Goal: Use online tool/utility: Use online tool/utility

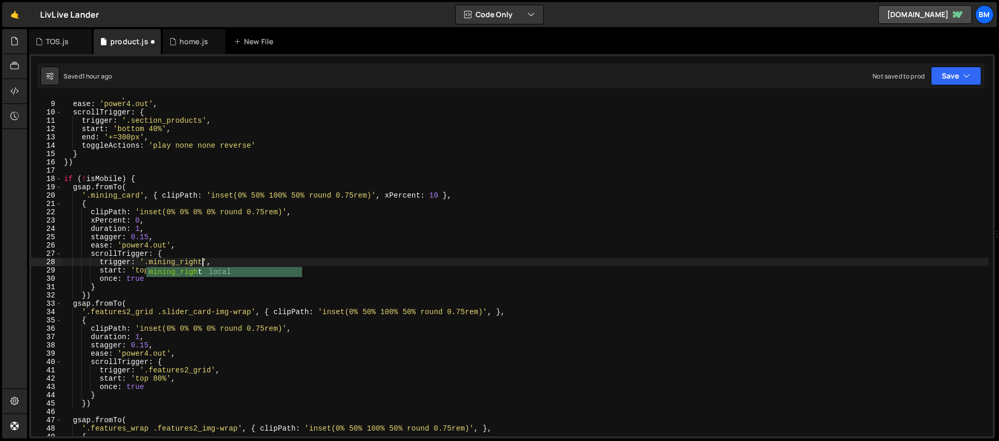
scroll to position [0, 9]
click at [128, 188] on div "duration : 1 , ease : 'power4.out' , scrollTrigger : { trigger : '.section_prod…" at bounding box center [525, 269] width 927 height 355
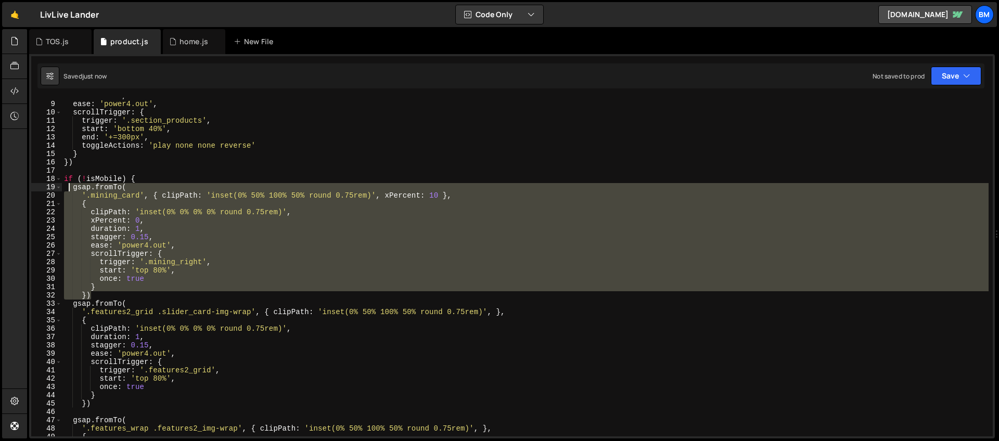
drag, startPoint x: 96, startPoint y: 297, endPoint x: 70, endPoint y: 189, distance: 110.9
click at [70, 189] on div "duration : 1 , ease : 'power4.out' , scrollTrigger : { trigger : '.section_prod…" at bounding box center [525, 269] width 927 height 355
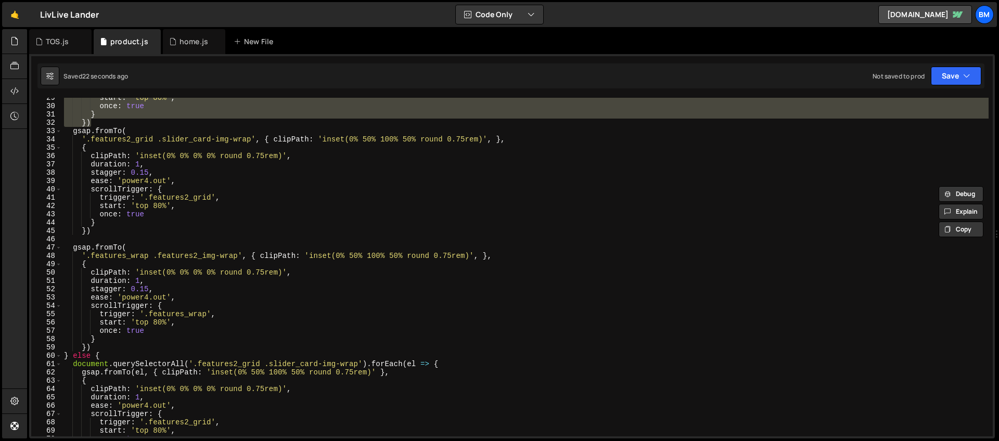
scroll to position [288, 0]
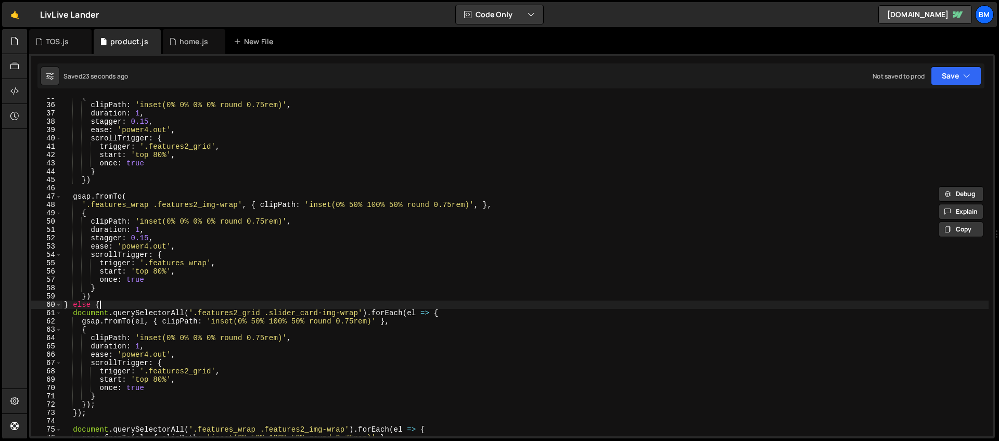
click at [119, 307] on div "{ clipPath : 'inset(0% 0% 0% 0% round 0.75rem)' , duration : 1 , stagger : 0.15…" at bounding box center [525, 270] width 927 height 355
type textarea "} else {"
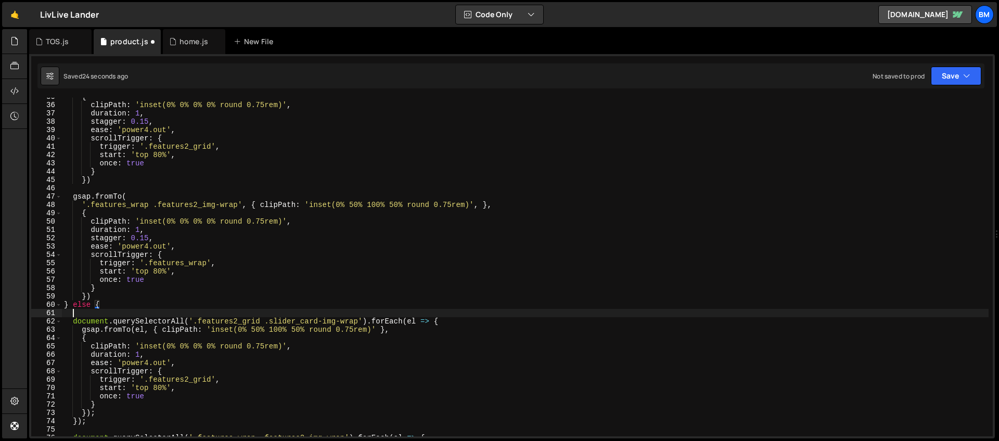
scroll to position [0, 0]
paste textarea "```"
type textarea "```"
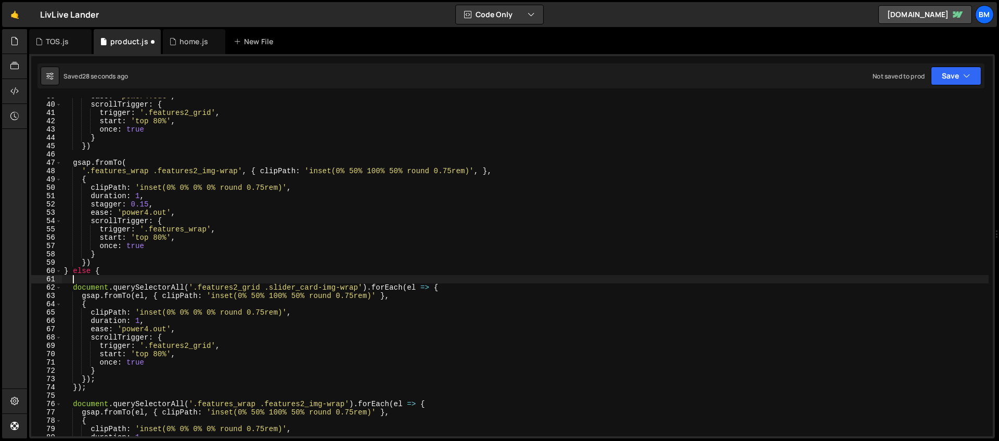
scroll to position [322, 0]
paste textarea "});"
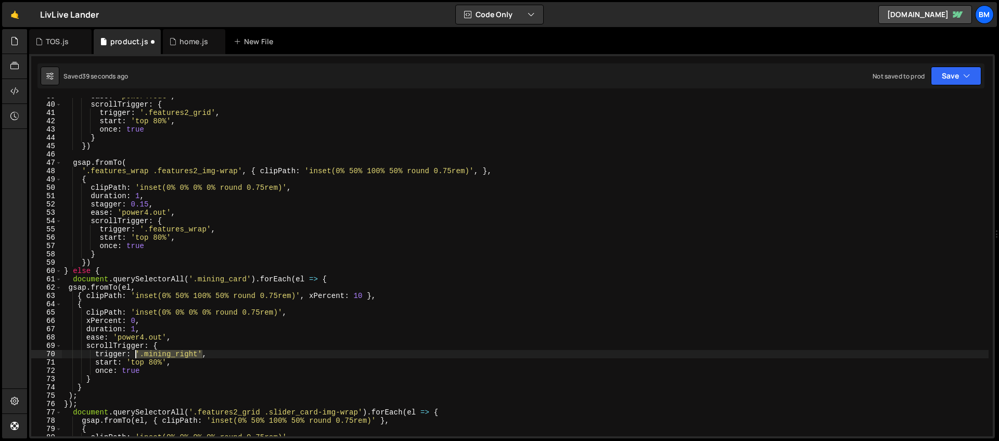
drag, startPoint x: 203, startPoint y: 355, endPoint x: 137, endPoint y: 355, distance: 66.1
click at [137, 355] on div "ease : 'power4.out' , scrollTrigger : { trigger : '.features2_grid' , start : '…" at bounding box center [525, 269] width 927 height 355
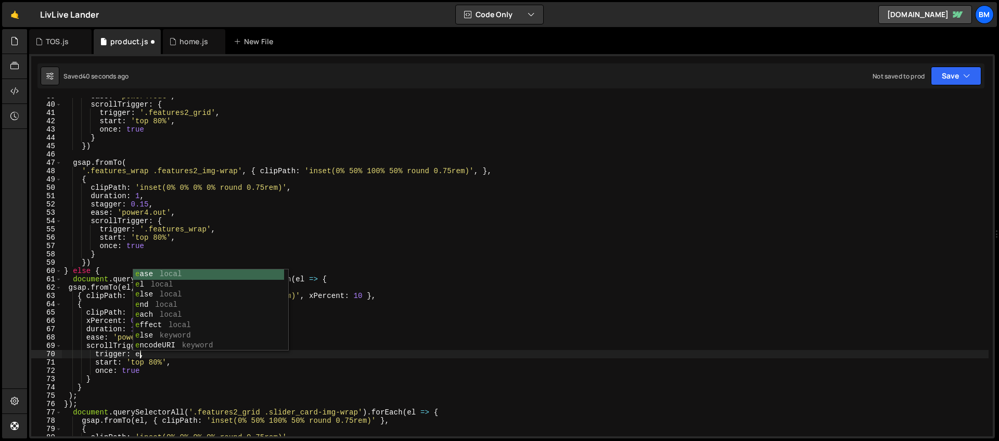
scroll to position [0, 5]
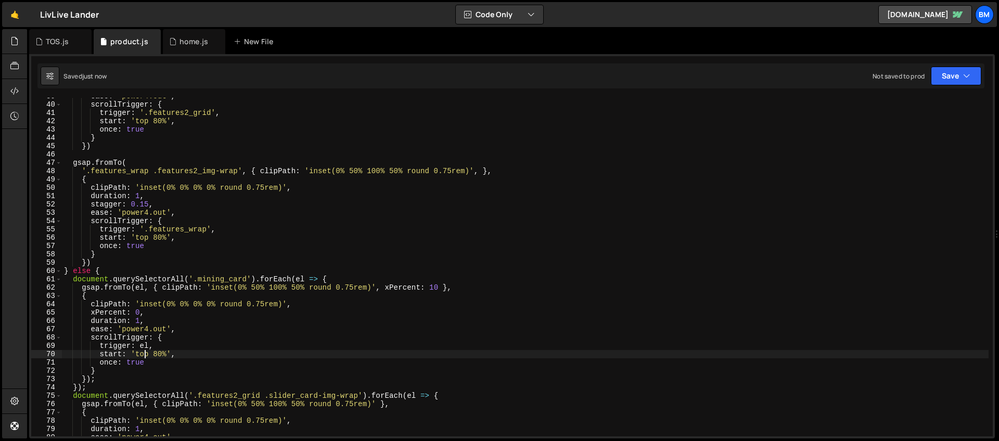
click at [390, 289] on div "ease : 'power4.out' , scrollTrigger : { trigger : '.features2_grid' , start : '…" at bounding box center [525, 269] width 927 height 355
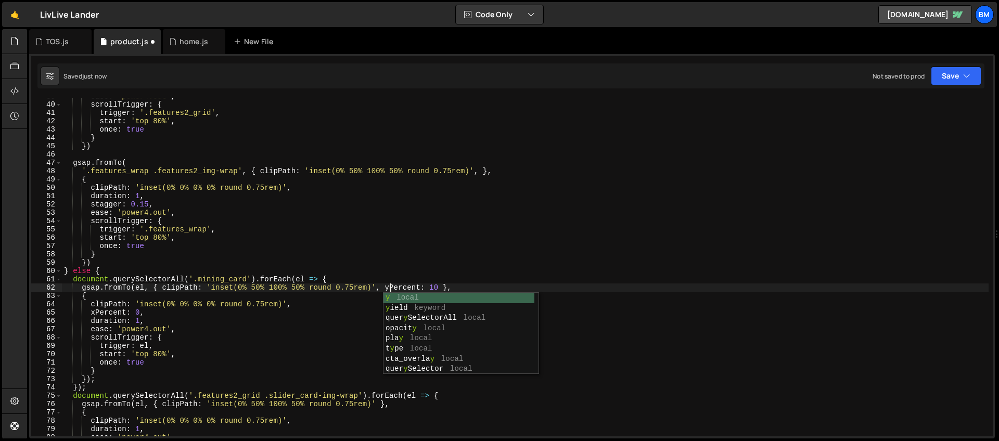
scroll to position [0, 22]
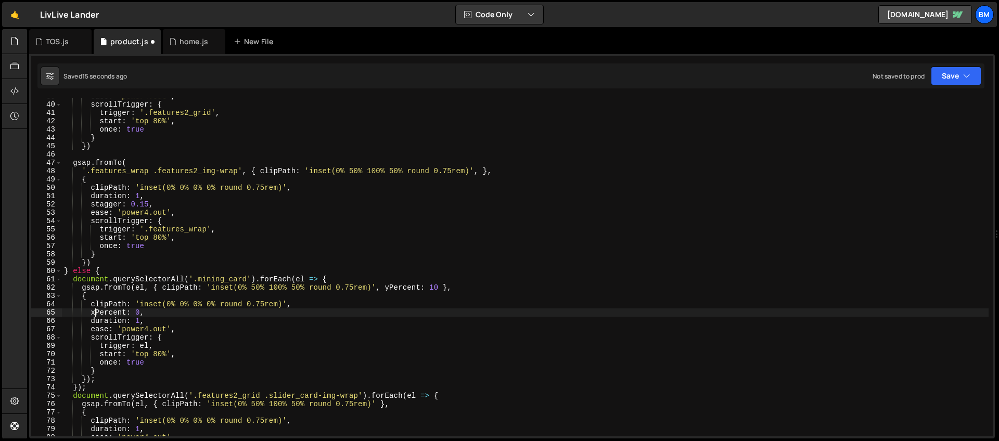
click at [94, 314] on div "ease : 'power4.out' , scrollTrigger : { trigger : '.features2_grid' , start : '…" at bounding box center [525, 269] width 927 height 355
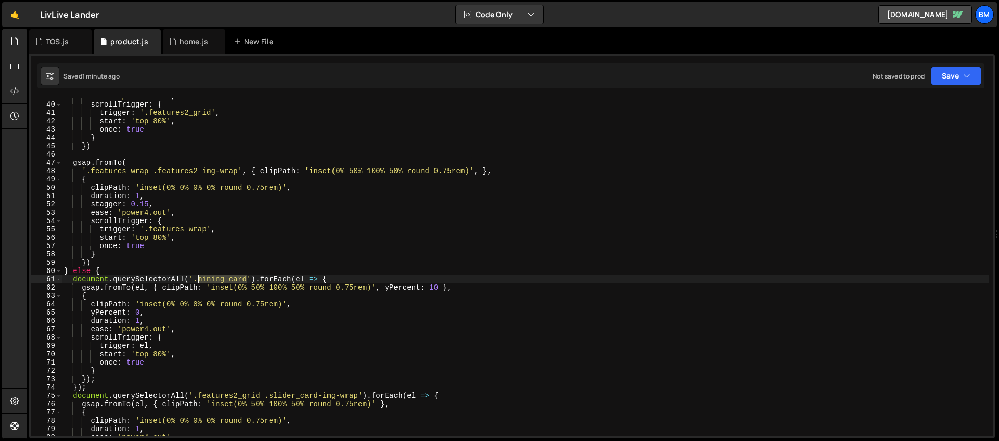
drag, startPoint x: 247, startPoint y: 278, endPoint x: 199, endPoint y: 281, distance: 48.0
click at [199, 281] on div "ease : 'power4.out' , scrollTrigger : { trigger : '.features2_grid' , start : '…" at bounding box center [525, 269] width 927 height 355
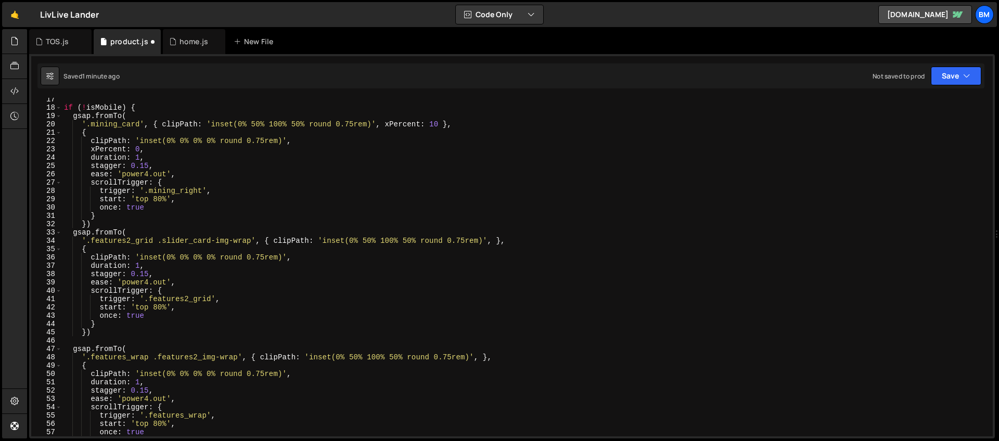
scroll to position [88, 0]
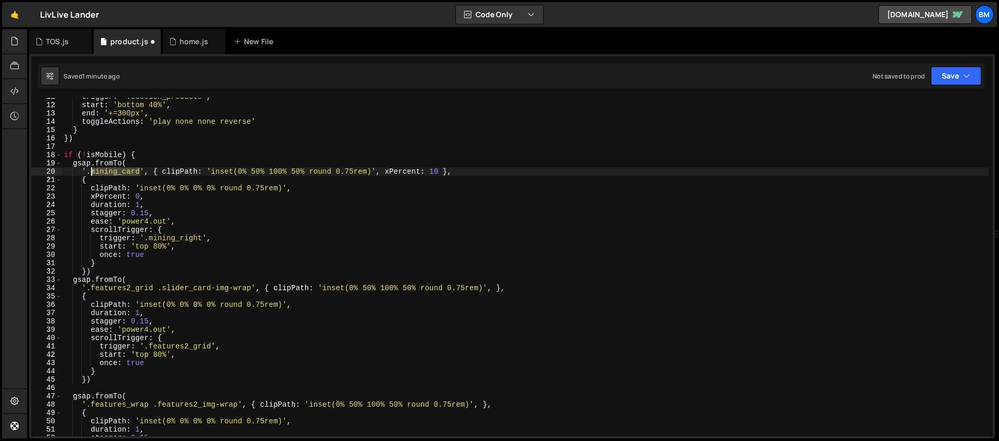
drag, startPoint x: 139, startPoint y: 170, endPoint x: 89, endPoint y: 173, distance: 49.5
click at [89, 173] on div "trigger : '.section_products' , start : 'bottom 40%' , end : '+=300px' , toggle…" at bounding box center [525, 270] width 927 height 355
click at [328, 171] on div "trigger : '.section_products' , start : 'bottom 40%' , end : '+=300px' , toggle…" at bounding box center [525, 270] width 927 height 355
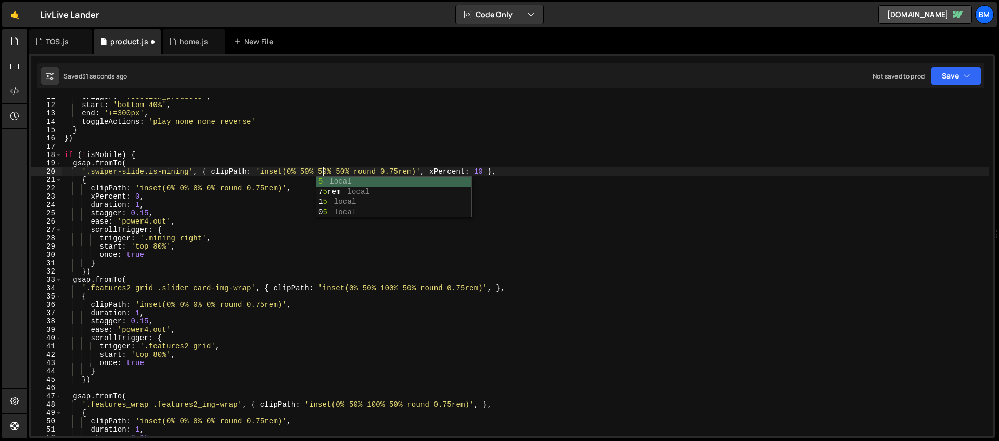
scroll to position [0, 18]
click at [288, 172] on div "trigger : '.section_products' , start : 'bottom 40%' , end : '+=300px' , toggle…" at bounding box center [525, 270] width 927 height 355
click at [484, 173] on div "trigger : '.section_products' , start : 'bottom 40%' , end : '+=300px' , toggle…" at bounding box center [525, 270] width 927 height 355
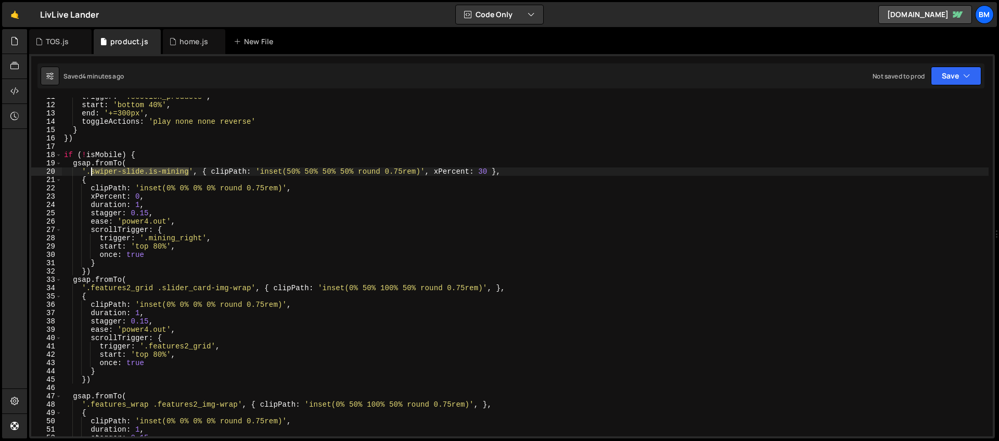
drag, startPoint x: 190, startPoint y: 169, endPoint x: 89, endPoint y: 171, distance: 100.4
click at [89, 171] on div "trigger : '.section_products' , start : 'bottom 40%' , end : '+=300px' , toggle…" at bounding box center [525, 270] width 927 height 355
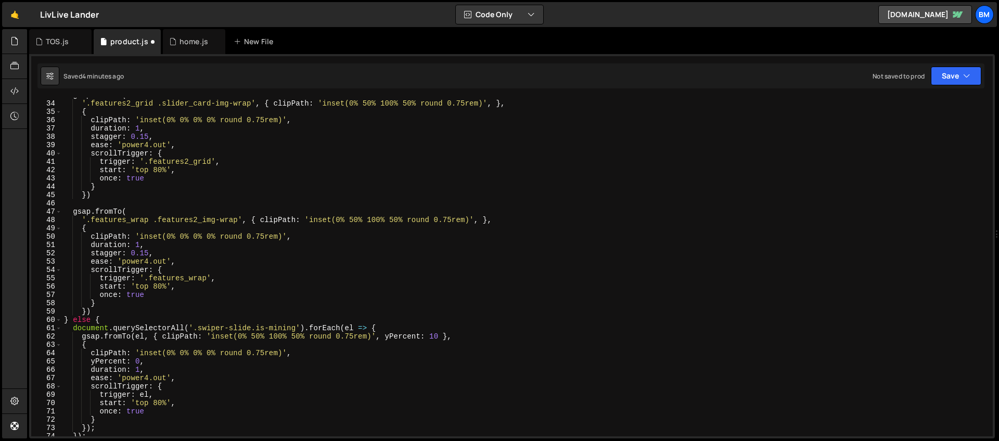
scroll to position [281, 0]
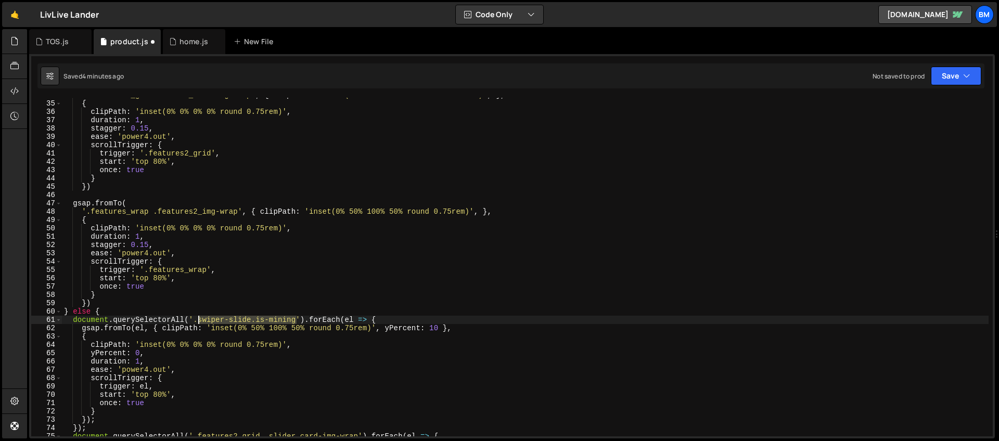
drag, startPoint x: 298, startPoint y: 318, endPoint x: 199, endPoint y: 323, distance: 99.0
click at [199, 323] on div "'.features2_grid .slider_card-img-wrap' , { clipPath : 'inset(0% 50% 100% 50% r…" at bounding box center [525, 268] width 927 height 355
click at [434, 329] on div "'.features2_grid .slider_card-img-wrap' , { clipPath : 'inset(0% 50% 100% 50% r…" at bounding box center [525, 268] width 927 height 355
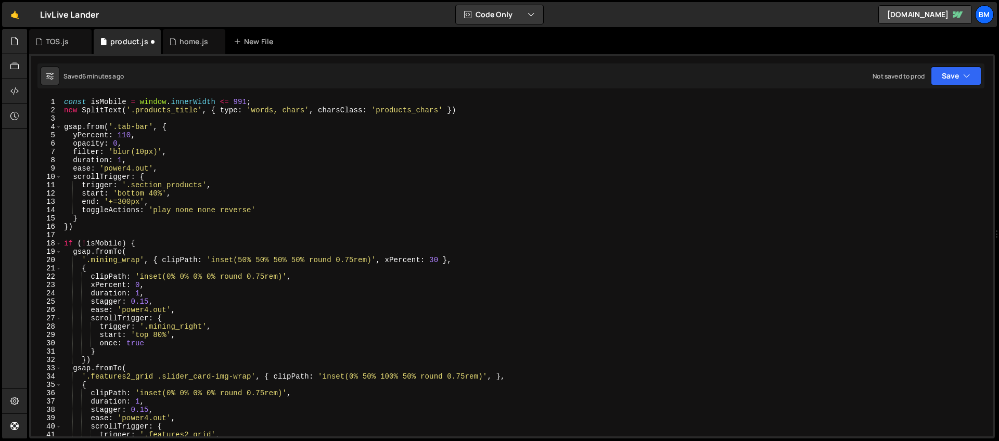
scroll to position [0, 0]
click at [435, 260] on div "const isMobile = window . innerWidth <= 991 ; new SplitText ( '.products_title'…" at bounding box center [525, 275] width 927 height 355
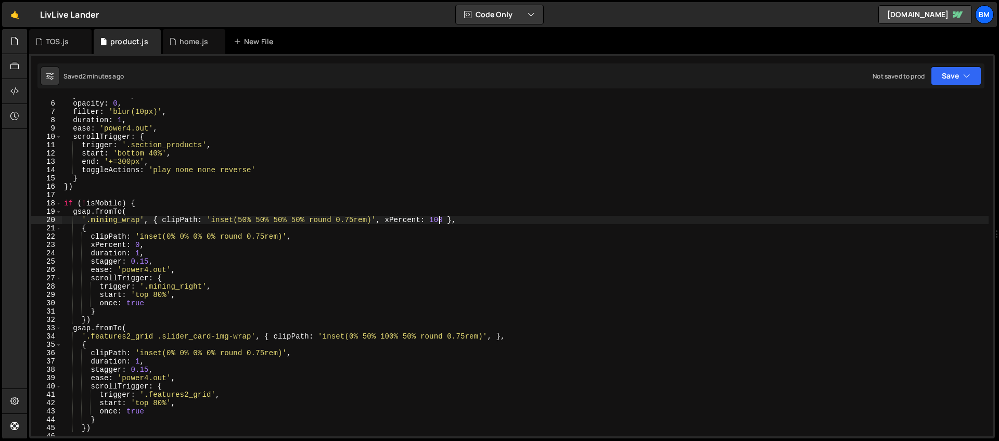
scroll to position [40, 0]
click at [158, 296] on div "yPercent : 110 , opacity : 0 , filter : 'blur(10px)' , duration : 1 , ease : 'p…" at bounding box center [525, 268] width 927 height 355
click at [149, 263] on div "yPercent : 110 , opacity : 0 , filter : 'blur(10px)' , duration : 1 , ease : 'p…" at bounding box center [525, 268] width 927 height 355
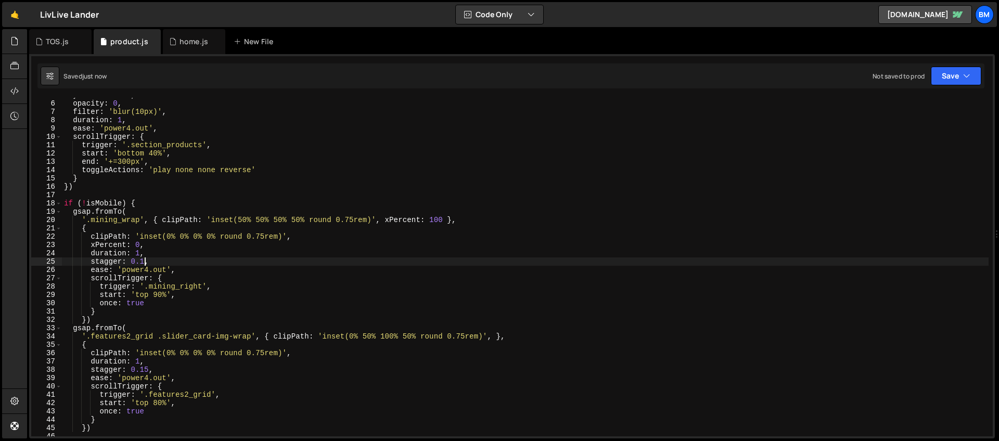
click at [140, 253] on div "yPercent : 110 , opacity : 0 , filter : 'blur(10px)' , duration : 1 , ease : 'p…" at bounding box center [525, 268] width 927 height 355
type textarea "duration: 1.25,"
click at [98, 192] on div "yPercent : 110 , opacity : 0 , filter : 'blur(10px)' , duration : 1 , ease : 'p…" at bounding box center [525, 268] width 927 height 355
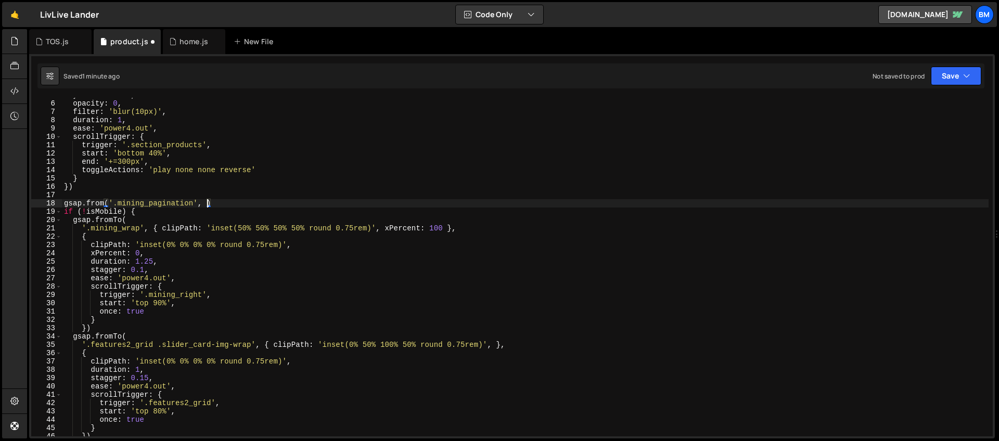
scroll to position [0, 10]
type textarea "gsap.from('.mining_pagination', {')"
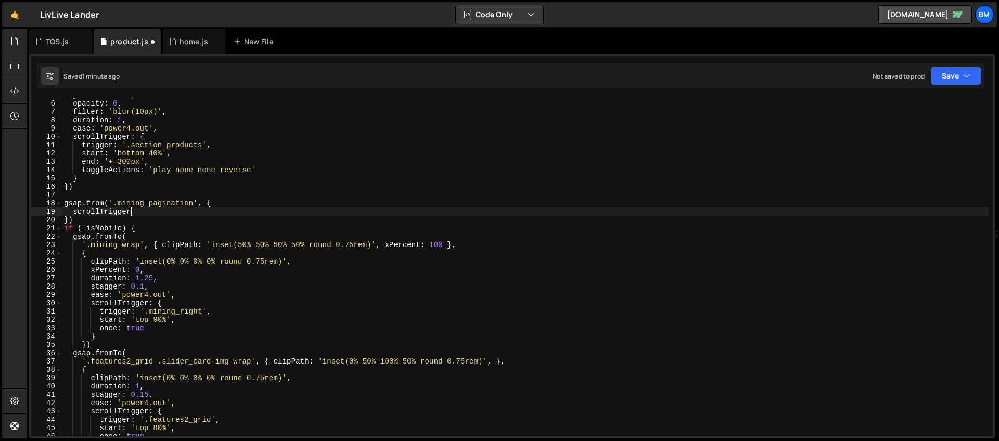
scroll to position [0, 5]
type textarea "scrollTrigger: {"
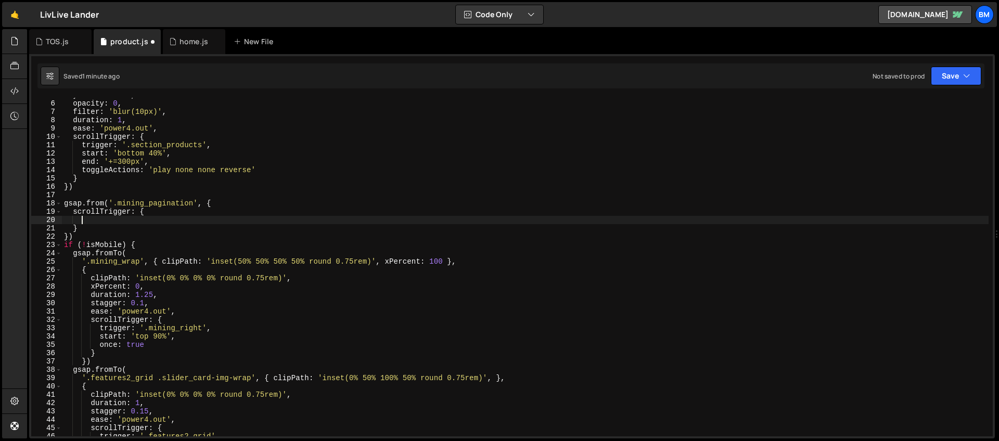
type textarea "s"
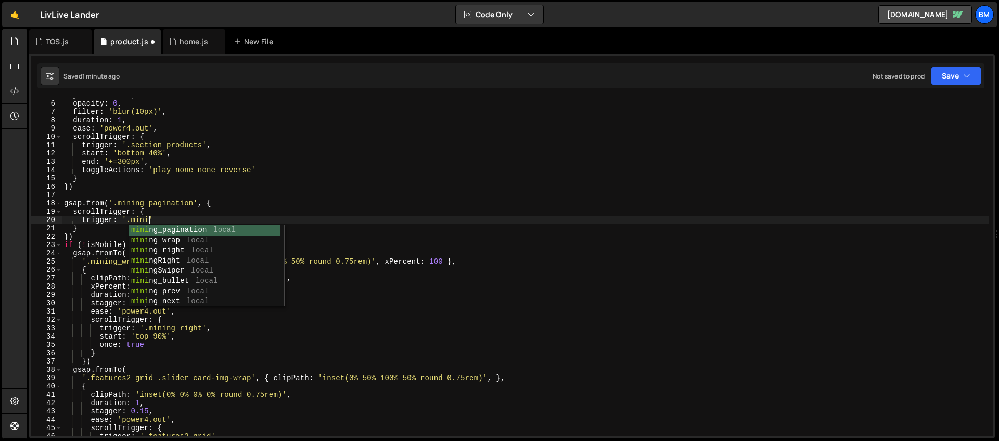
scroll to position [0, 5]
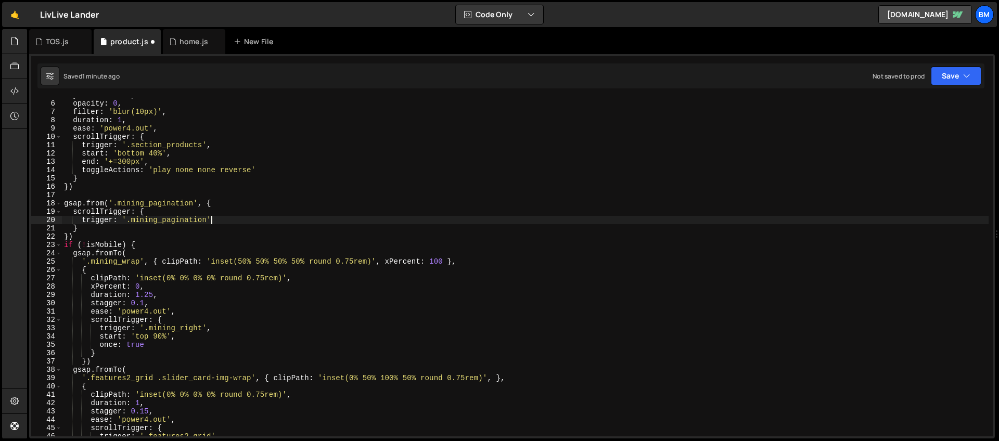
type textarea "trigger: '.mining_pagination','"
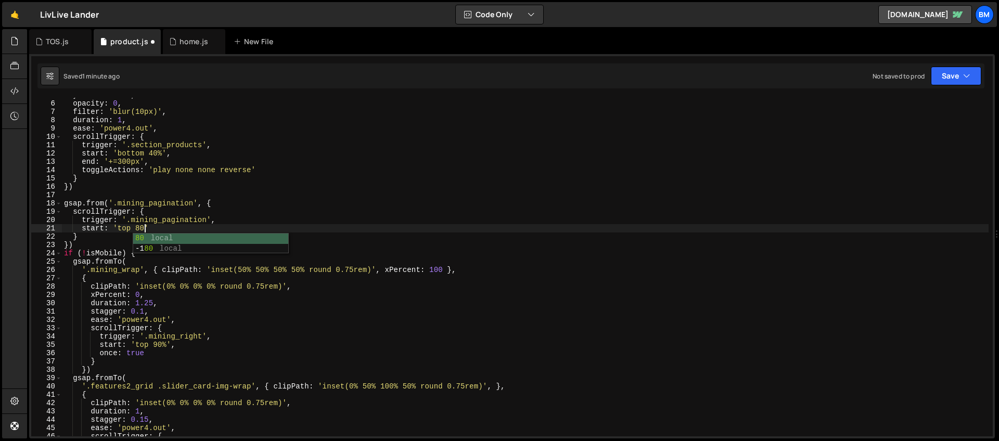
scroll to position [0, 6]
type textarea "start: 'top 80%','"
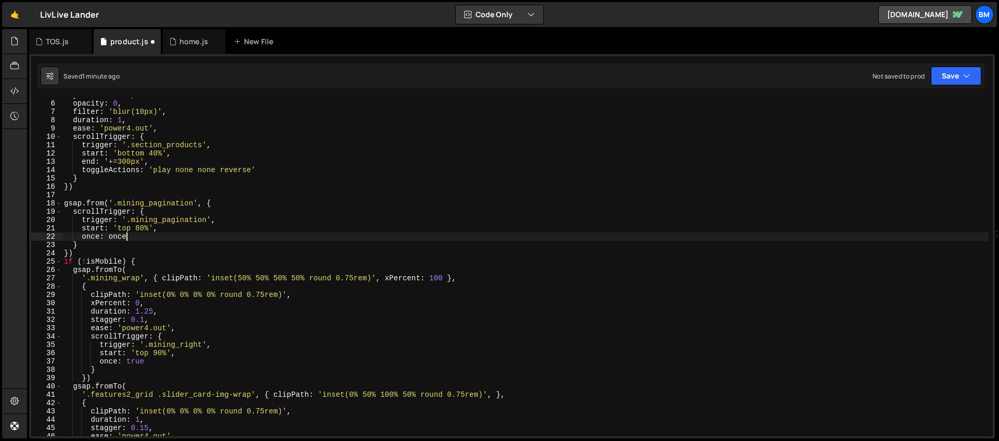
scroll to position [0, 1]
type textarea "},"
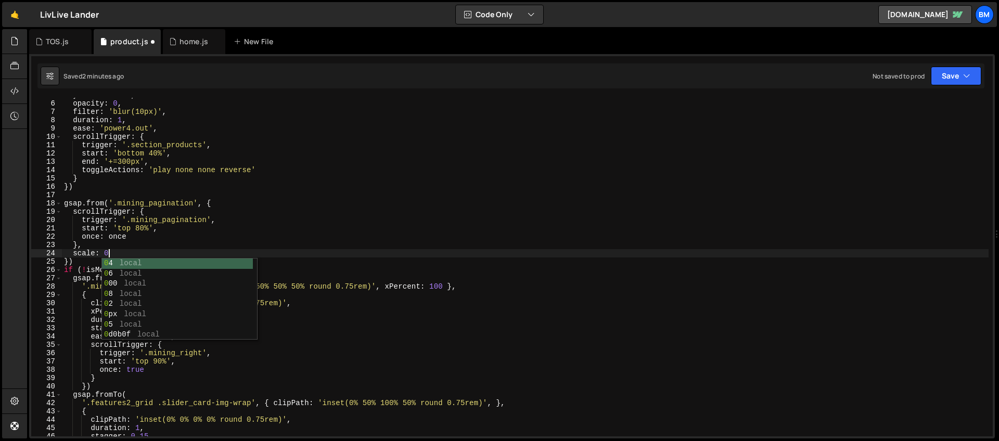
scroll to position [0, 3]
type textarea "scale: 0,"
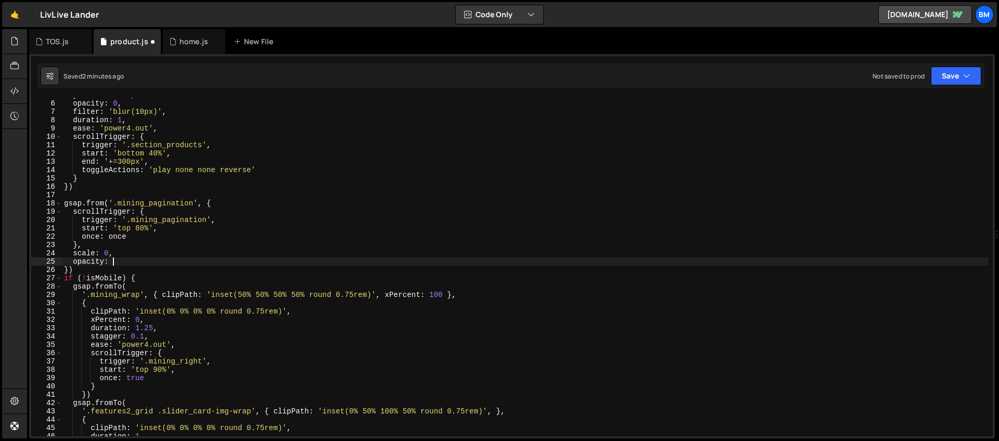
scroll to position [0, 3]
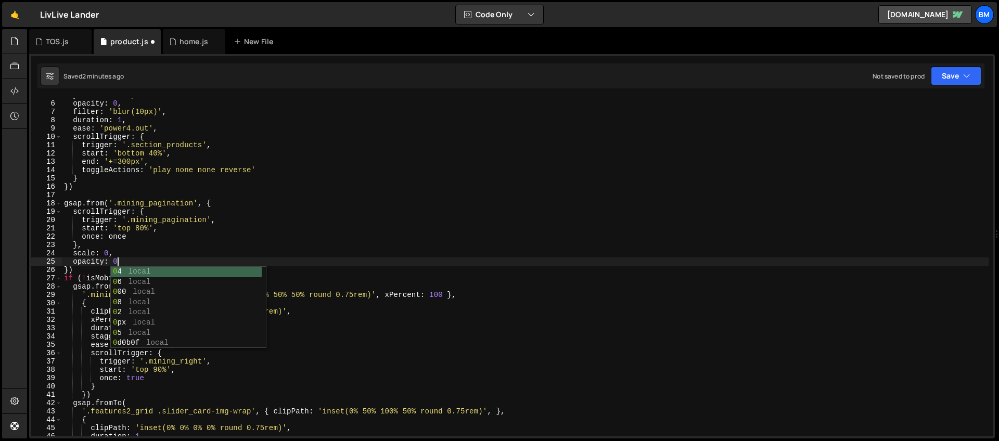
type textarea "opacity: 0,"
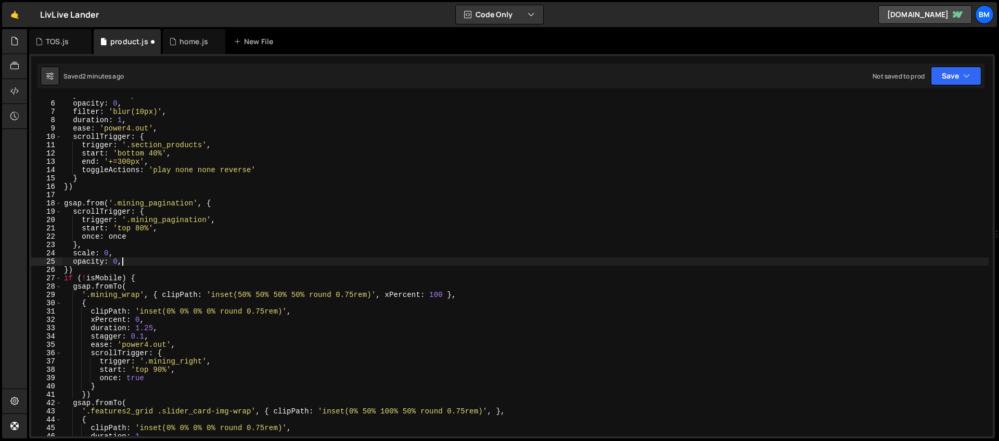
scroll to position [0, 0]
type textarea "o"
type textarea "duration: 0.5,"
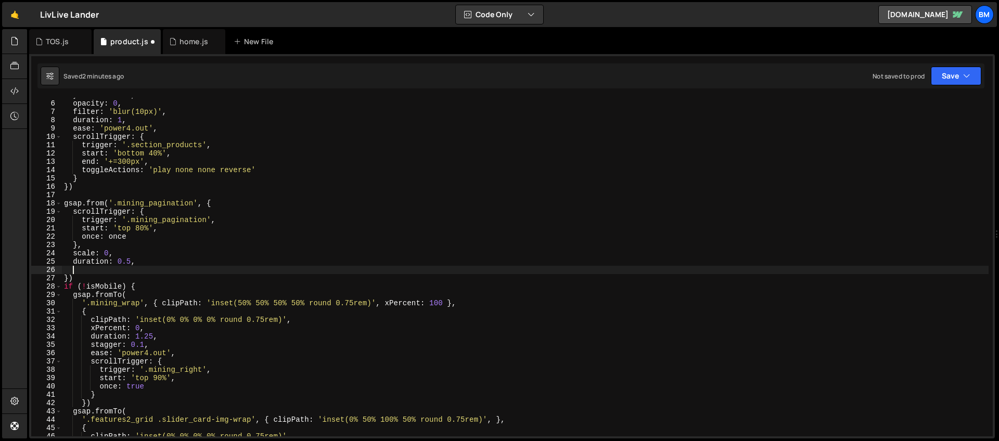
scroll to position [0, 0]
type textarea "d"
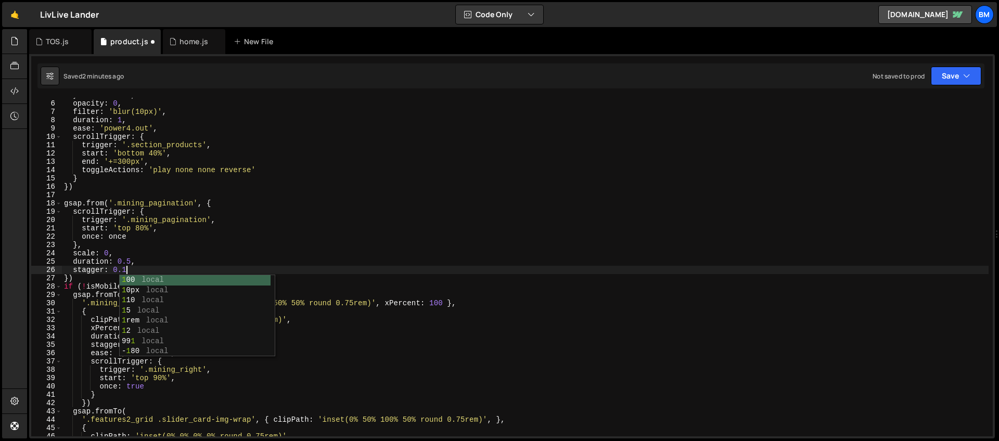
type textarea "stagger: 0.1."
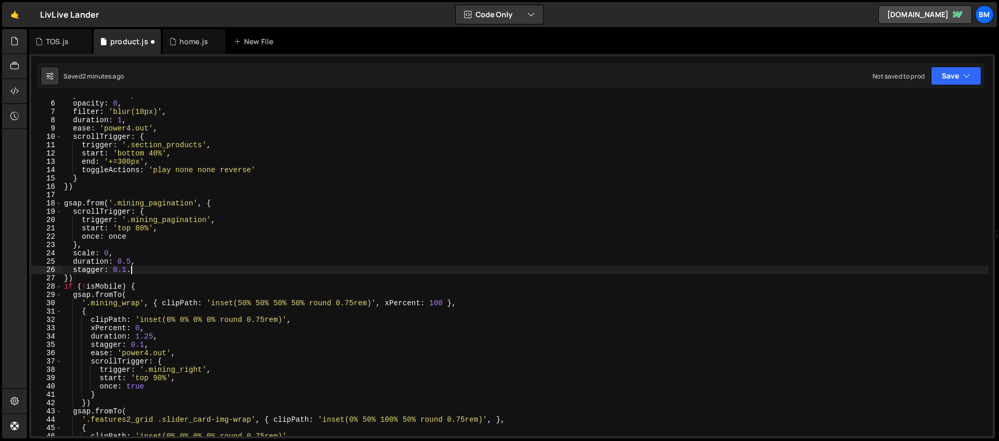
scroll to position [0, 0]
type textarea "stagger: 0.1,"
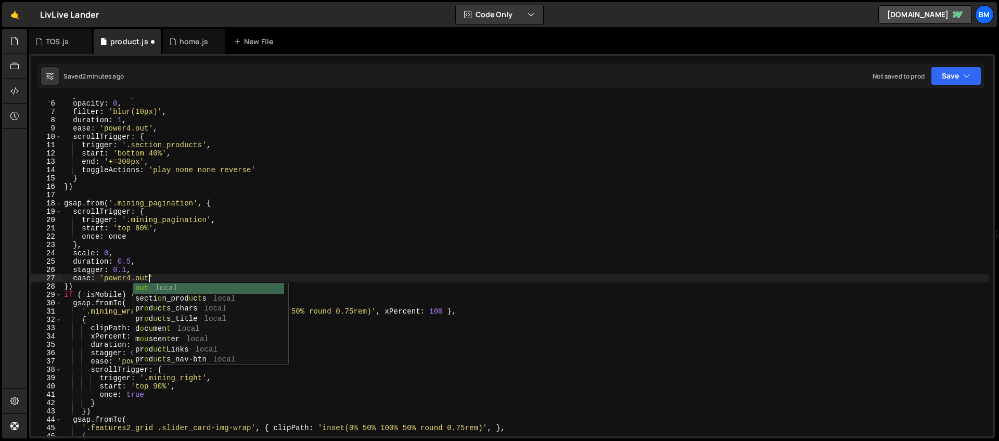
scroll to position [0, 6]
click at [114, 210] on div "yPercent : 110 , opacity : 0 , filter : 'blur(10px)' , duration : 1 , ease : 'p…" at bounding box center [525, 268] width 927 height 355
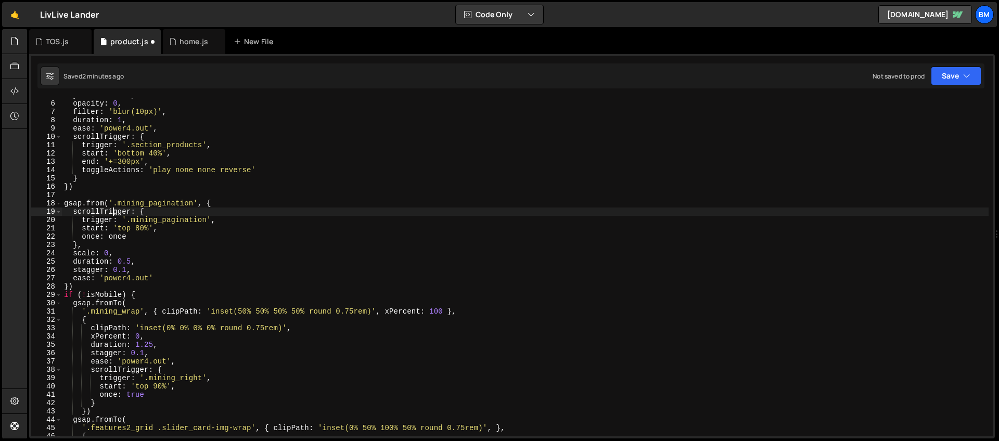
scroll to position [48, 0]
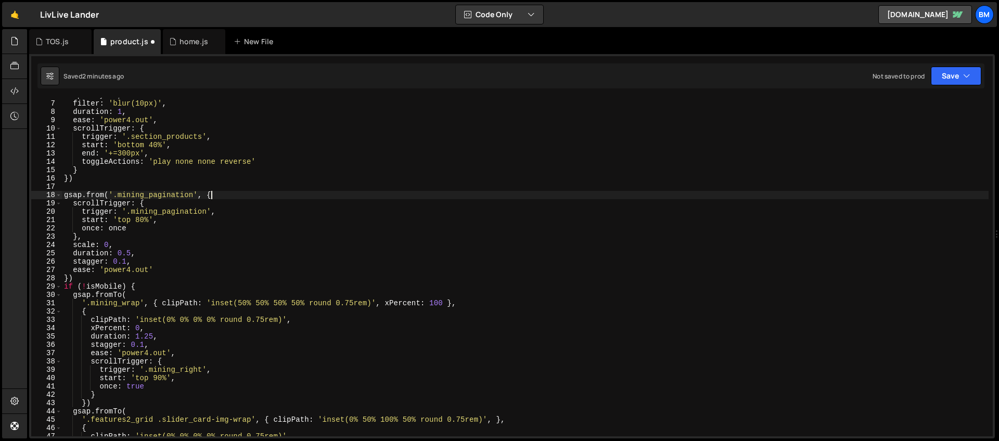
click at [231, 199] on div "opacity : 0 , filter : 'blur(10px)' , duration : 1 , ease : 'power4.out' , scro…" at bounding box center [525, 268] width 927 height 355
click at [85, 278] on div "opacity : 0 , filter : 'blur(10px)' , duration : 1 , ease : 'power4.out' , scro…" at bounding box center [525, 268] width 927 height 355
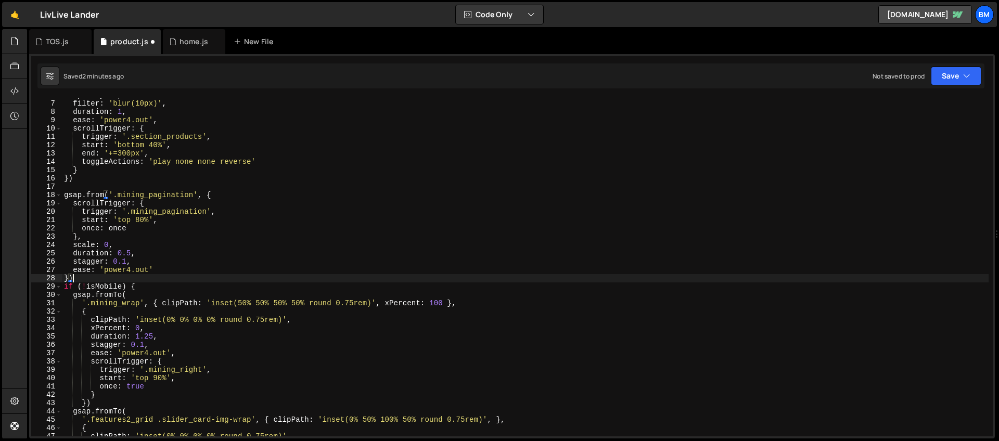
scroll to position [0, 0]
click at [194, 195] on div "opacity : 0 , filter : 'blur(10px)' , duration : 1 , ease : 'power4.out' , scro…" at bounding box center [525, 268] width 927 height 355
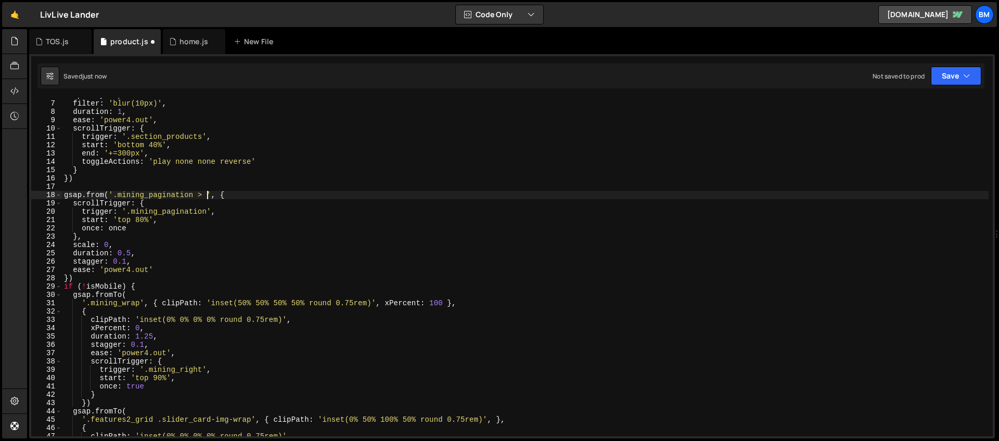
scroll to position [0, 10]
click at [122, 228] on div "opacity : 0 , filter : 'blur(10px)' , duration : 1 , ease : 'power4.out' , scro…" at bounding box center [525, 268] width 927 height 355
type textarea "once: true"
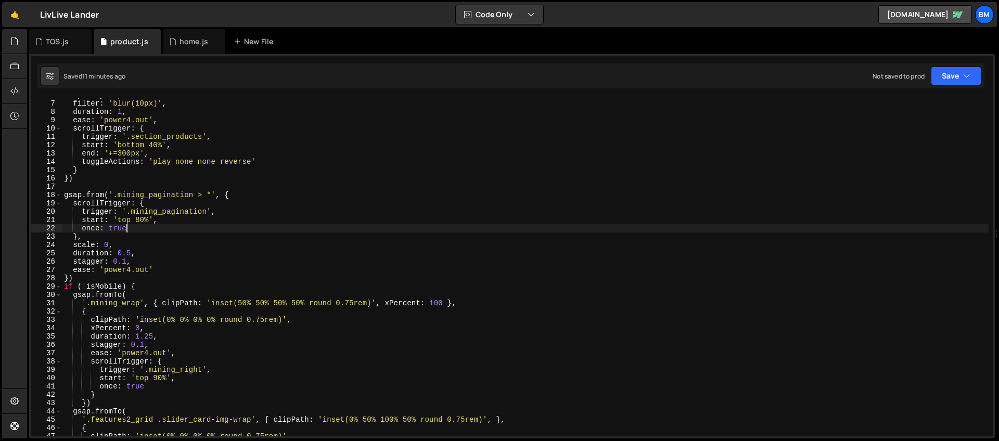
click at [73, 186] on div "opacity : 0 , filter : 'blur(10px)' , duration : 1 , ease : 'power4.out' , scro…" at bounding box center [525, 268] width 927 height 355
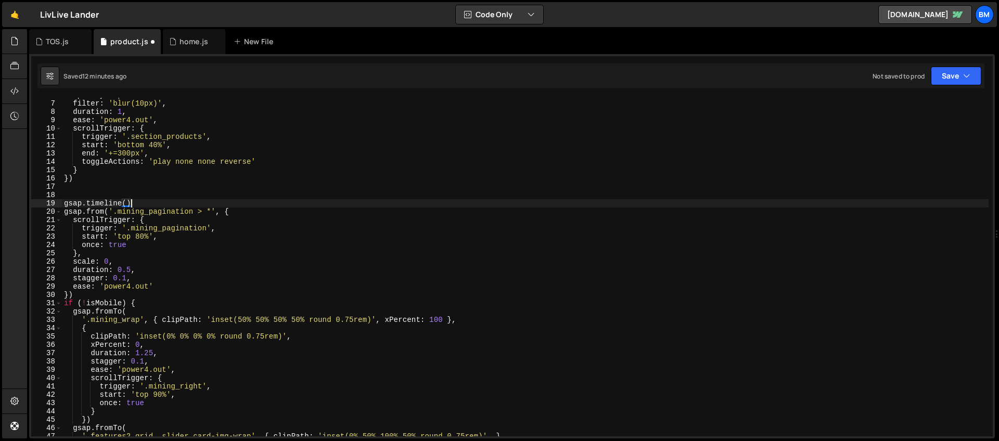
scroll to position [0, 4]
type textarea "gsap.timeline({)"
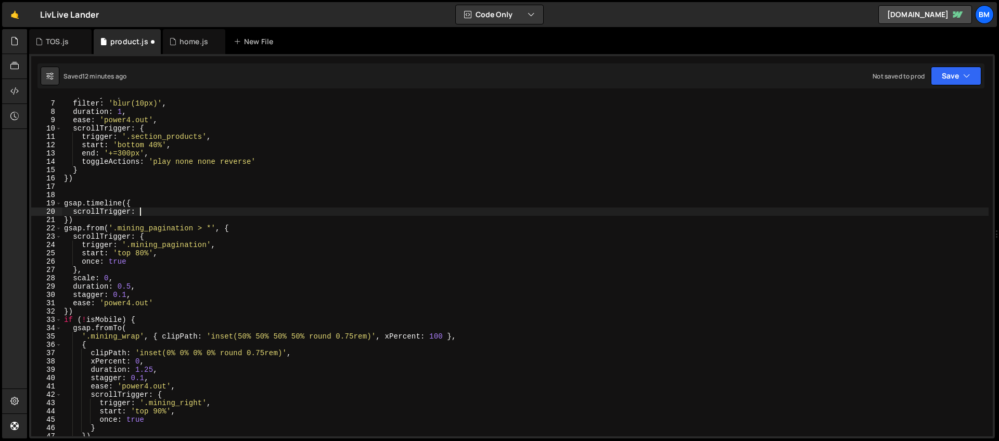
scroll to position [0, 5]
type textarea "scrollTrigger: {"
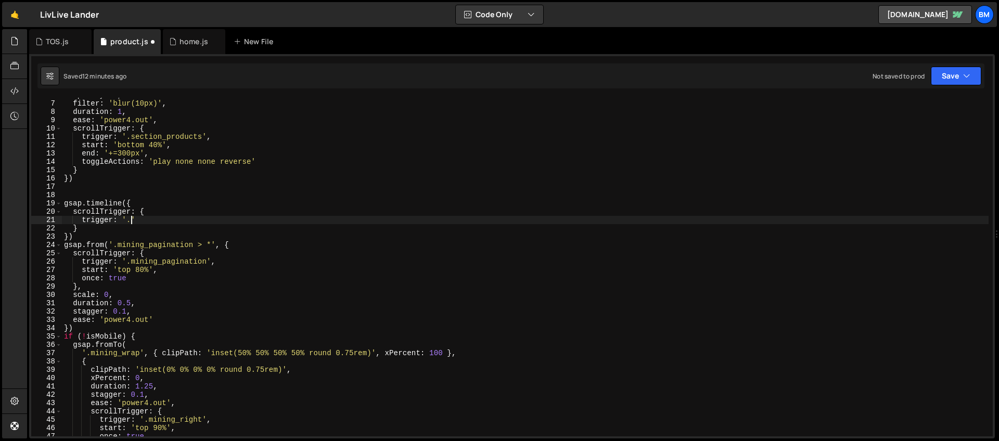
scroll to position [0, 4]
paste textarea "treasure_visual'"
type textarea "trigger: '.treasure_visual','"
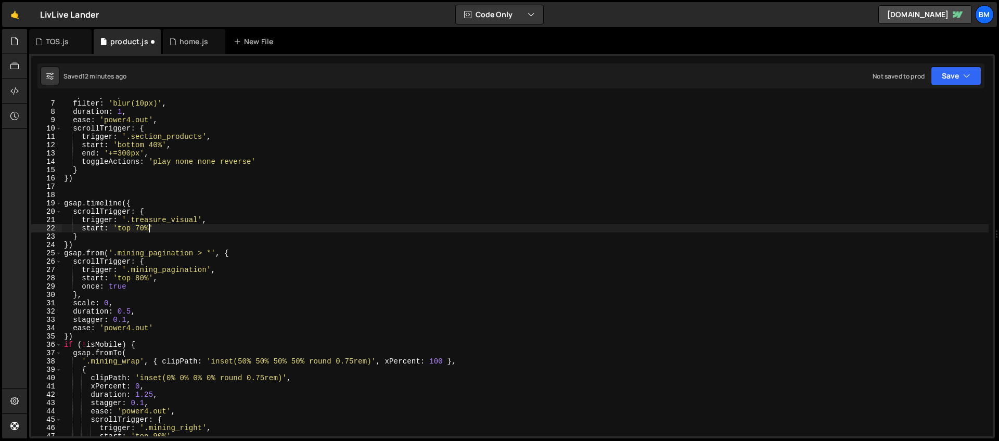
scroll to position [0, 6]
type textarea "start: 'top 70%',"
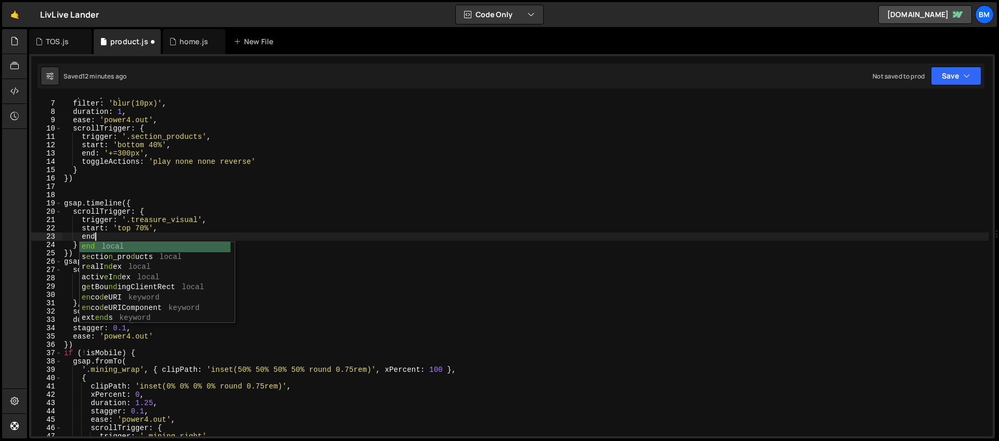
scroll to position [0, 2]
type textarea "e"
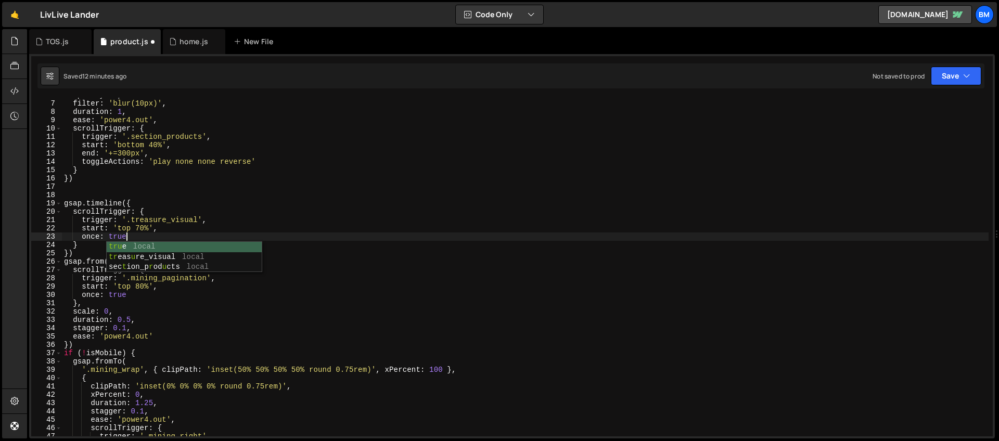
scroll to position [0, 4]
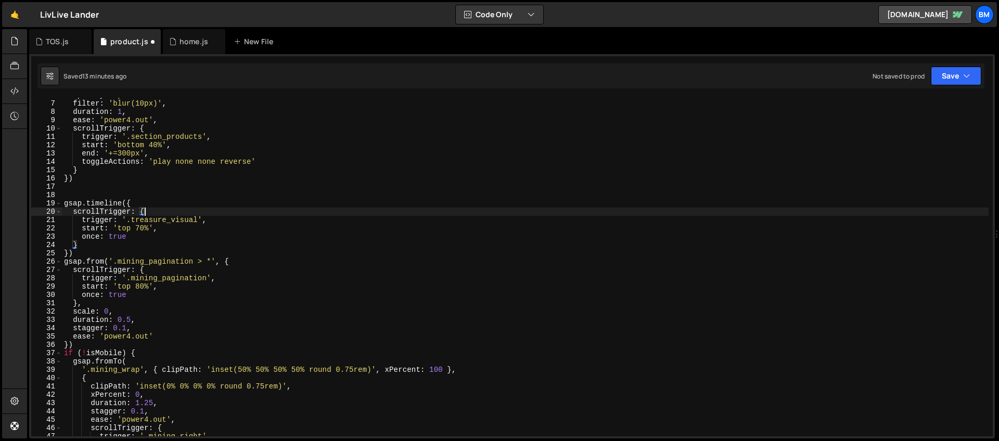
click at [181, 208] on div "opacity : 0 , filter : 'blur(10px)' , duration : 1 , ease : 'power4.out' , scro…" at bounding box center [525, 268] width 927 height 355
click at [85, 245] on div "opacity : 0 , filter : 'blur(10px)' , duration : 1 , ease : 'power4.out' , scro…" at bounding box center [525, 268] width 927 height 355
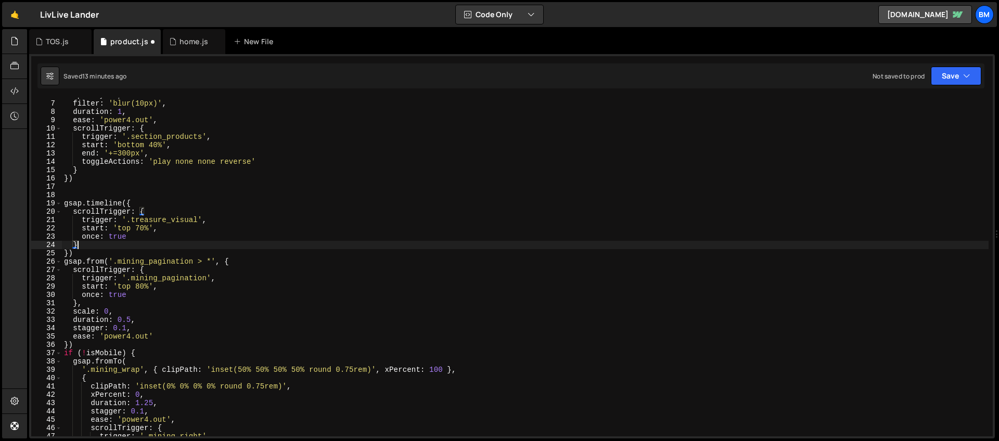
scroll to position [0, 1]
type textarea "},"
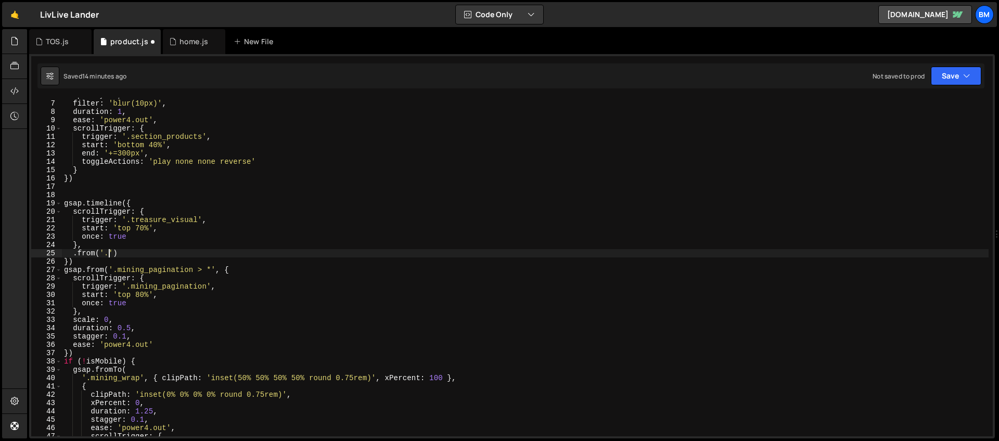
scroll to position [0, 3]
paste textarea "treasure_visual')"
type textarea ".from('.treasure_visual', {')"
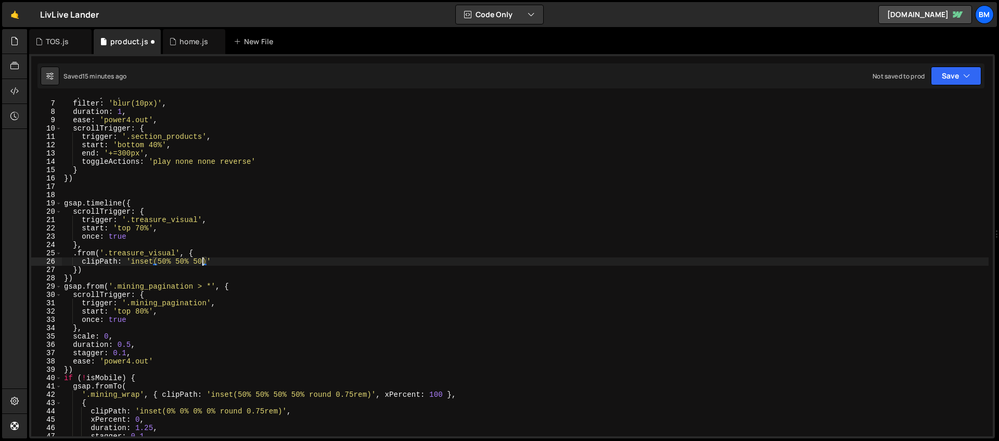
scroll to position [0, 10]
click at [223, 262] on div "opacity : 0 , filter : 'blur(10px)' , duration : 1 , ease : 'power4.out' , scro…" at bounding box center [525, 268] width 927 height 355
click at [210, 262] on div "opacity : 0 , filter : 'blur(10px)' , duration : 1 , ease : 'power4.out' , scro…" at bounding box center [525, 268] width 927 height 355
click at [207, 262] on div "opacity : 0 , filter : 'blur(10px)' , duration : 1 , ease : 'power4.out' , scro…" at bounding box center [525, 268] width 927 height 355
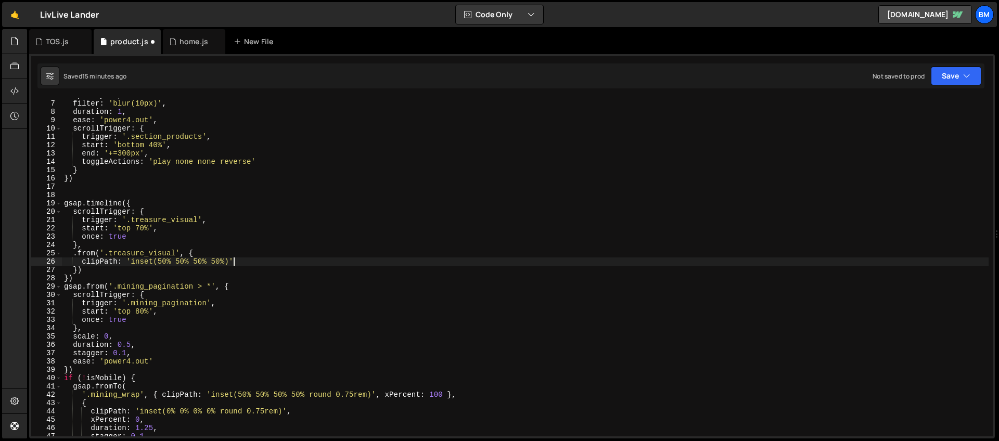
click at [243, 265] on div "opacity : 0 , filter : 'blur(10px)' , duration : 1 , ease : 'power4.out' , scro…" at bounding box center [525, 268] width 927 height 355
type textarea "clipPath: 'inset(50% 50% 50% 50%)',"
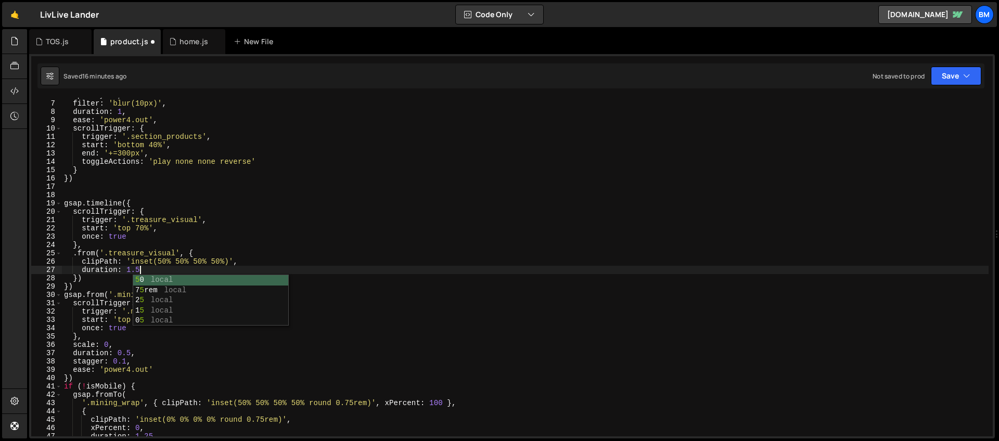
type textarea "duration: 1.5,"
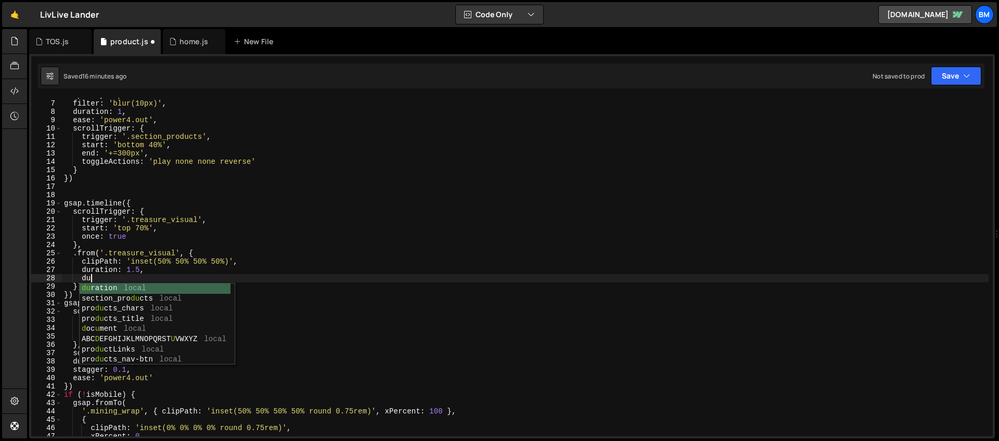
type textarea "d"
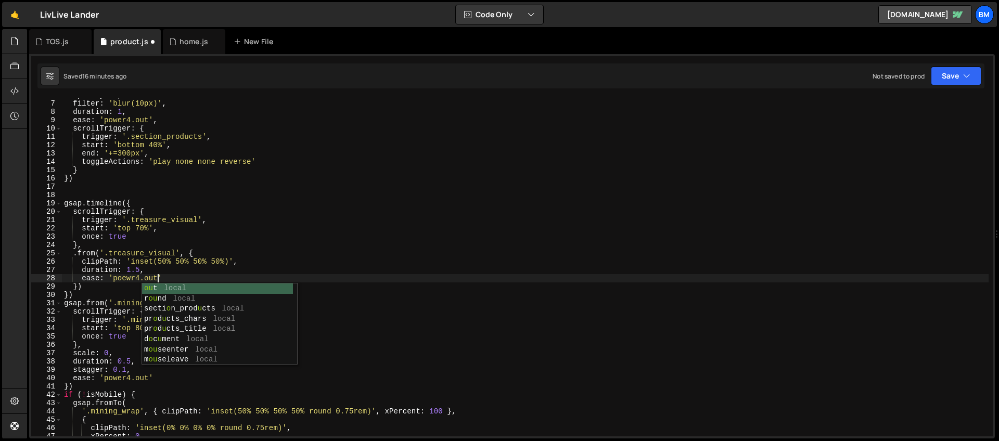
scroll to position [0, 6]
click at [179, 271] on div "opacity : 0 , filter : 'blur(10px)' , duration : 1 , ease : 'power4.out' , scro…" at bounding box center [525, 268] width 927 height 355
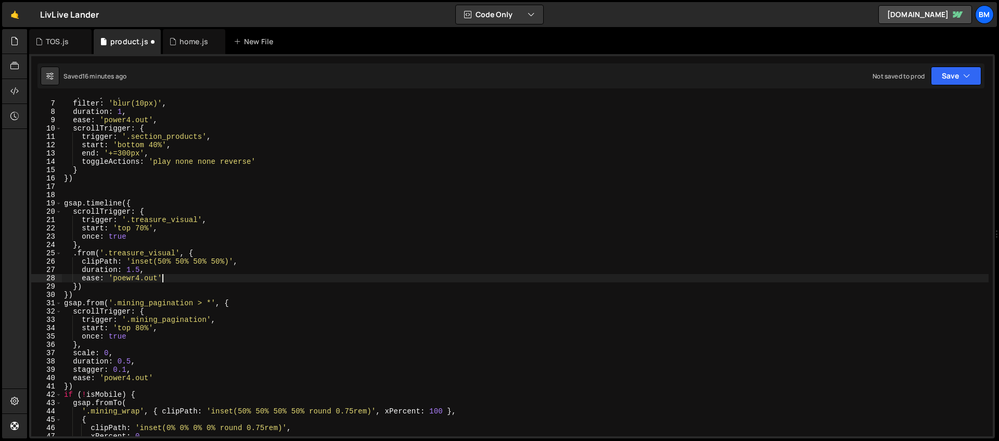
click at [171, 275] on div "opacity : 0 , filter : 'blur(10px)' , duration : 1 , ease : 'power4.out' , scro…" at bounding box center [525, 268] width 927 height 355
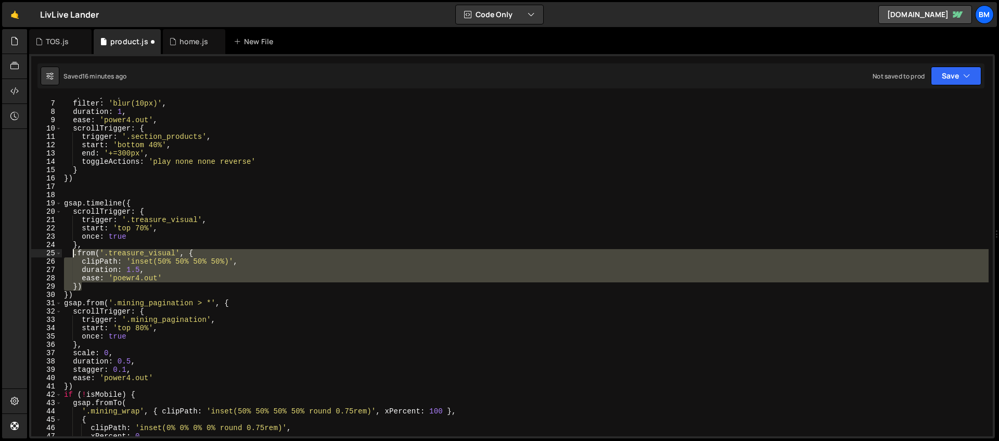
drag, startPoint x: 93, startPoint y: 288, endPoint x: 72, endPoint y: 257, distance: 37.4
click at [72, 257] on div "opacity : 0 , filter : 'blur(10px)' , duration : 1 , ease : 'power4.out' , scro…" at bounding box center [525, 268] width 927 height 355
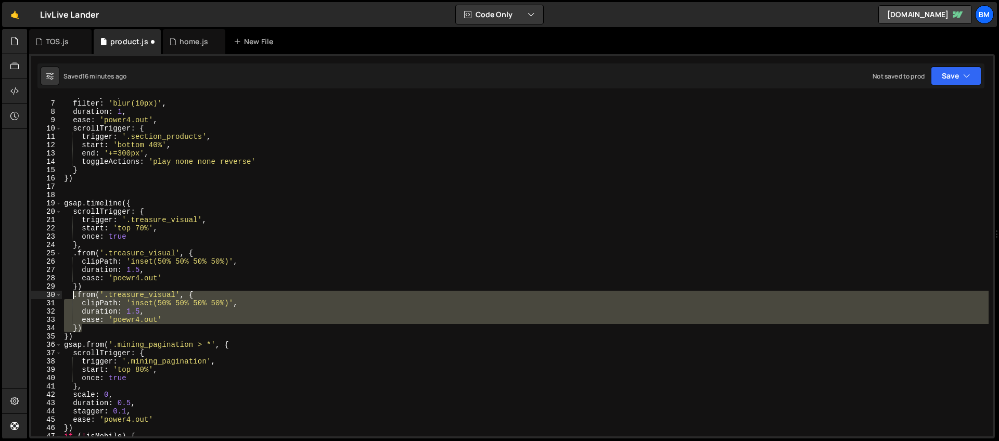
click at [169, 315] on div "opacity : 0 , filter : 'blur(10px)' , duration : 1 , ease : 'power4.out' , scro…" at bounding box center [525, 267] width 927 height 339
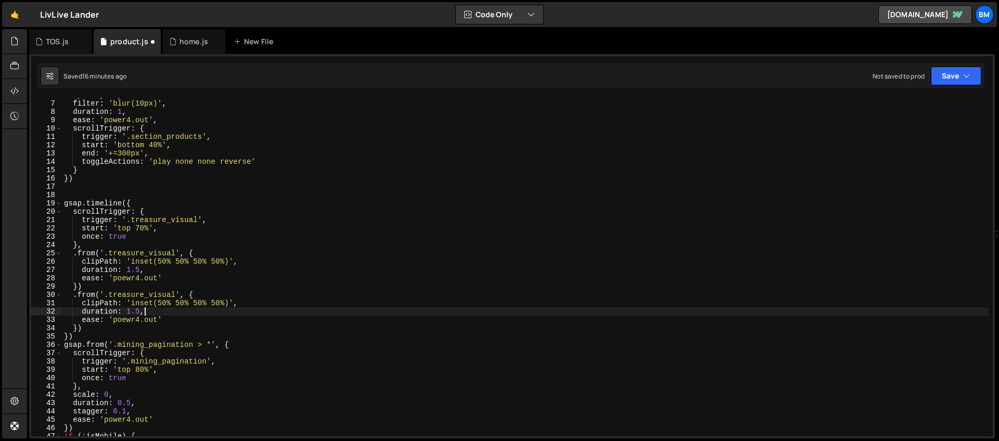
click at [177, 291] on div "opacity : 0 , filter : 'blur(10px)' , duration : 1 , ease : 'power4.out' , scro…" at bounding box center [525, 268] width 927 height 355
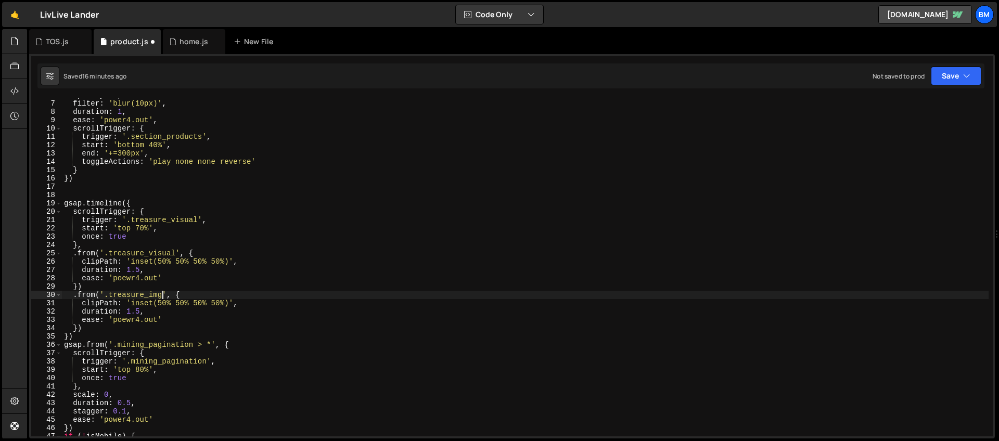
scroll to position [0, 7]
click at [108, 303] on div "opacity : 0 , filter : 'blur(10px)' , duration : 1 , ease : 'power4.out' , scro…" at bounding box center [525, 268] width 927 height 355
drag, startPoint x: 221, startPoint y: 302, endPoint x: 112, endPoint y: 301, distance: 109.3
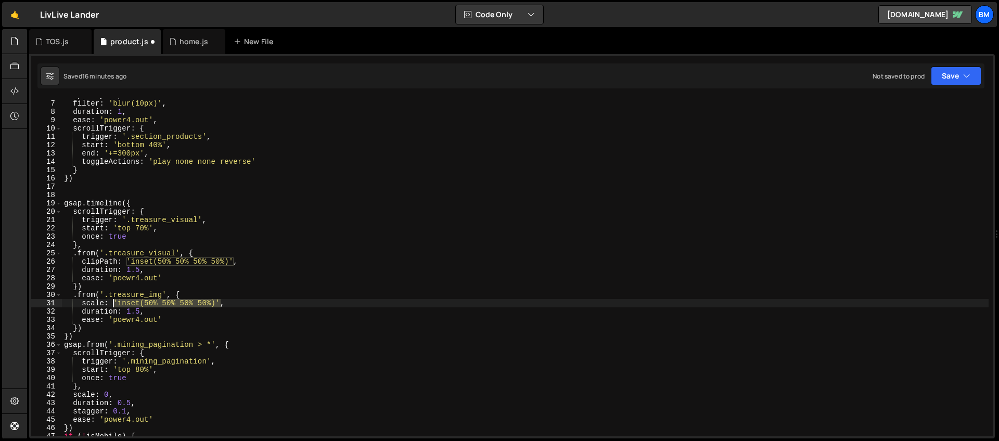
click at [112, 301] on div "opacity : 0 , filter : 'blur(10px)' , duration : 1 , ease : 'power4.out' , scro…" at bounding box center [525, 268] width 927 height 355
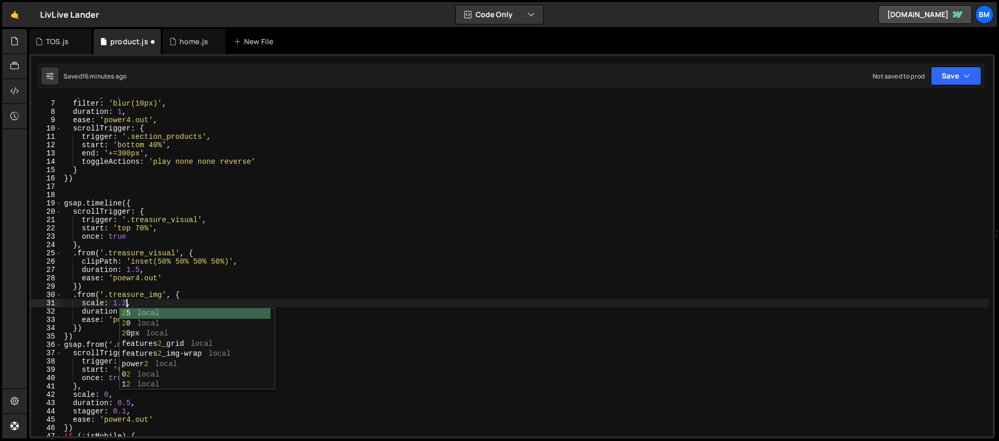
scroll to position [0, 4]
click at [138, 301] on div "opacity : 0 , filter : 'blur(10px)' , duration : 1 , ease : 'power4.out' , scro…" at bounding box center [525, 268] width 927 height 355
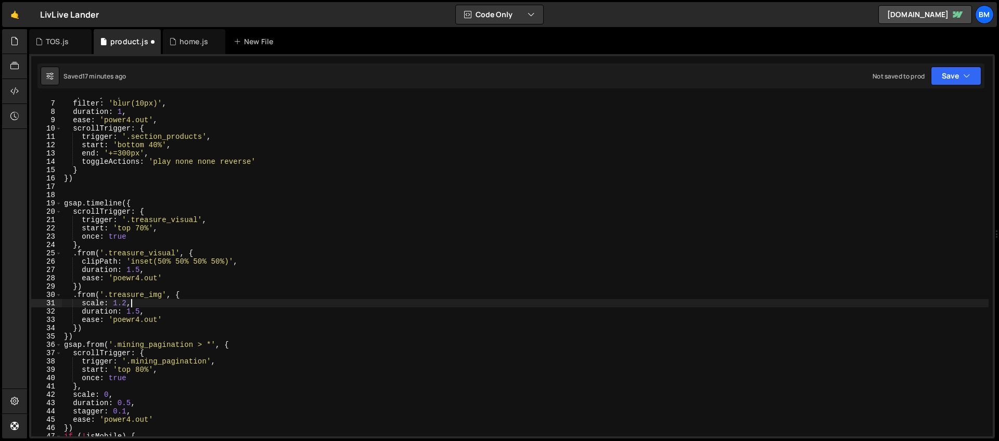
click at [78, 327] on div "opacity : 0 , filter : 'blur(10px)' , duration : 1 , ease : 'power4.out' , scro…" at bounding box center [525, 268] width 927 height 355
type textarea "})"
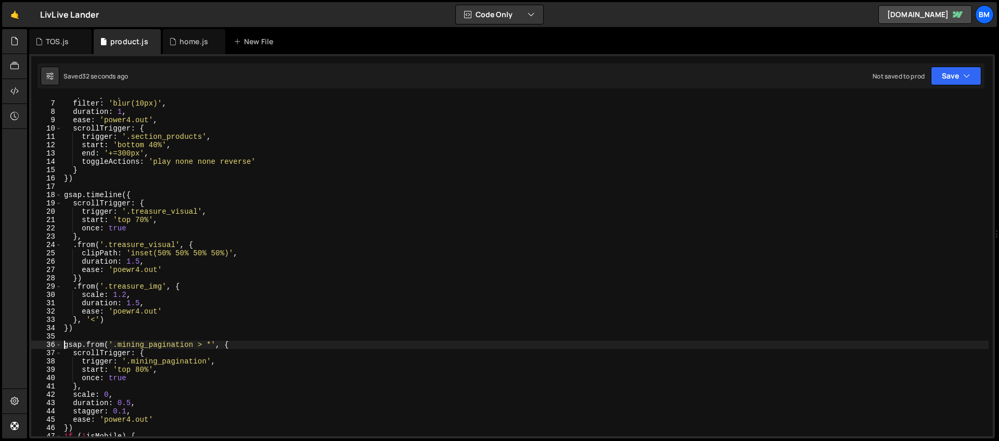
click at [133, 195] on div "opacity : 0 , filter : 'blur(10px)' , duration : 1 , ease : 'power4.out' , scro…" at bounding box center [525, 268] width 927 height 355
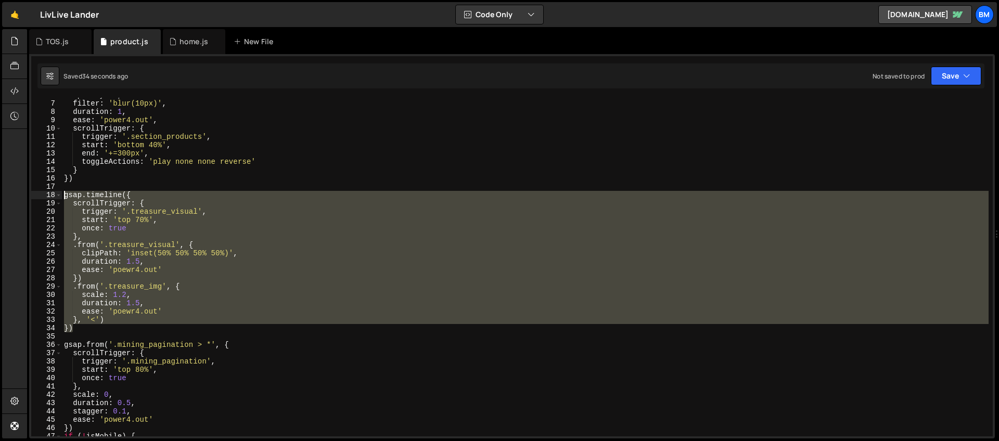
drag, startPoint x: 79, startPoint y: 329, endPoint x: 37, endPoint y: 194, distance: 141.0
click at [37, 194] on div "gsap.timeline({ 6 7 8 9 10 11 12 13 14 15 16 17 18 19 20 21 22 23 24 25 26 27 2…" at bounding box center [511, 267] width 961 height 339
paste textarea "}, '<')"
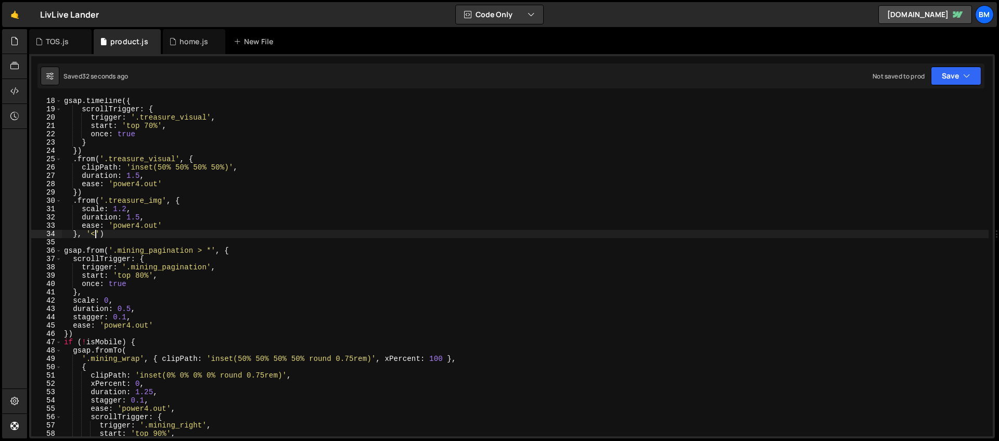
scroll to position [191, 0]
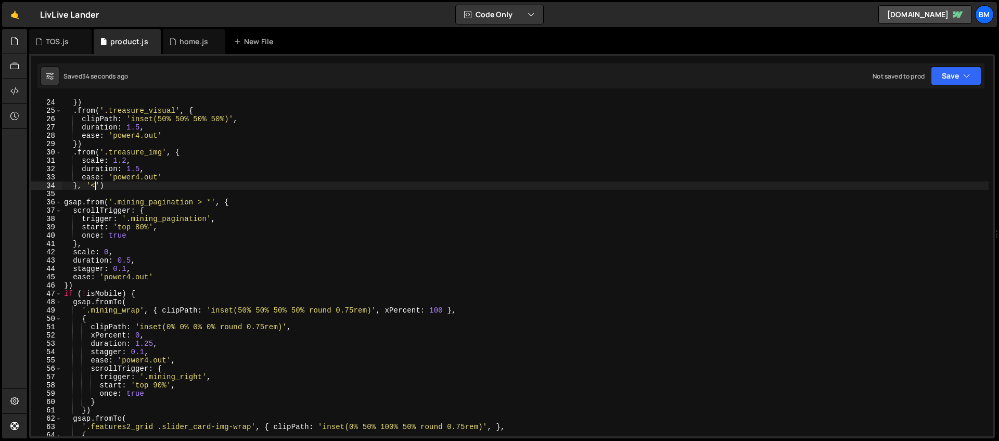
click at [162, 212] on div "} }) . from ( '.treasure_visual' , { clipPath : 'inset(50% 50% 50% 50%)' , dura…" at bounding box center [525, 267] width 927 height 355
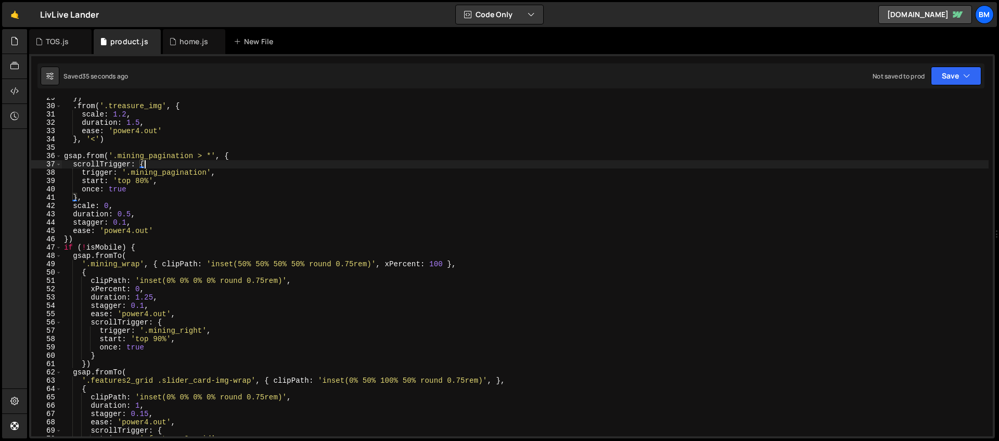
click at [147, 248] on div "}) . from ( '.treasure_img' , { scale : 1.2 , duration : 1.5 , ease : 'power4.o…" at bounding box center [525, 271] width 927 height 355
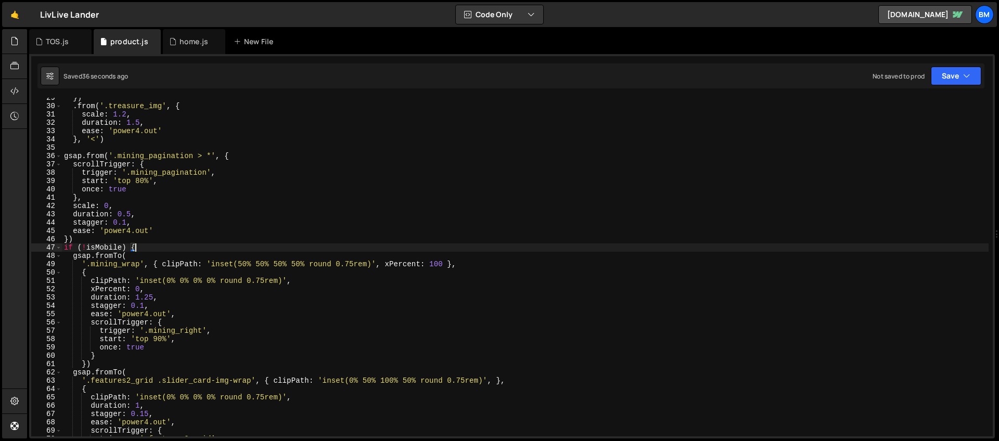
scroll to position [248, 0]
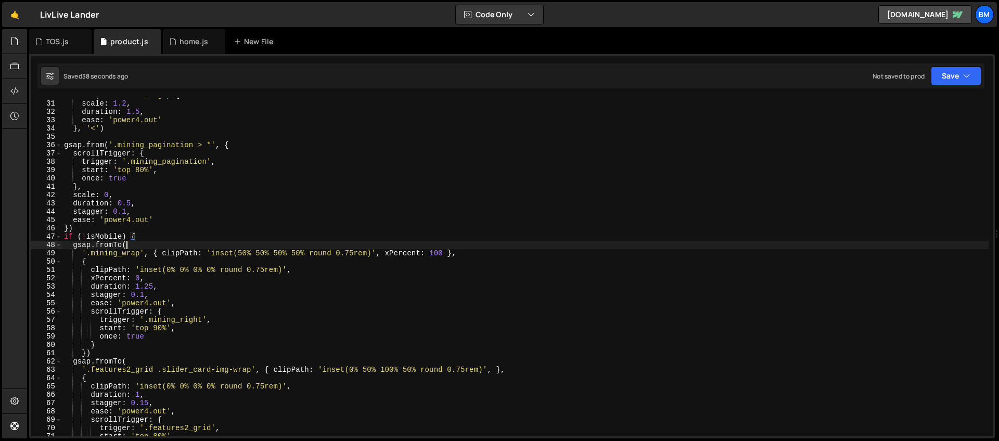
click at [131, 243] on div ". from ( '.treasure_img' , { scale : 1.2 , duration : 1.5 , ease : 'power4.out'…" at bounding box center [525, 268] width 927 height 355
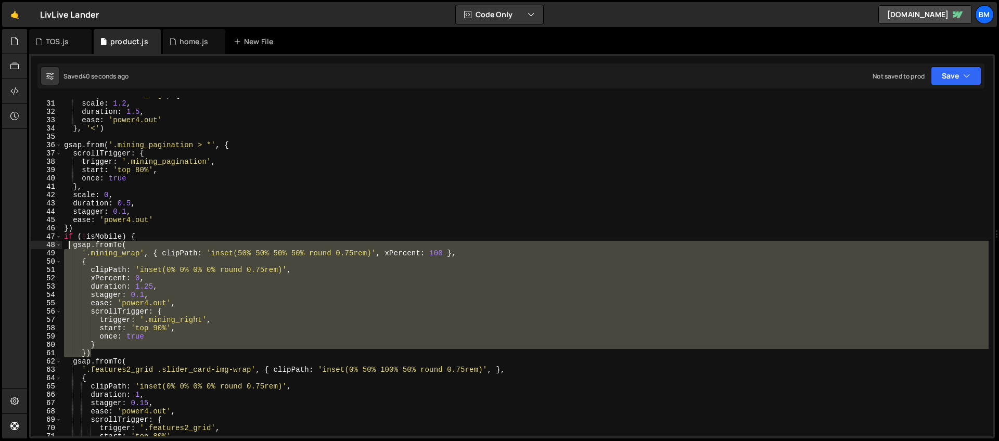
drag, startPoint x: 97, startPoint y: 352, endPoint x: 67, endPoint y: 249, distance: 107.5
click at [67, 249] on div ". from ( '.treasure_img' , { scale : 1.2 , duration : 1.5 , ease : 'power4.out'…" at bounding box center [525, 268] width 927 height 355
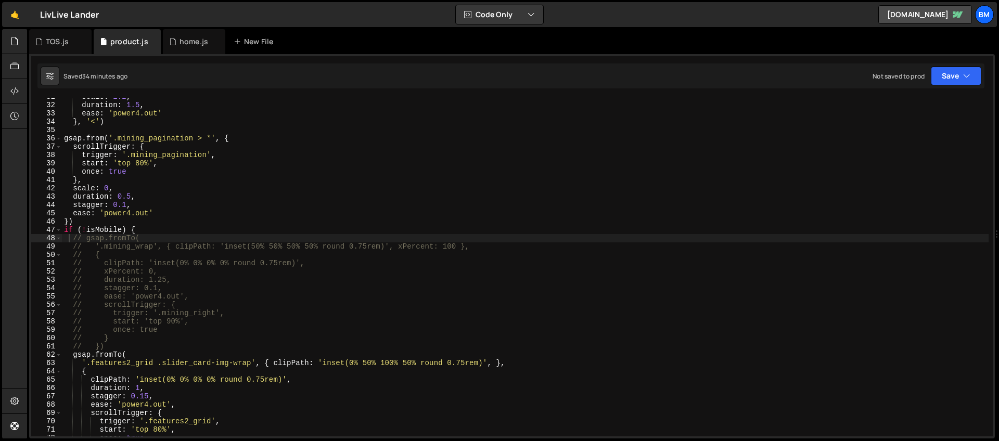
scroll to position [255, 0]
click at [198, 234] on div "scale : 1.2 , duration : 1.5 , ease : 'power4.out' } , '<' ) gsap . from ( '.mi…" at bounding box center [525, 270] width 927 height 355
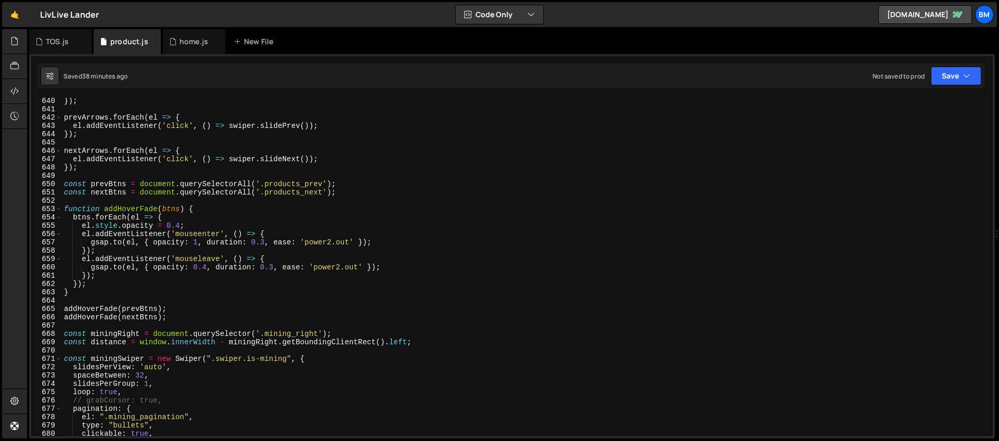
scroll to position [5376, 0]
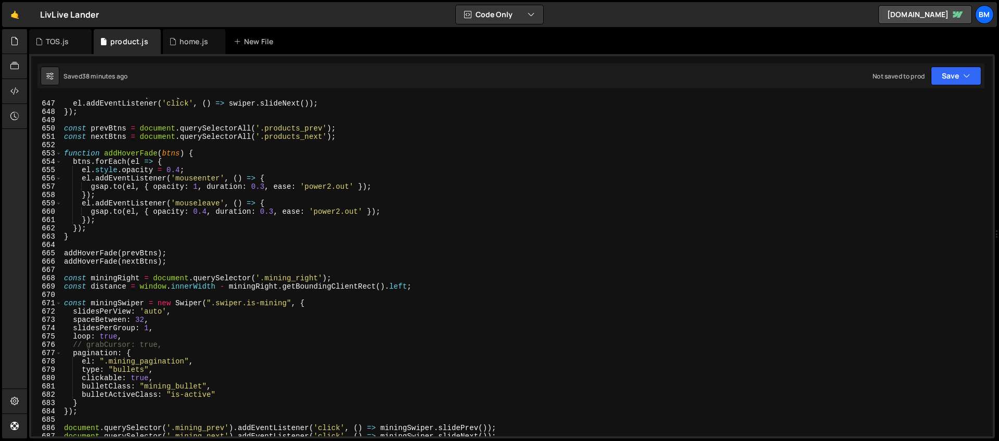
click at [202, 262] on div "nextArrows . forEach ( el => { el . addEventListener ( 'click' , ( ) => swiper …" at bounding box center [525, 268] width 927 height 355
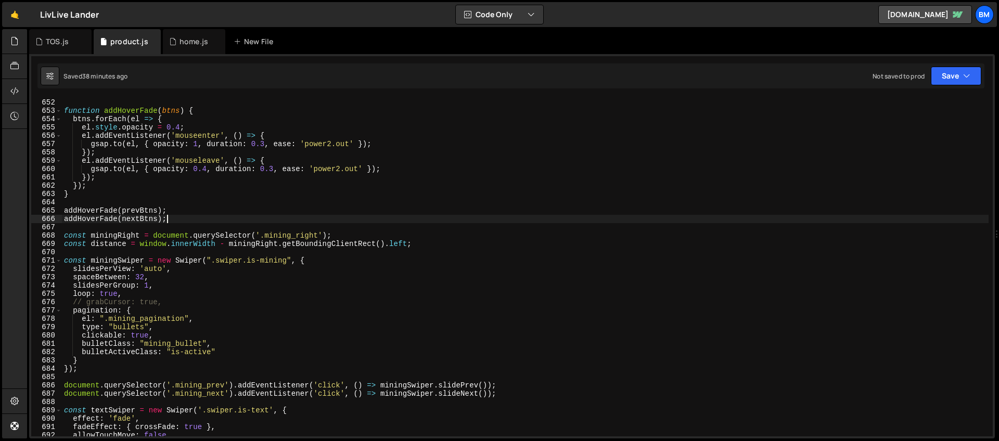
click at [195, 242] on div "const nextBtns = document . querySelectorAll ( '.products_next' ) ; function ad…" at bounding box center [525, 267] width 927 height 355
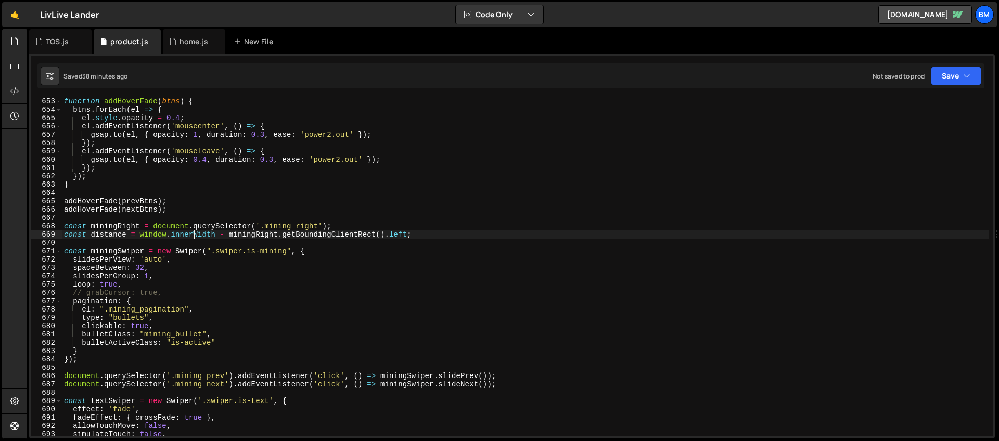
click at [227, 343] on div "function addHoverFade ( btns ) { btns . forEach ( el => { el . style . opacity …" at bounding box center [525, 274] width 927 height 355
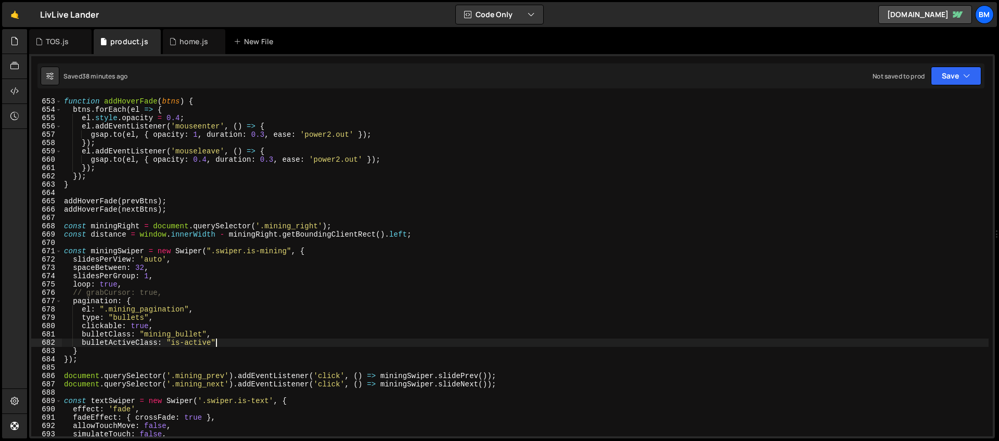
click at [150, 297] on div "function addHoverFade ( btns ) { btns . forEach ( el => { el . style . opacity …" at bounding box center [525, 274] width 927 height 355
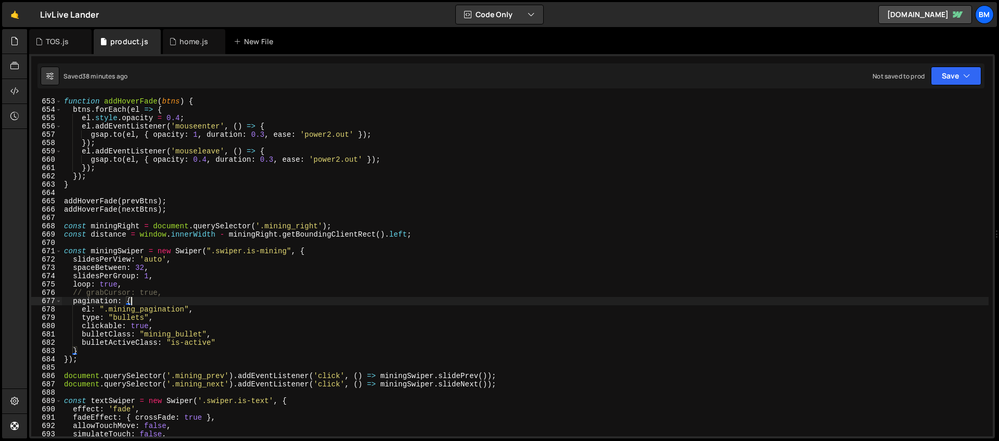
click at [97, 349] on div "function addHoverFade ( btns ) { btns . forEach ( el => { el . style . opacity …" at bounding box center [525, 274] width 927 height 355
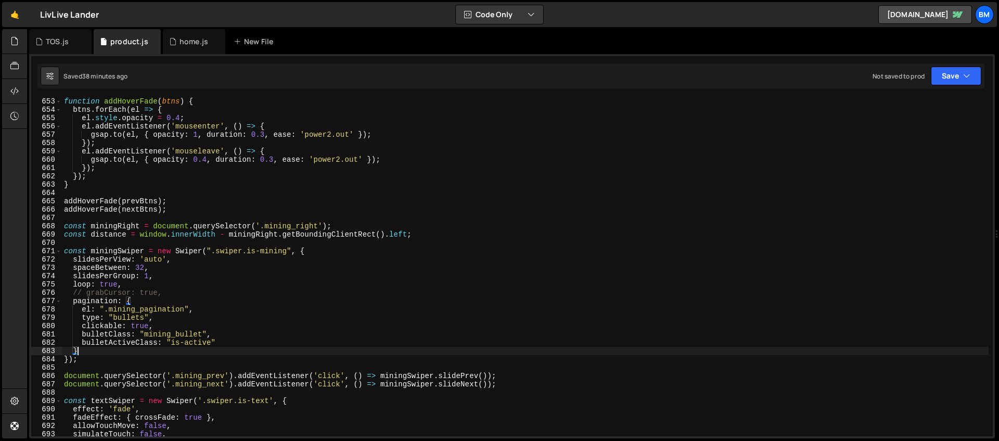
type textarea "},"
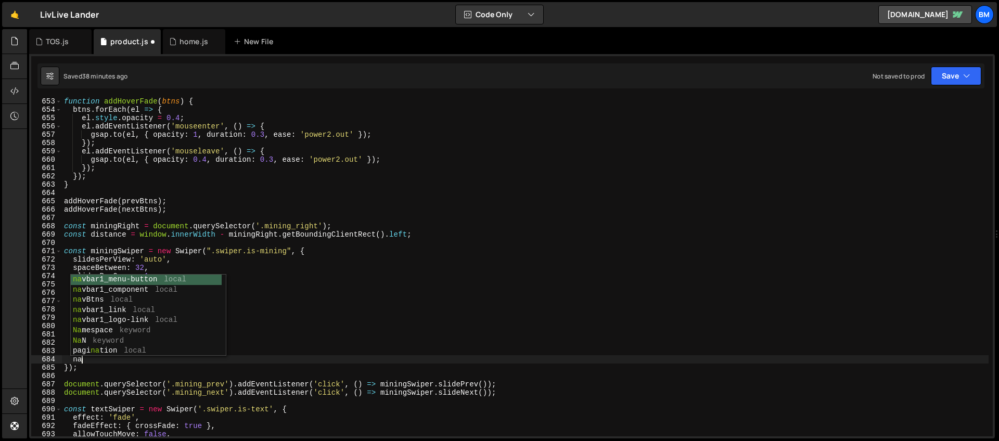
scroll to position [0, 1]
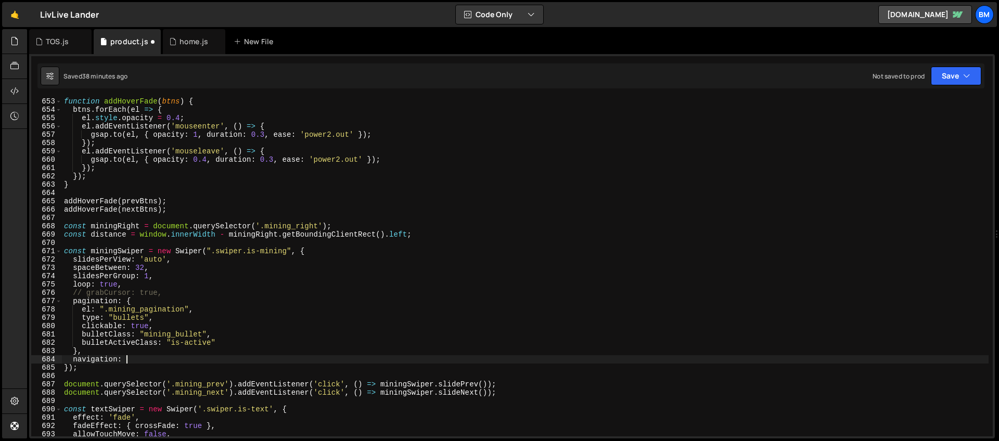
type textarea "navigation: {"
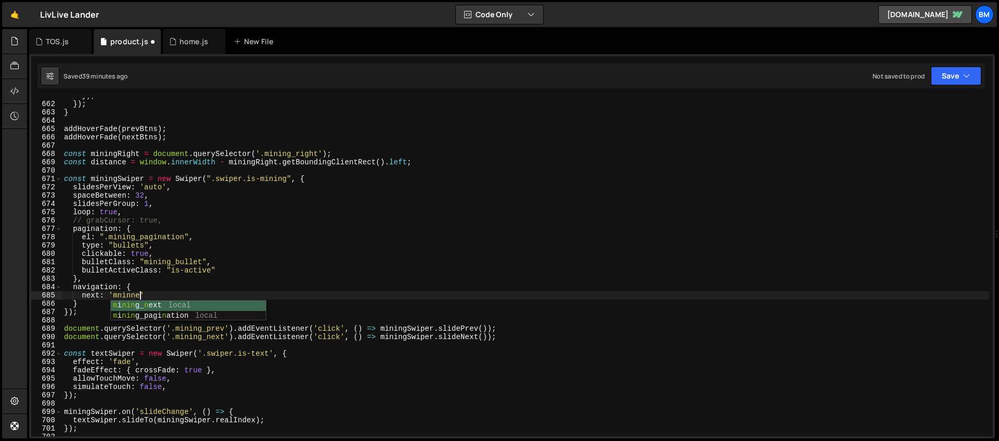
scroll to position [0, 5]
type textarea "next: 'mining_next','"
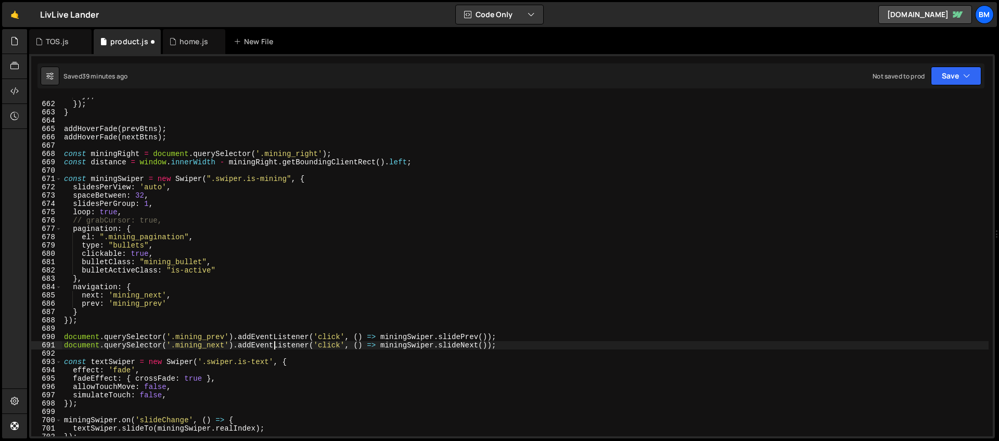
click at [274, 348] on div "}) ; }) ; } addHoverFade ( prevBtns ) ; addHoverFade ( nextBtns ) ; const minin…" at bounding box center [525, 269] width 927 height 355
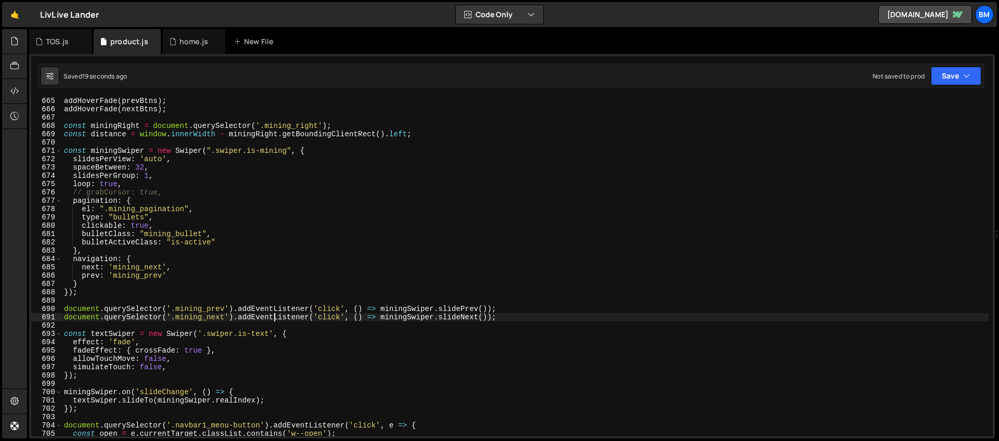
scroll to position [5528, 0]
click at [149, 342] on div "addHoverFade ( prevBtns ) ; addHoverFade ( nextBtns ) ; const miningRight = doc…" at bounding box center [525, 274] width 927 height 355
type textarea "effect: 'fade',"
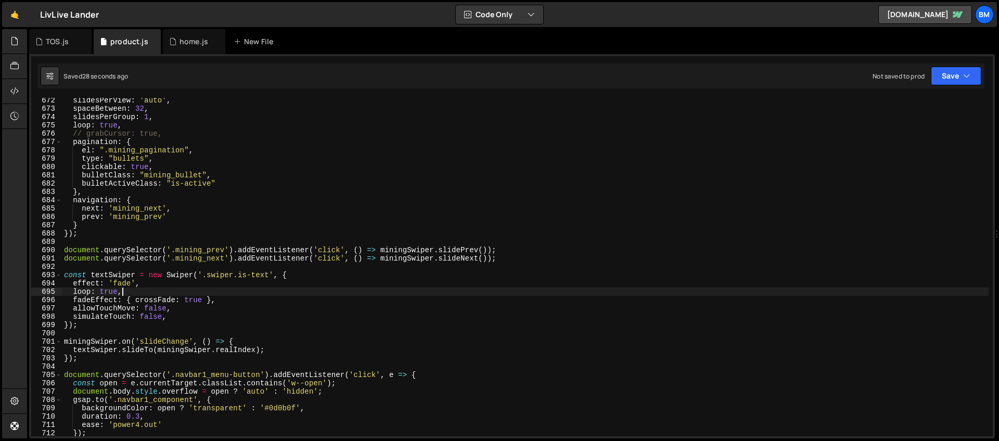
scroll to position [5593, 0]
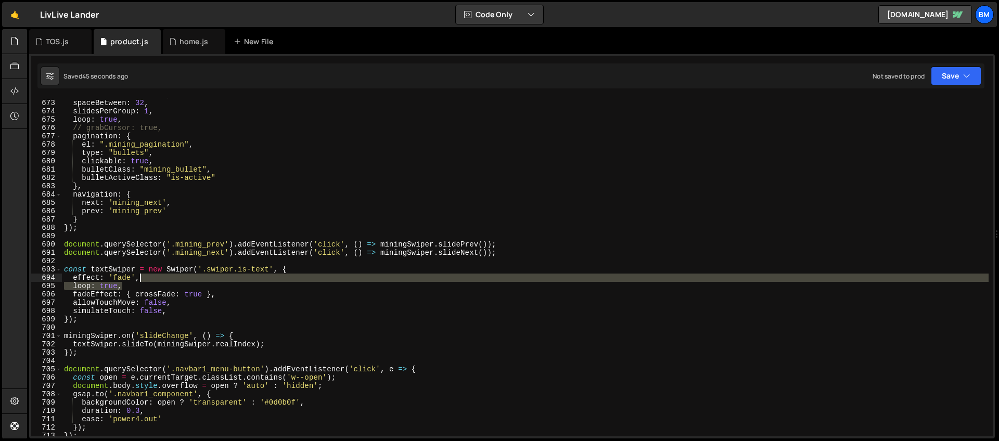
drag, startPoint x: 129, startPoint y: 288, endPoint x: 145, endPoint y: 281, distance: 17.5
click at [145, 281] on div "slidesPerView : 'auto' , spaceBetween : 32 , slidesPerGroup : 1 , loop : true ,…" at bounding box center [525, 268] width 927 height 355
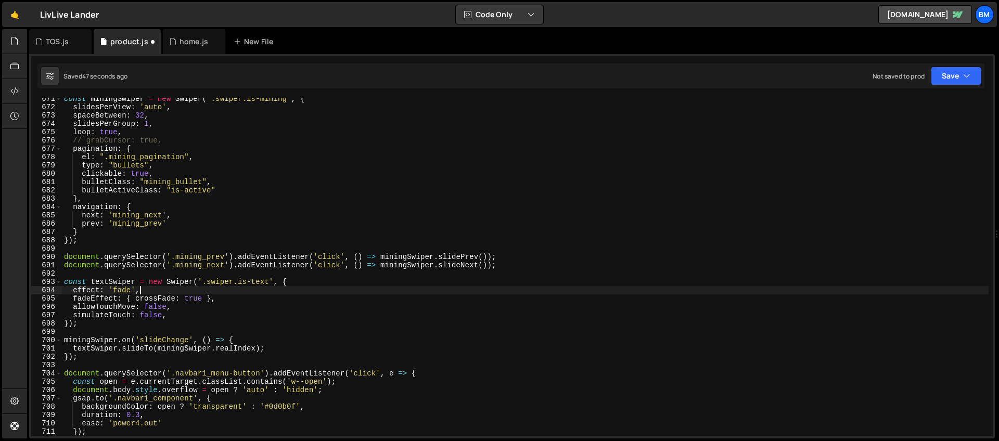
scroll to position [5573, 0]
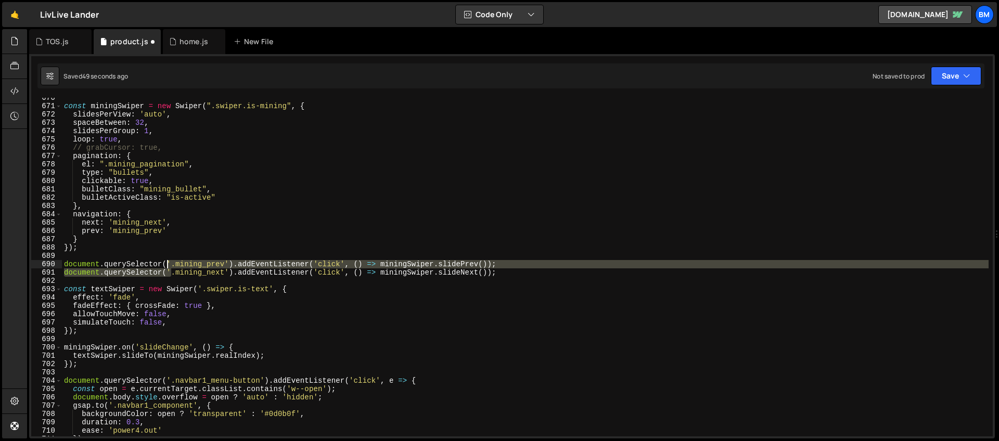
drag, startPoint x: 171, startPoint y: 273, endPoint x: 166, endPoint y: 267, distance: 7.4
click at [166, 267] on div "const miningSwiper = new Swiper ( ".swiper.is-mining" , { slidesPerView : 'auto…" at bounding box center [525, 271] width 927 height 355
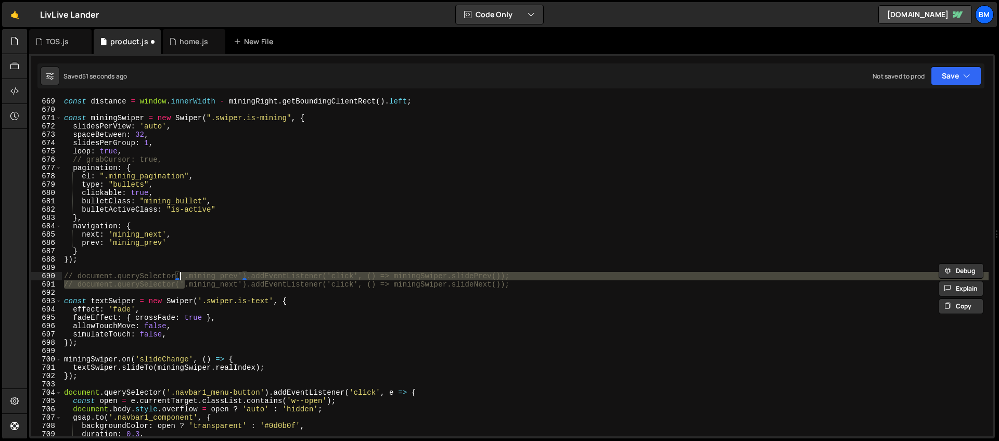
scroll to position [5561, 0]
click at [133, 156] on div "const distance = window . innerWidth - miningRight . getBoundingClientRect ( ) …" at bounding box center [525, 274] width 927 height 355
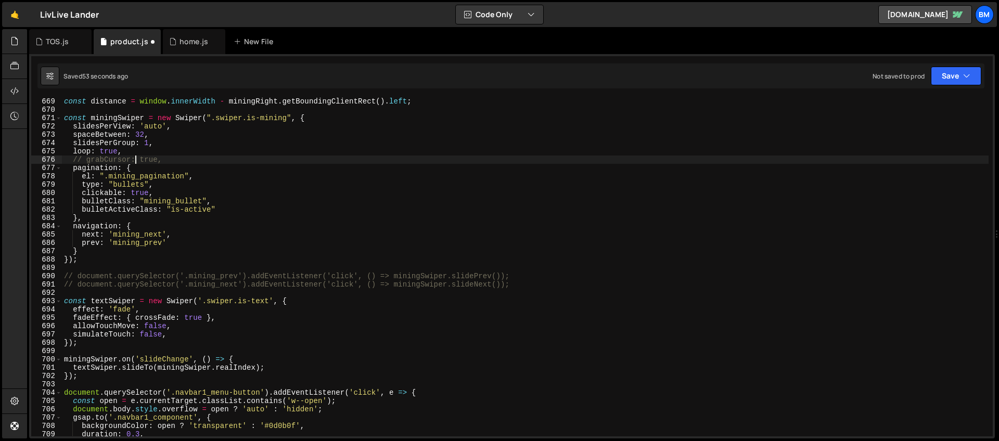
click at [131, 152] on div "const distance = window . innerWidth - miningRight . getBoundingClientRect ( ) …" at bounding box center [525, 274] width 927 height 355
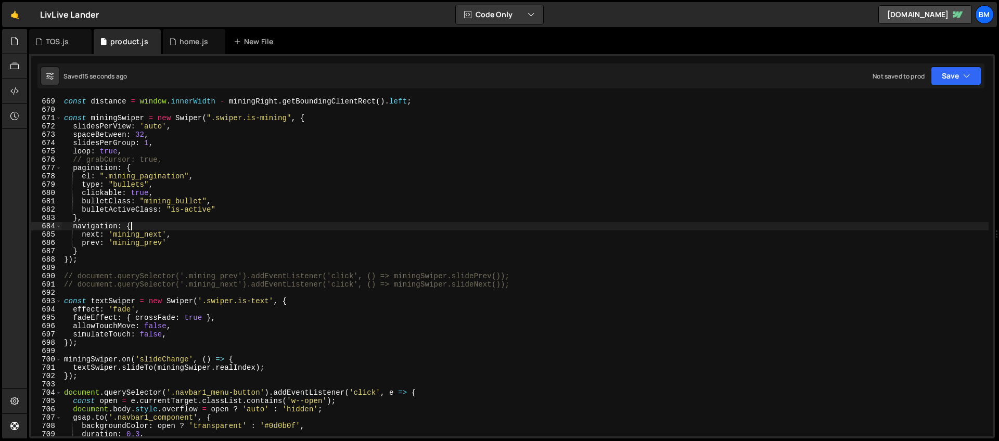
click at [132, 226] on div "const distance = window . innerWidth - miningRight . getBoundingClientRect ( ) …" at bounding box center [525, 274] width 927 height 355
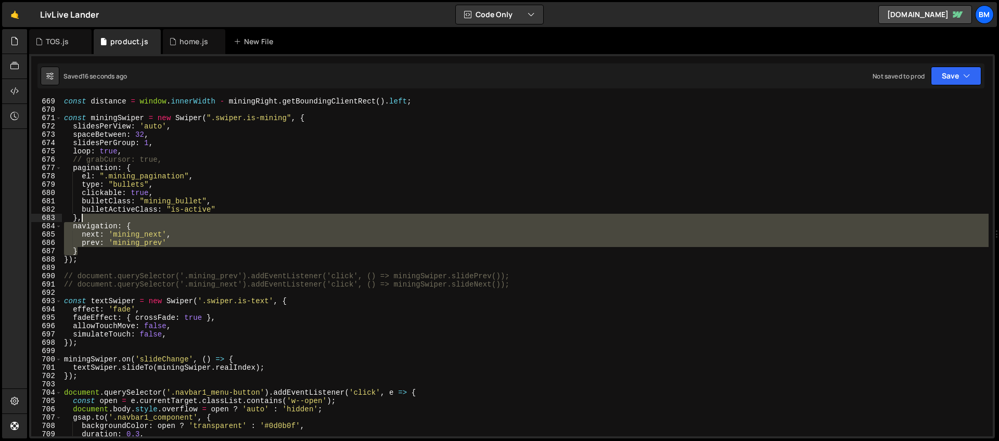
drag, startPoint x: 93, startPoint y: 251, endPoint x: 93, endPoint y: 219, distance: 32.8
click at [93, 219] on div "const distance = window . innerWidth - miningRight . getBoundingClientRect ( ) …" at bounding box center [525, 274] width 927 height 355
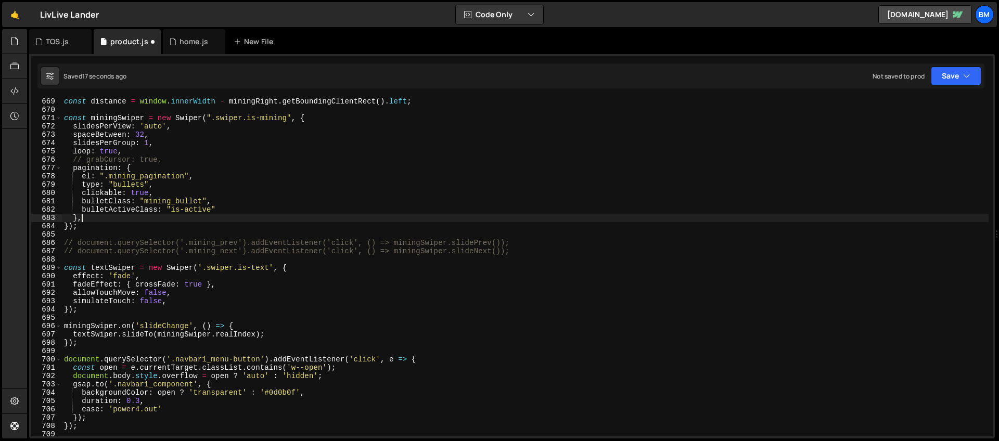
scroll to position [0, 1]
drag, startPoint x: 102, startPoint y: 252, endPoint x: 98, endPoint y: 245, distance: 8.6
click at [98, 245] on div "const distance = window . innerWidth - miningRight . getBoundingClientRect ( ) …" at bounding box center [525, 274] width 927 height 355
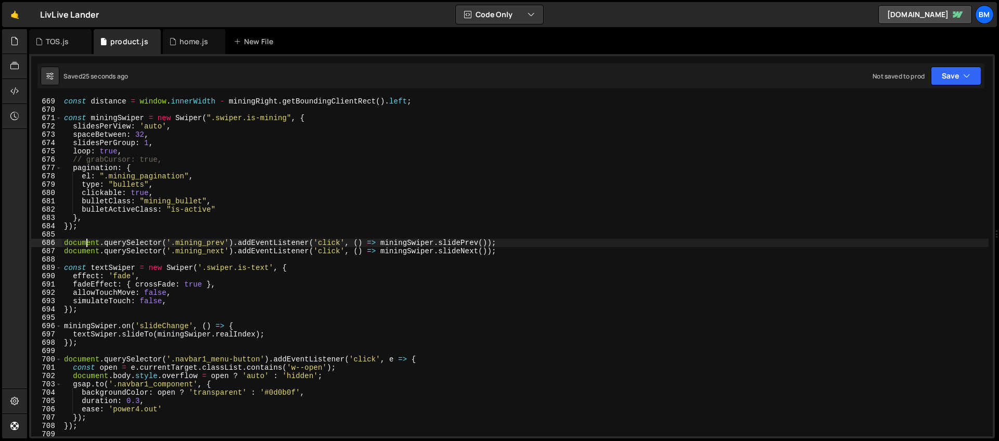
click at [175, 128] on div "const distance = window . innerWidth - miningRight . getBoundingClientRect ( ) …" at bounding box center [525, 274] width 927 height 355
click at [156, 156] on div "const distance = window . innerWidth - miningRight . getBoundingClientRect ( ) …" at bounding box center [525, 274] width 927 height 355
click at [154, 150] on div "const distance = window . innerWidth - miningRight . getBoundingClientRect ( ) …" at bounding box center [525, 274] width 927 height 355
type textarea "loop: true,"
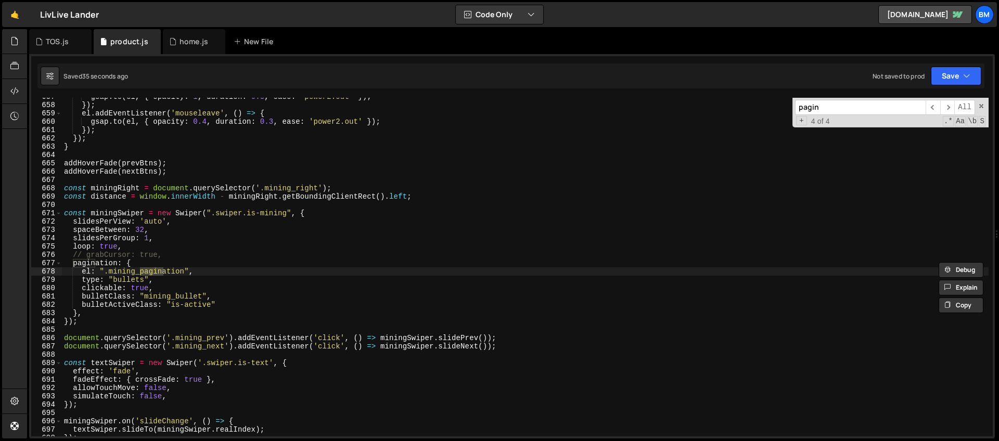
scroll to position [122, 0]
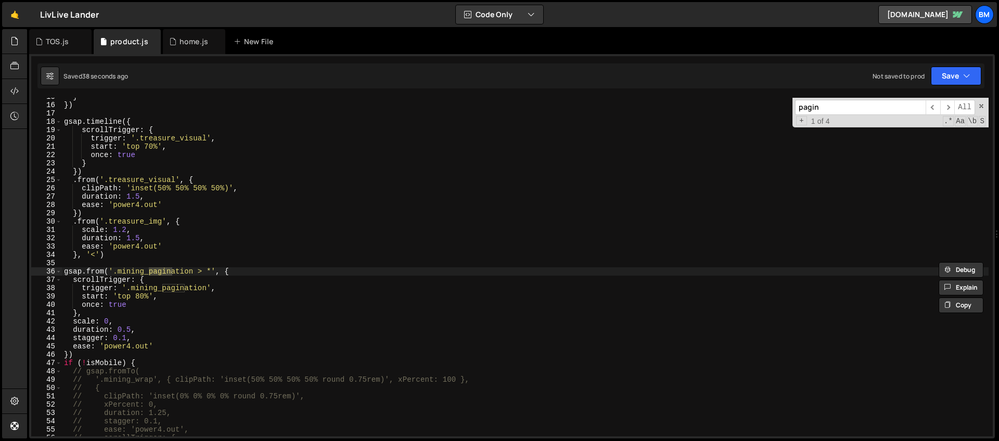
type input "pagin"
click at [239, 268] on div "} }) gsap . timeline ({ scrollTrigger : { trigger : '.treasure_visual' , start …" at bounding box center [525, 270] width 927 height 355
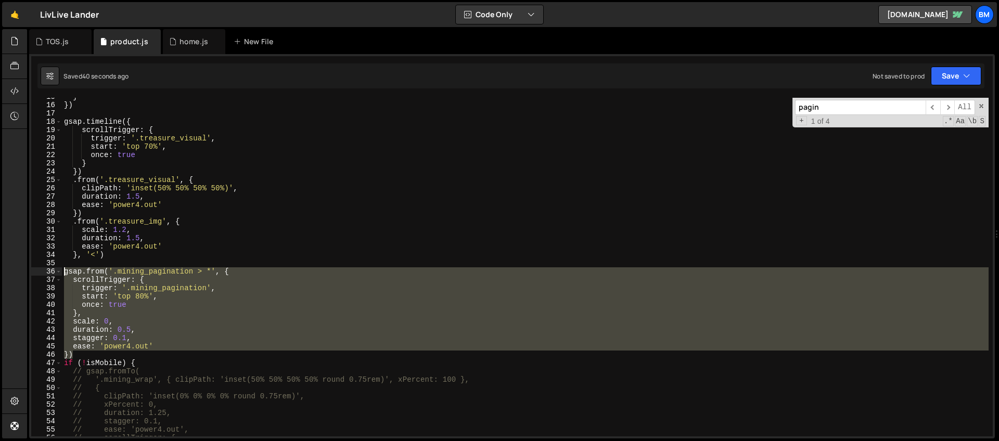
drag, startPoint x: 83, startPoint y: 355, endPoint x: 38, endPoint y: 274, distance: 92.7
click at [38, 274] on div "gsap.from('.mining_pagination > *', { 15 16 17 18 19 20 21 22 23 24 25 26 27 28…" at bounding box center [511, 267] width 961 height 339
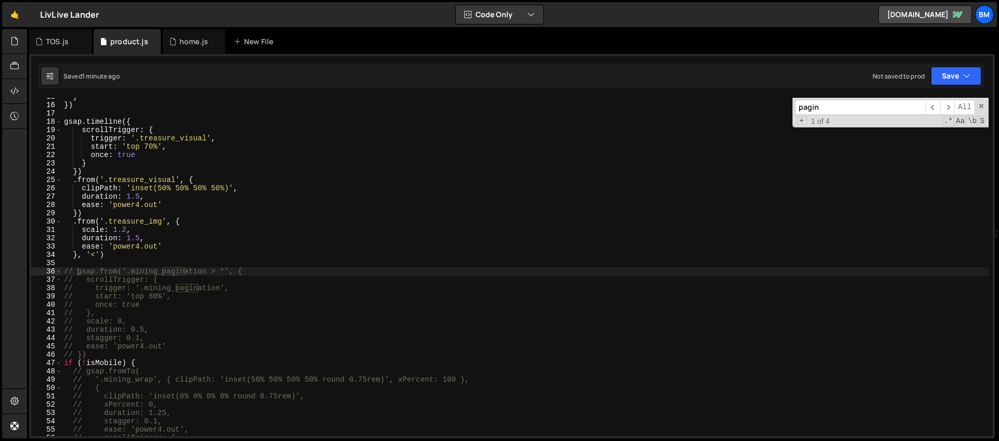
click at [865, 112] on input "pagin" at bounding box center [860, 107] width 131 height 15
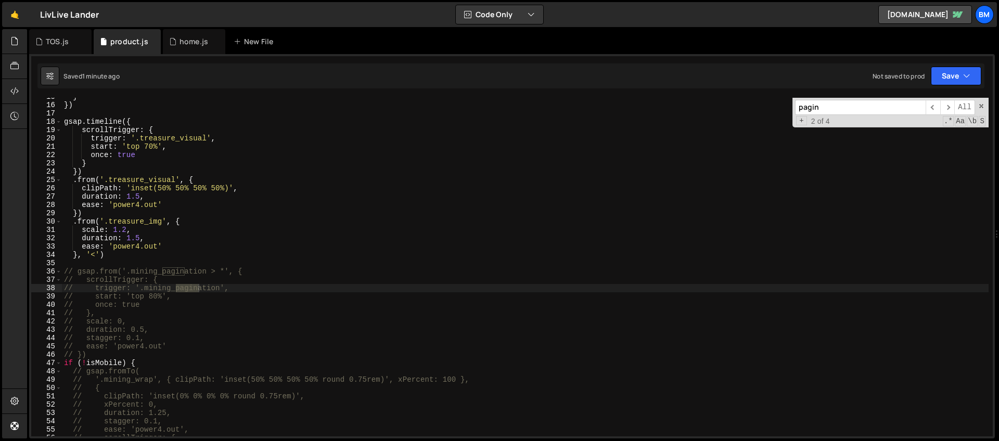
scroll to position [5466, 0]
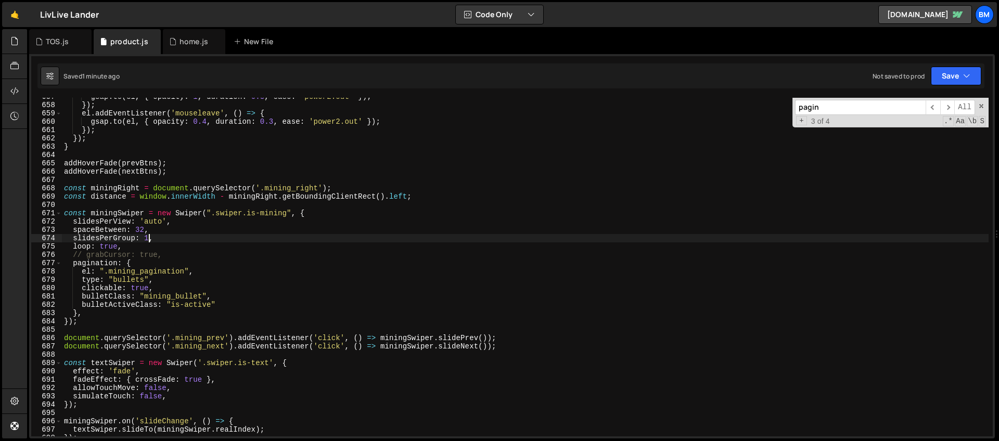
click at [149, 238] on div "gsap . to ( el , { opacity : 1 , duration : 0.3 , ease : 'power2.out' }) ; }) ;…" at bounding box center [525, 270] width 927 height 355
click at [149, 250] on div "gsap . to ( el , { opacity : 1 , duration : 0.3 , ease : 'power2.out' }) ; }) ;…" at bounding box center [525, 270] width 927 height 355
type textarea "loop: true,"
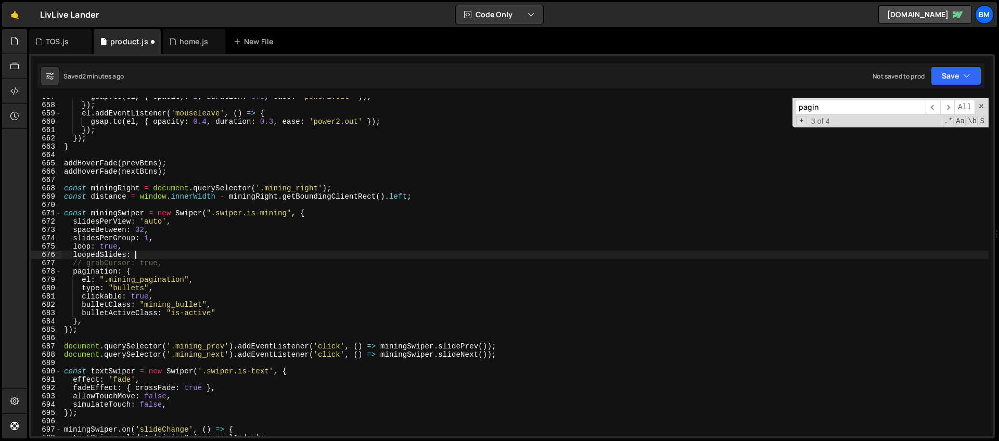
scroll to position [0, 5]
type textarea "loopedSlides: 1,"
drag, startPoint x: 836, startPoint y: 111, endPoint x: 730, endPoint y: 104, distance: 105.9
click at [730, 104] on div "gsap . to ( el , { opacity : 1 , duration : 0.3 , ease : 'power2.out' }) ; }) ;…" at bounding box center [525, 267] width 927 height 339
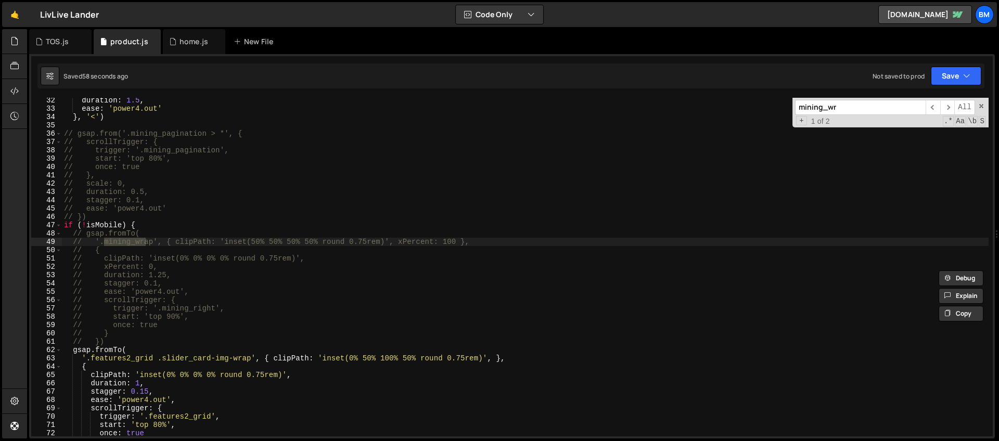
scroll to position [260, 0]
type input "mining_wr"
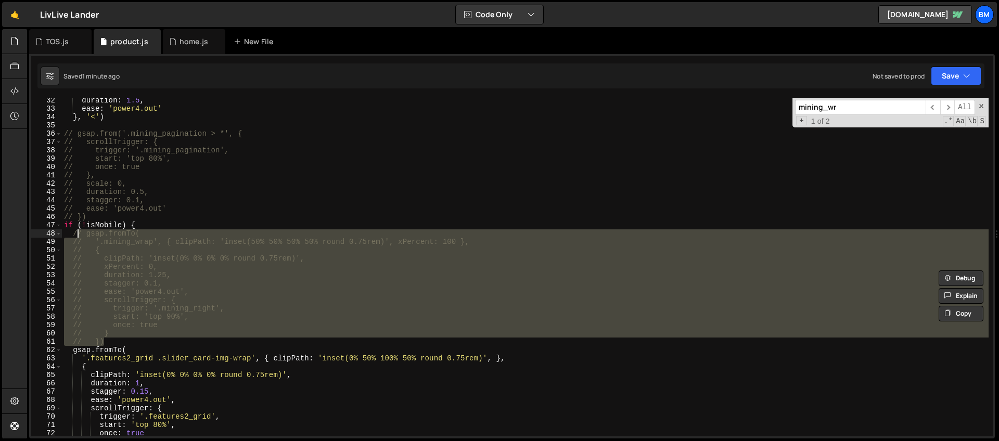
drag, startPoint x: 107, startPoint y: 343, endPoint x: 78, endPoint y: 236, distance: 111.1
click at [78, 236] on div "duration : 1.5 , ease : 'power4.out' } , '<' ) // gsap.from('.mining_pagination…" at bounding box center [525, 273] width 927 height 355
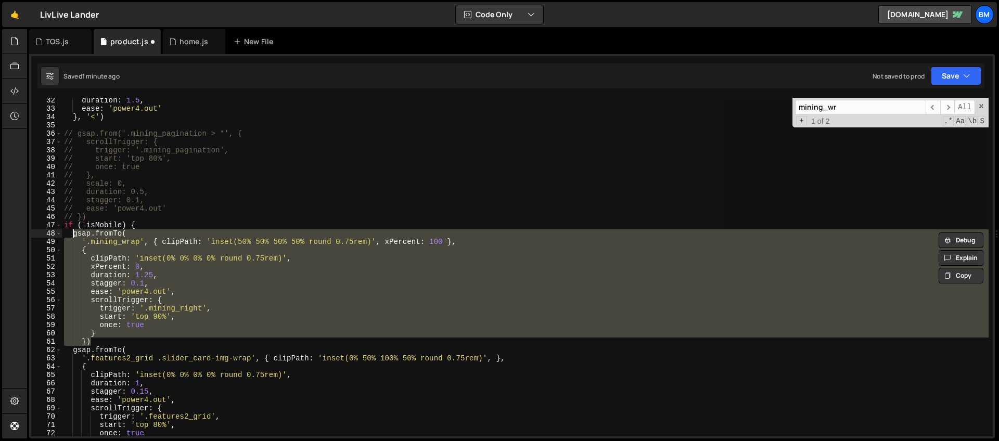
click at [123, 249] on div "duration : 1.5 , ease : 'power4.out' } , '<' ) // gsap.from('.mining_pagination…" at bounding box center [525, 267] width 927 height 339
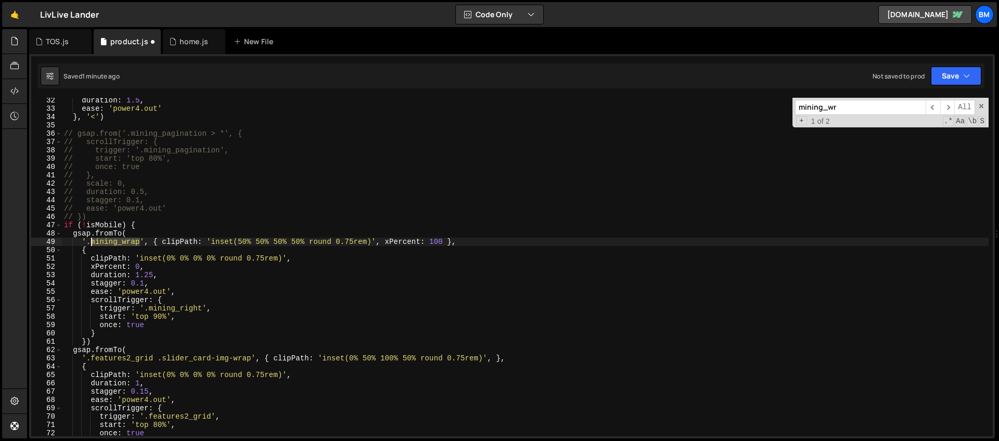
drag, startPoint x: 141, startPoint y: 242, endPoint x: 93, endPoint y: 240, distance: 48.4
click at [93, 240] on div "duration : 1.5 , ease : 'power4.out' } , '<' ) // gsap.from('.mining_pagination…" at bounding box center [525, 273] width 927 height 355
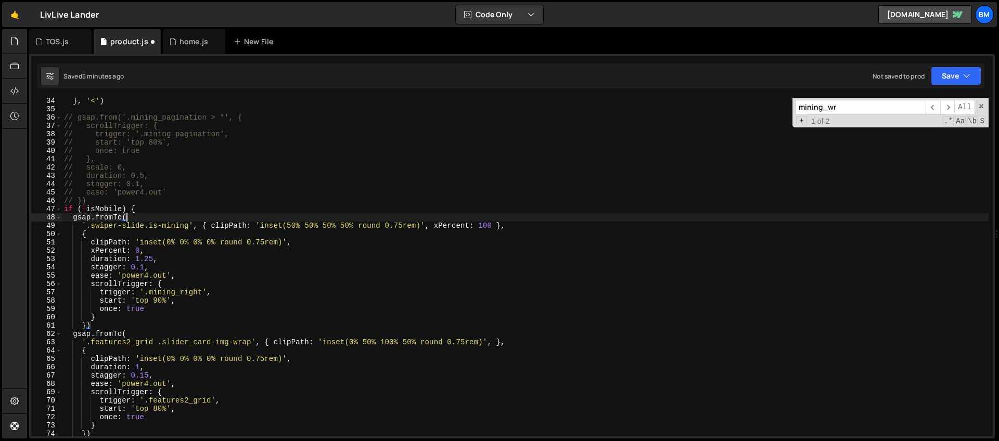
click at [312, 214] on div "} , '<' ) // gsap.from('.mining_pagination > *', { // scrollTrigger: { // trigg…" at bounding box center [525, 274] width 927 height 355
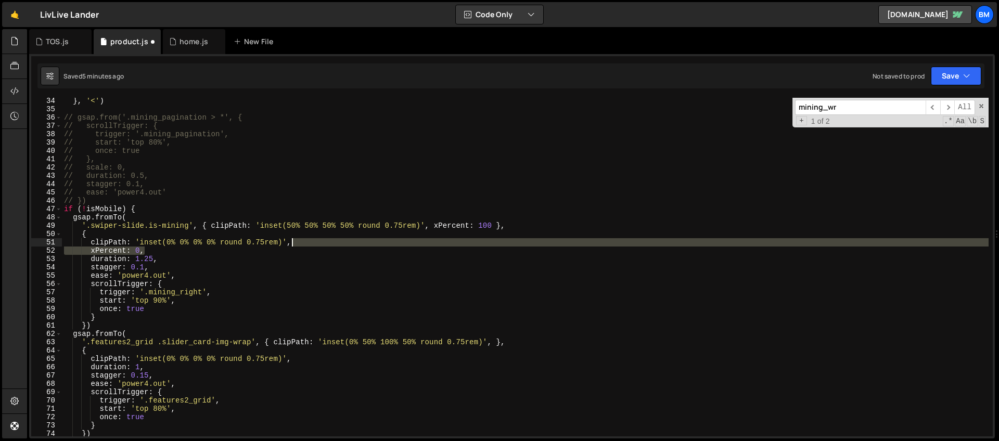
drag, startPoint x: 179, startPoint y: 251, endPoint x: 309, endPoint y: 245, distance: 129.7
click at [309, 245] on div "} , '<' ) // gsap.from('.mining_pagination > *', { // scrollTrigger: { // trigg…" at bounding box center [525, 274] width 927 height 355
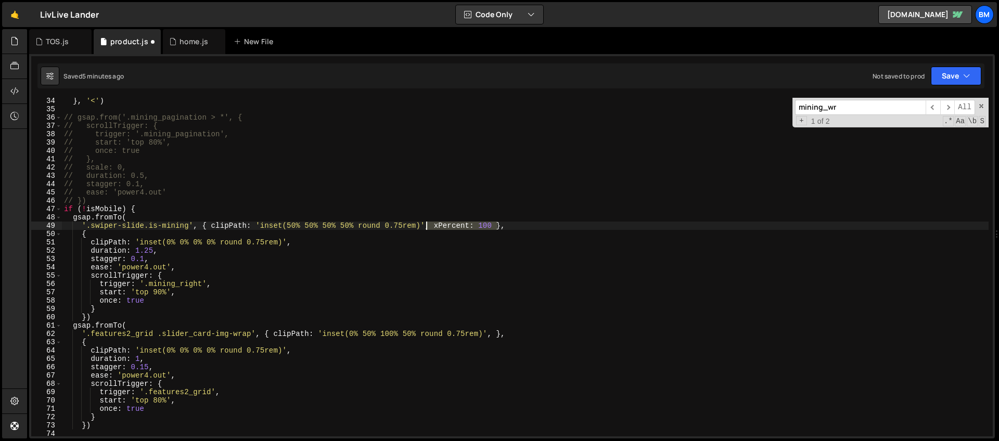
drag, startPoint x: 496, startPoint y: 223, endPoint x: 427, endPoint y: 226, distance: 69.3
click at [427, 226] on div "} , '<' ) // gsap.from('.mining_pagination > *', { // scrollTrigger: { // trigg…" at bounding box center [525, 274] width 927 height 355
type textarea "'.swiper-slide.is-mining', { clipPath: 'inset(50% 50% 50% 50% round 0.75rem)' },"
drag, startPoint x: 869, startPoint y: 113, endPoint x: 747, endPoint y: 107, distance: 121.9
click at [747, 107] on div "} , '<' ) // gsap.from('.mining_pagination > *', { // scrollTrigger: { // trigg…" at bounding box center [525, 267] width 927 height 339
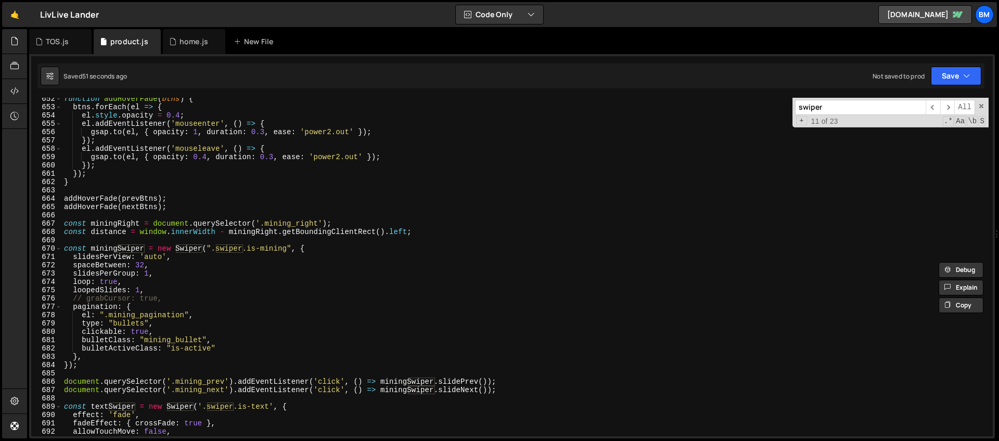
scroll to position [5584, 0]
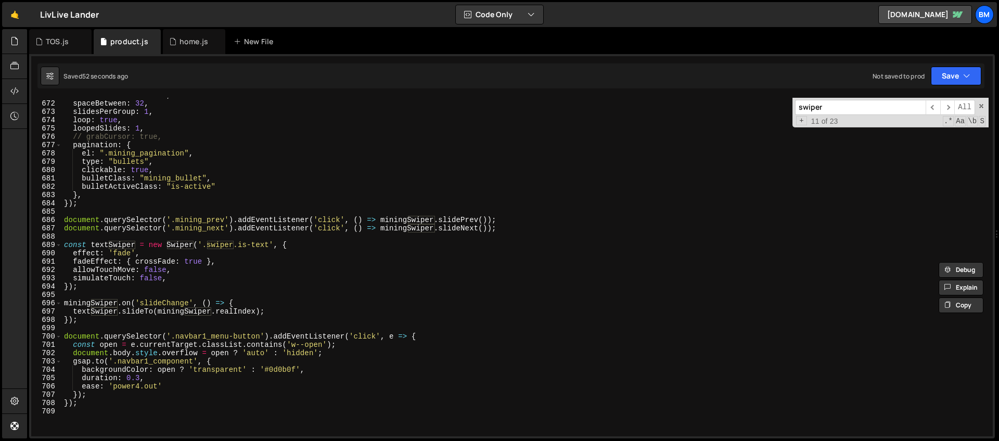
type input "swiper"
click at [221, 254] on div "slidesPerView : 'auto' , spaceBetween : 32 , slidesPerGroup : 1 , loop : true ,…" at bounding box center [525, 268] width 927 height 355
click at [220, 260] on div "slidesPerView : 'auto' , spaceBetween : 32 , slidesPerGroup : 1 , loop : true ,…" at bounding box center [525, 268] width 927 height 355
click at [201, 254] on div "slidesPerView : 'auto' , spaceBetween : 32 , slidesPerGroup : 1 , loop : true ,…" at bounding box center [525, 268] width 927 height 355
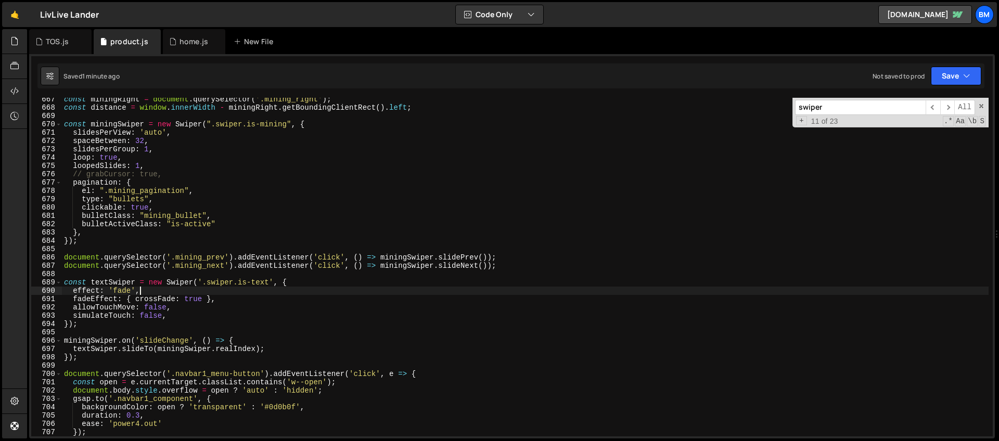
scroll to position [5510, 0]
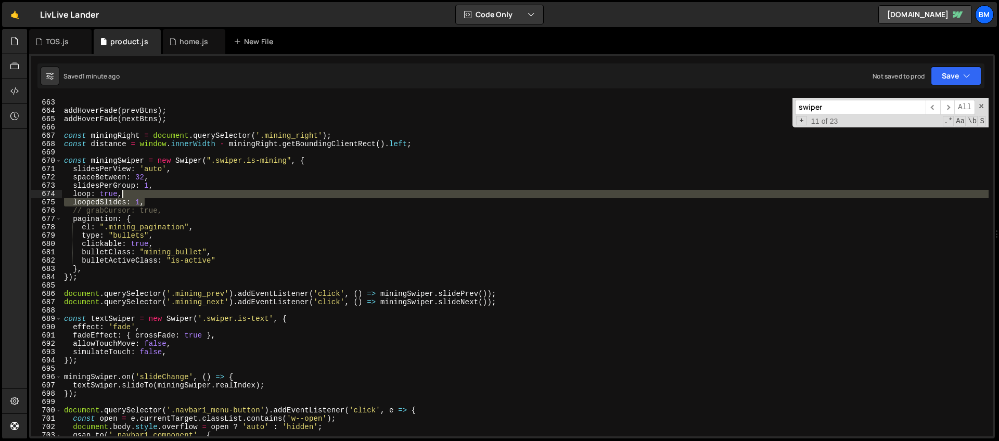
click at [145, 198] on div "} addHoverFade ( prevBtns ) ; addHoverFade ( nextBtns ) ; const miningRight = d…" at bounding box center [525, 267] width 927 height 355
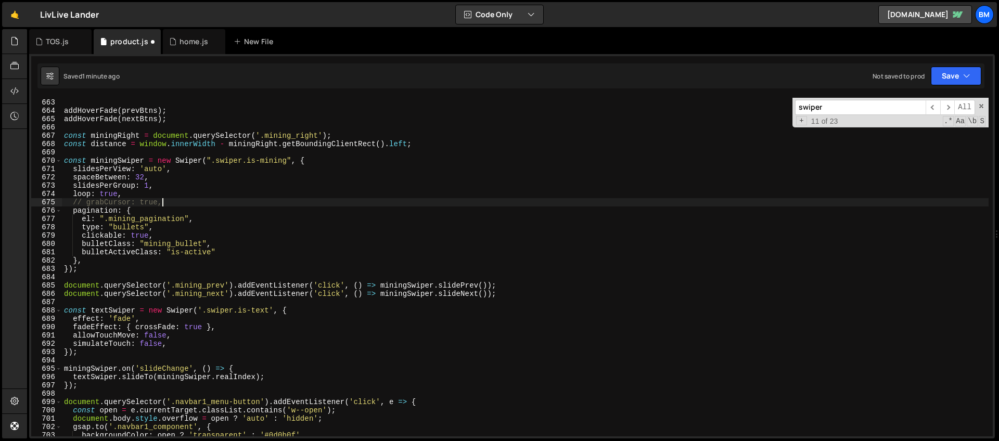
click at [168, 199] on div "} addHoverFade ( prevBtns ) ; addHoverFade ( nextBtns ) ; const miningRight = d…" at bounding box center [525, 267] width 927 height 355
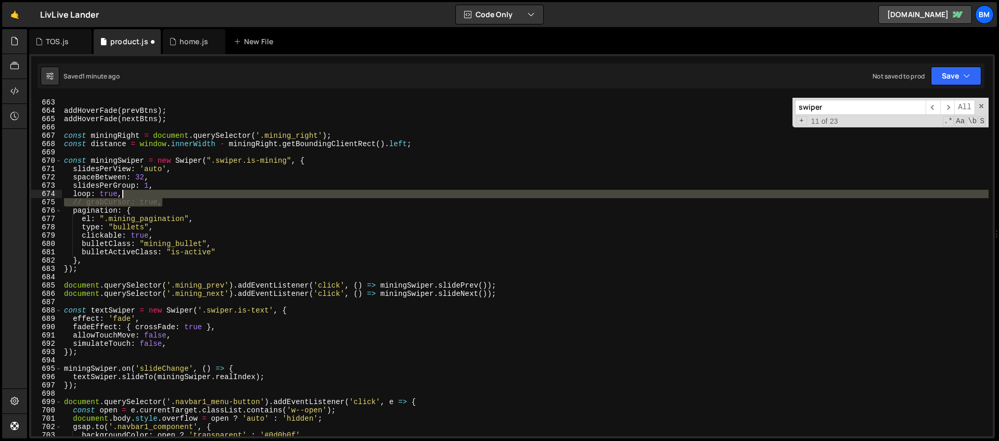
click at [170, 196] on div "} addHoverFade ( prevBtns ) ; addHoverFade ( nextBtns ) ; const miningRight = d…" at bounding box center [525, 267] width 927 height 355
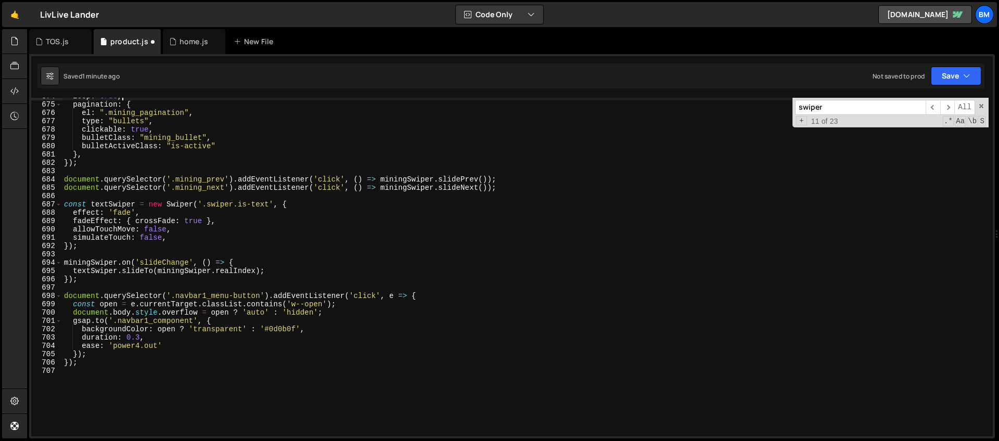
scroll to position [5603, 0]
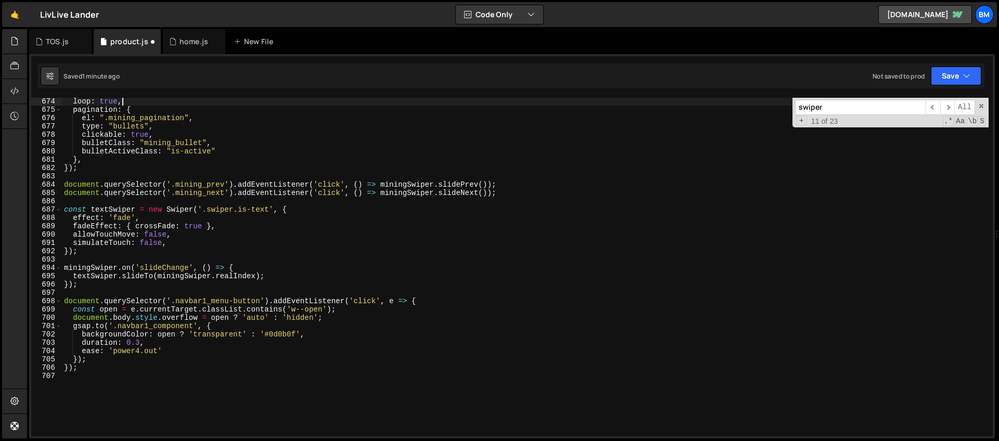
click at [95, 288] on div "loop : true , pagination : { el : ".mining_pagination" , type : "bullets" , cli…" at bounding box center [525, 274] width 927 height 355
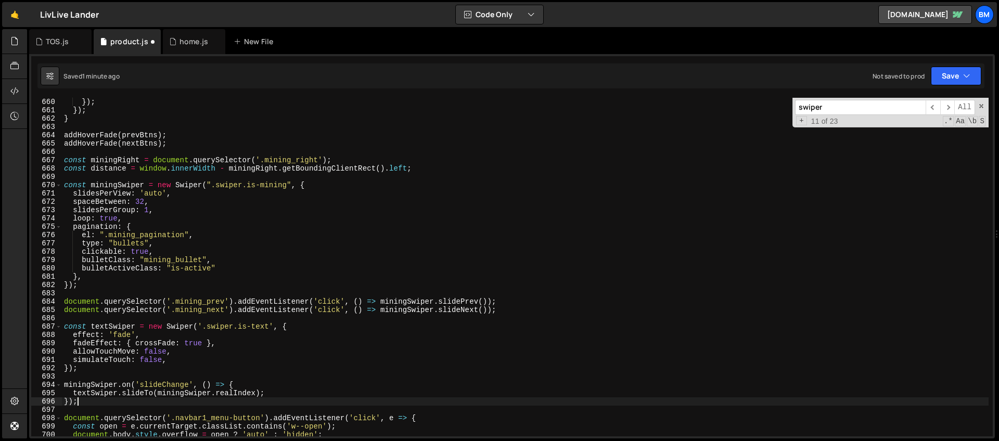
scroll to position [5475, 0]
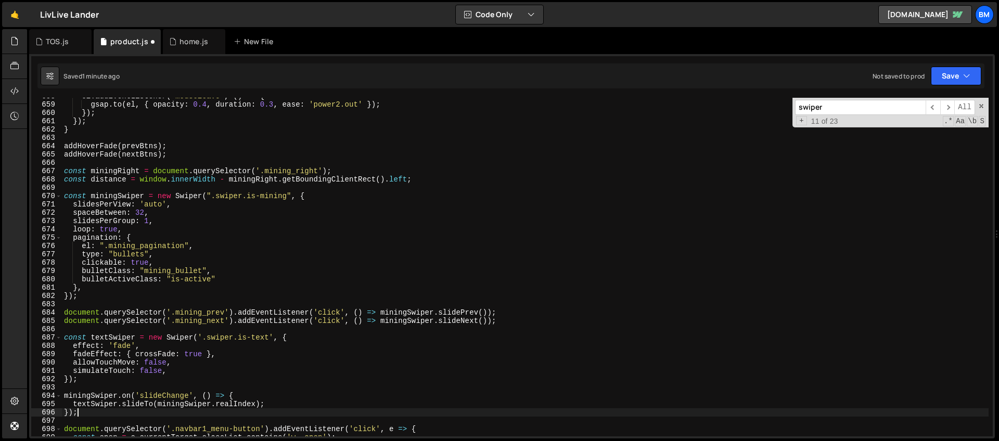
click at [63, 173] on div "el . addEventListener ( 'mouseleave' , ( ) => { gsap . to ( el , { opacity : 0.…" at bounding box center [525, 269] width 927 height 355
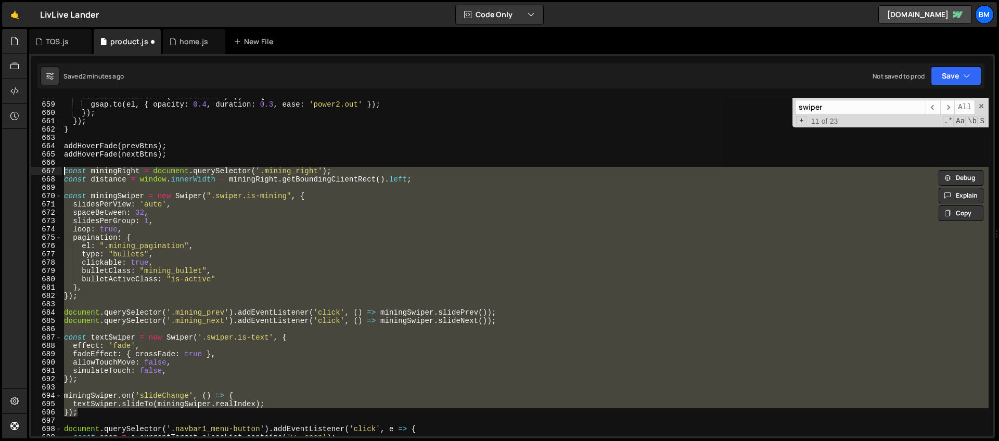
click at [207, 237] on div "el . addEventListener ( 'mouseleave' , ( ) => { gsap . to ( el , { opacity : 0.…" at bounding box center [525, 267] width 927 height 339
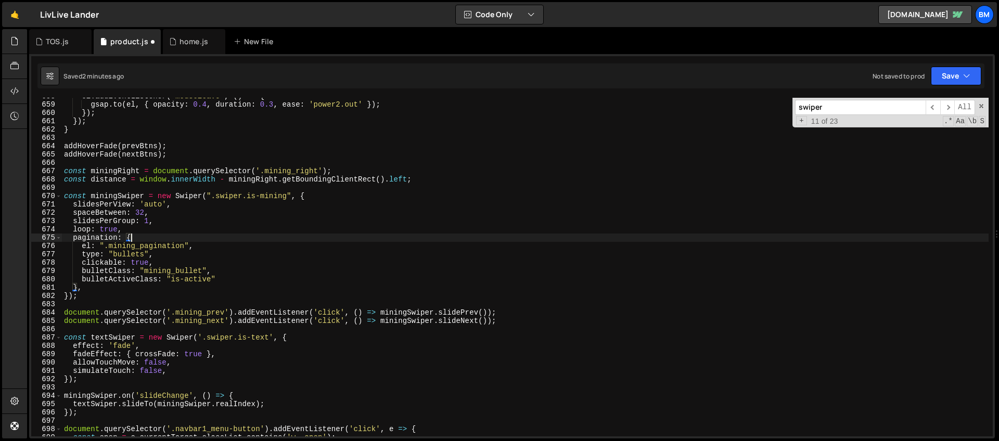
click at [170, 226] on div "el . addEventListener ( 'mouseleave' , ( ) => { gsap . to ( el , { opacity : 0.…" at bounding box center [525, 269] width 927 height 355
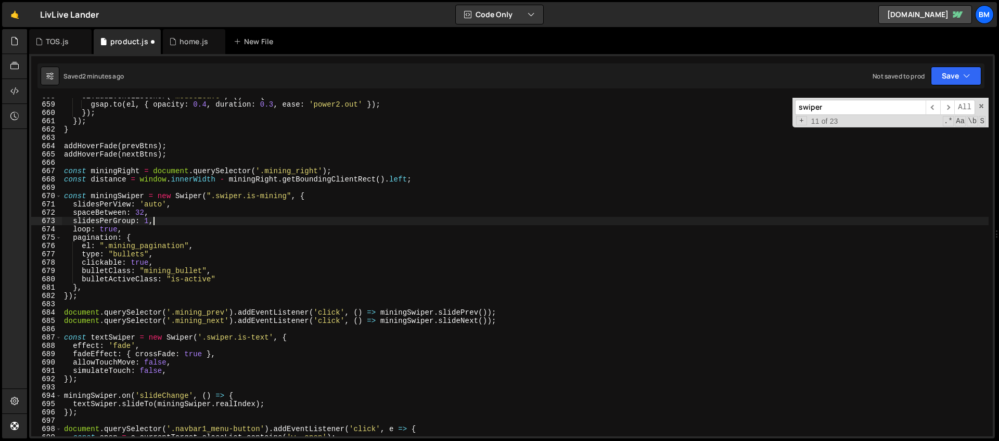
click at [162, 221] on div "el . addEventListener ( 'mouseleave' , ( ) => { gsap . to ( el , { opacity : 0.…" at bounding box center [525, 269] width 927 height 355
type textarea "slidesPerGroup: 1,"
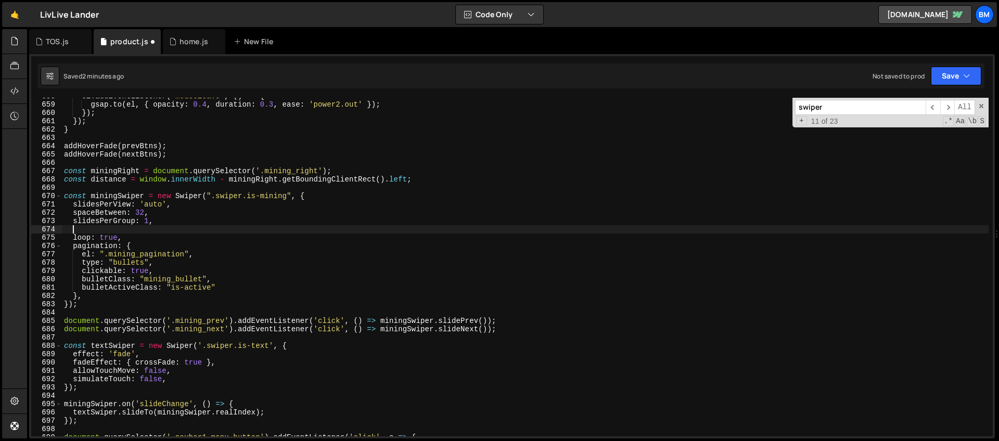
scroll to position [0, 0]
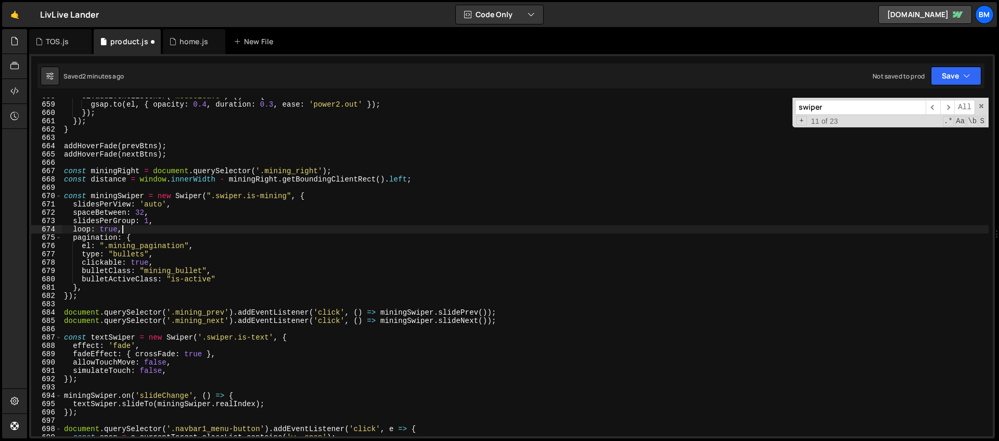
click at [136, 227] on div "el . addEventListener ( 'mouseleave' , ( ) => { gsap . to ( el , { opacity : 0.…" at bounding box center [525, 269] width 927 height 355
type textarea "loop: true,"
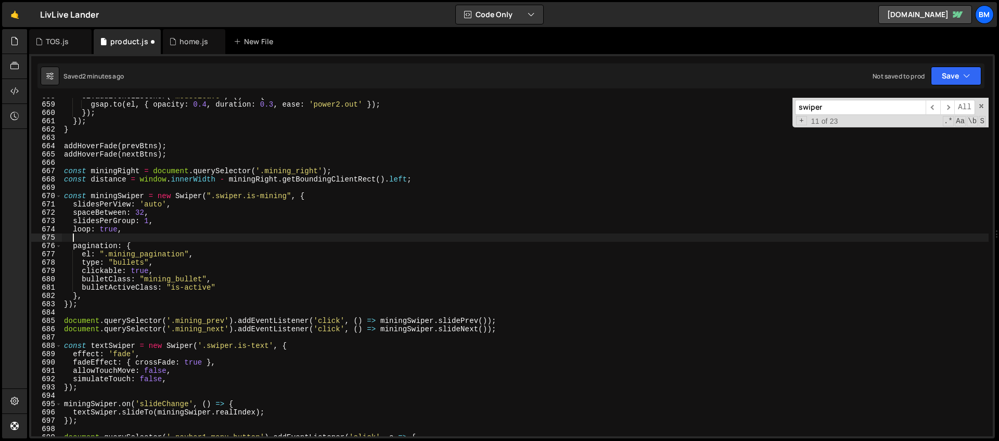
paste textarea "loopAdditionalSlides: 3,"
click at [313, 196] on div "el . addEventListener ( 'mouseleave' , ( ) => { gsap . to ( el , { opacity : 0.…" at bounding box center [525, 269] width 927 height 355
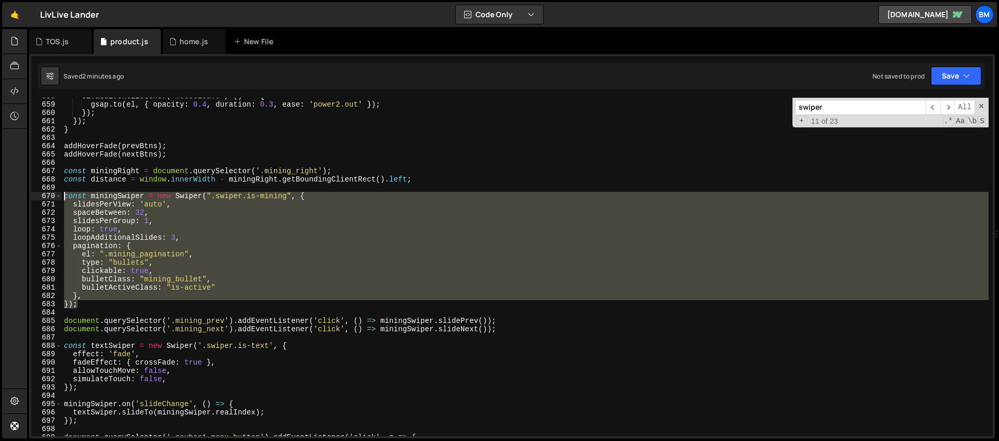
drag, startPoint x: 84, startPoint y: 306, endPoint x: 43, endPoint y: 200, distance: 114.5
click at [43, 200] on div "const miningSwiper = new Swiper(".[PERSON_NAME]is-mining", { 658 659 660 661 66…" at bounding box center [511, 267] width 961 height 339
paste textarea "});"
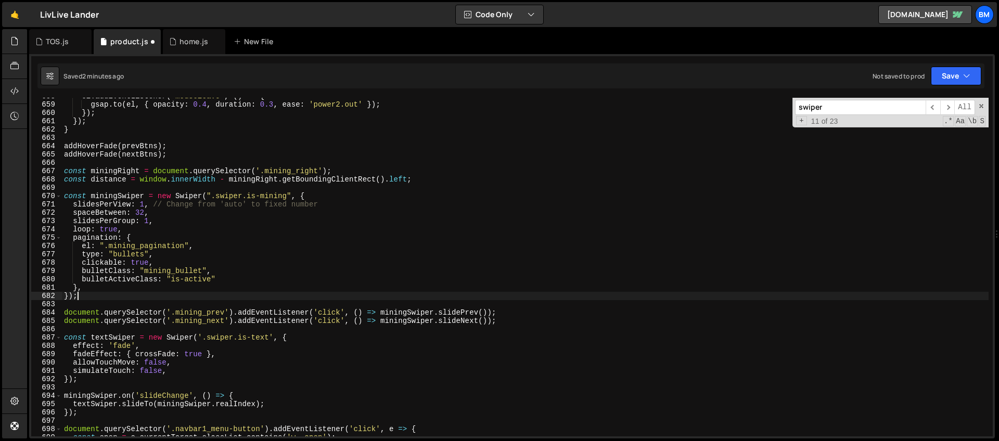
click at [144, 206] on div "el . addEventListener ( 'mouseleave' , ( ) => { gsap . to ( el , { opacity : 0.…" at bounding box center [525, 269] width 927 height 355
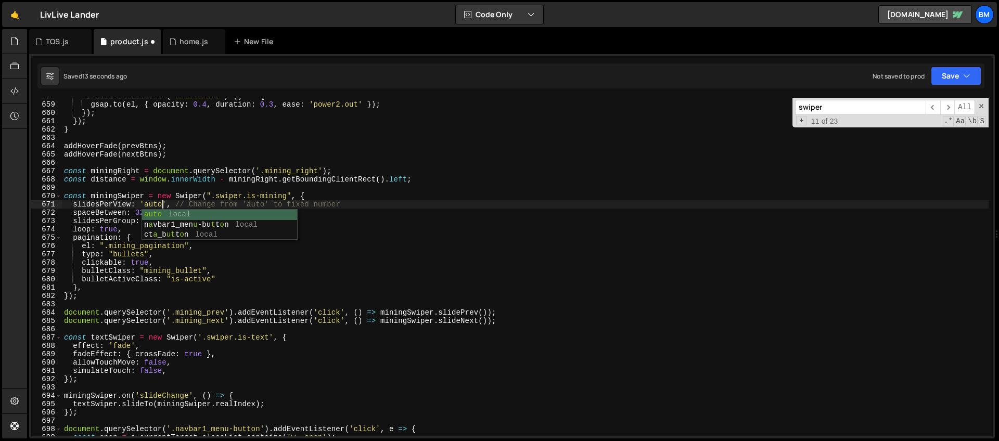
scroll to position [0, 7]
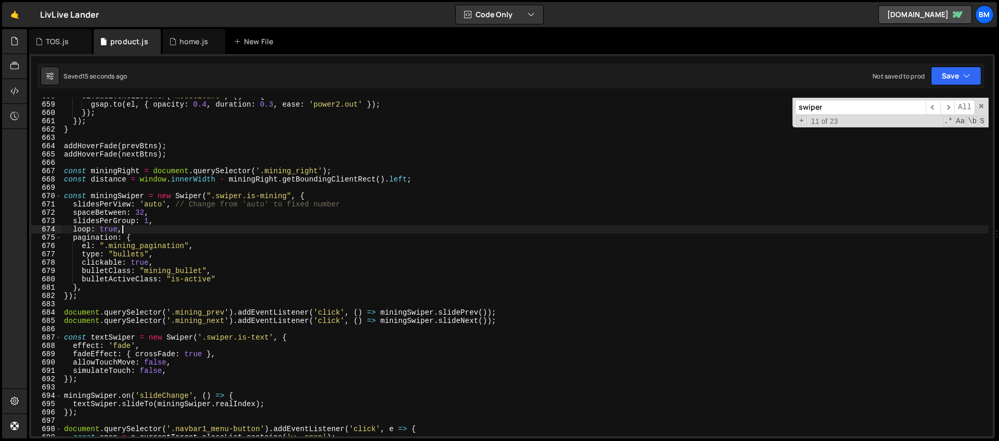
click at [231, 229] on div "el . addEventListener ( 'mouseleave' , ( ) => { gsap . to ( el , { opacity : 0.…" at bounding box center [525, 269] width 927 height 355
type textarea "loop: true,"
click at [982, 102] on span at bounding box center [981, 105] width 7 height 7
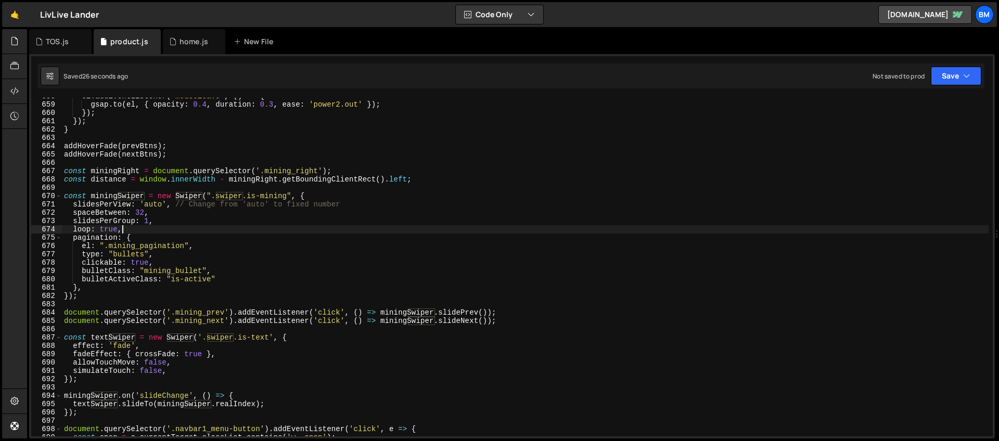
click at [314, 135] on div "el . addEventListener ( 'mouseleave' , ( ) => { gsap . to ( el , { opacity : 0.…" at bounding box center [525, 269] width 927 height 355
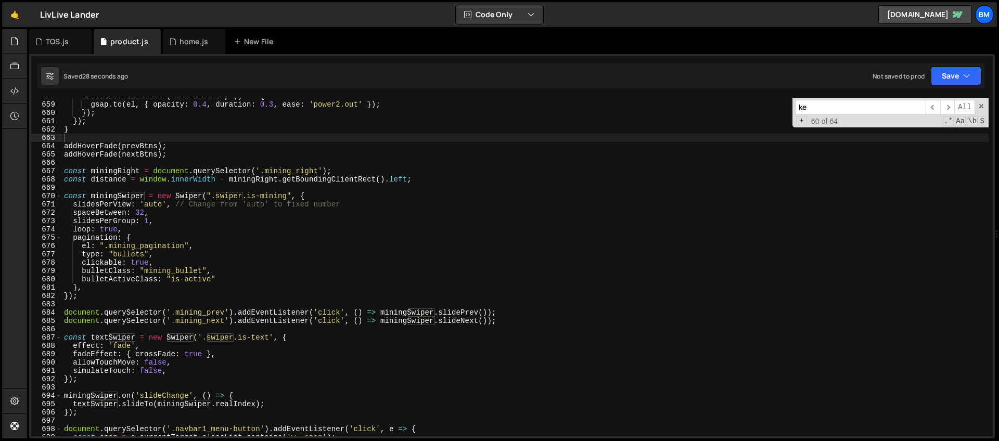
scroll to position [4567, 0]
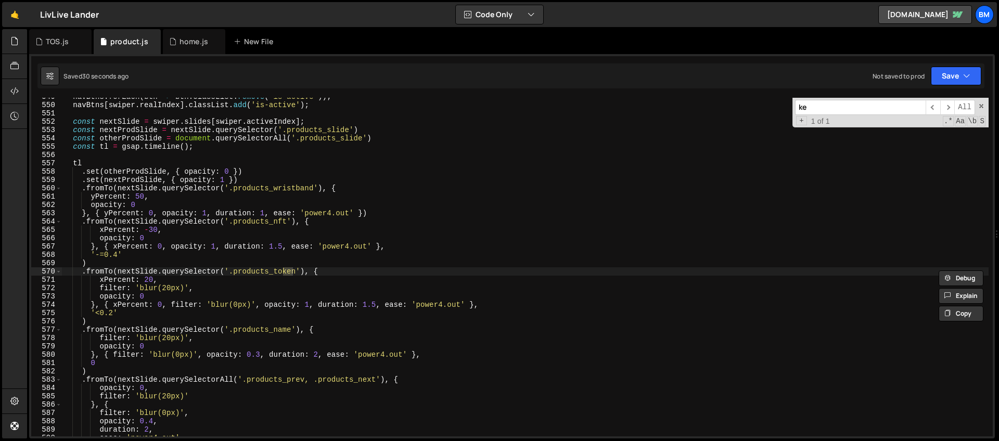
type input "k"
click at [253, 147] on div "navBtns . forEach ( btn => btn . classList . remove ( 'is-active' )) ; navBtns …" at bounding box center [525, 270] width 927 height 355
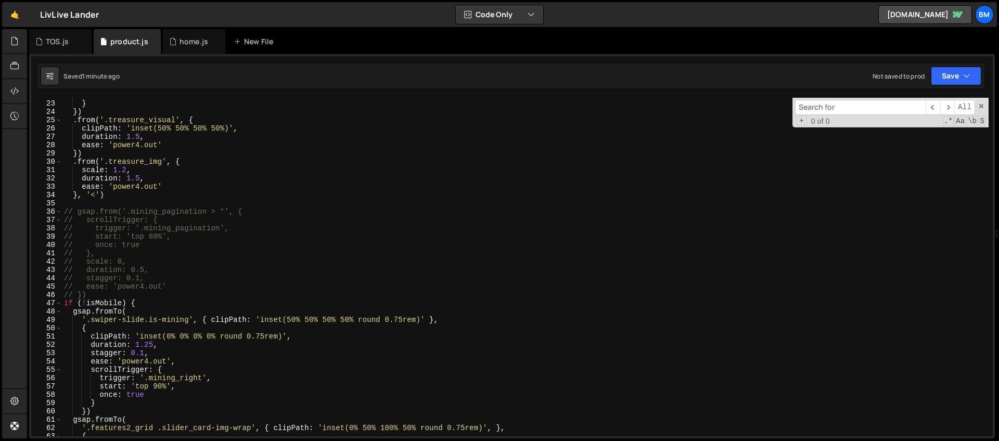
scroll to position [182, 0]
click at [92, 293] on div "once : true } }) . from ( '.treasure_visual' , { clipPath : 'inset(50% 50% 50% …" at bounding box center [525, 268] width 927 height 355
type textarea "// })"
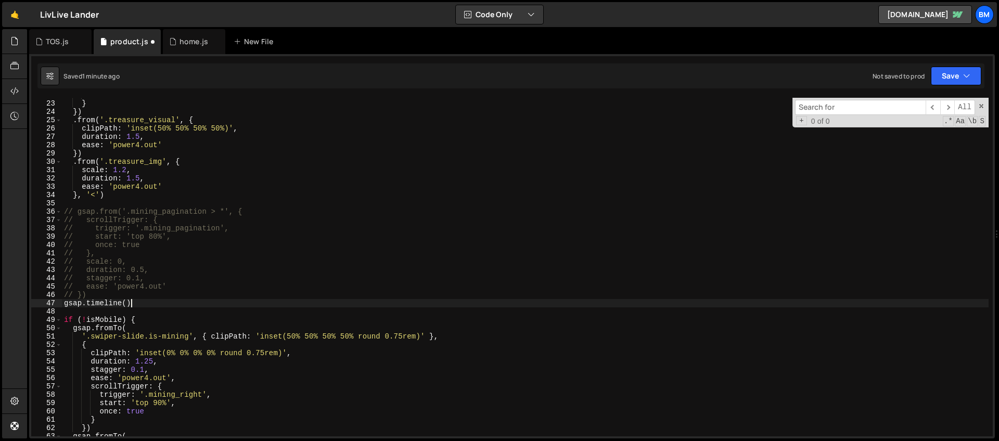
scroll to position [0, 4]
type textarea "gsap.timeline({})"
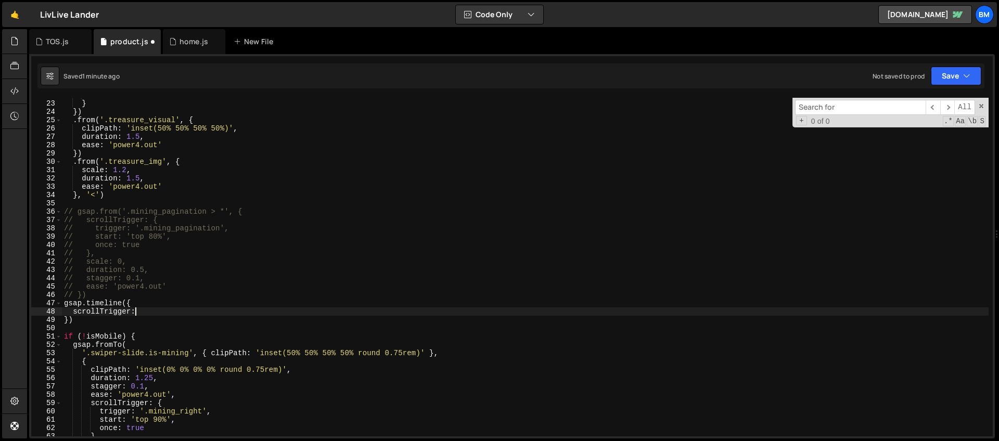
scroll to position [0, 5]
type textarea "scrollTrigger: {"
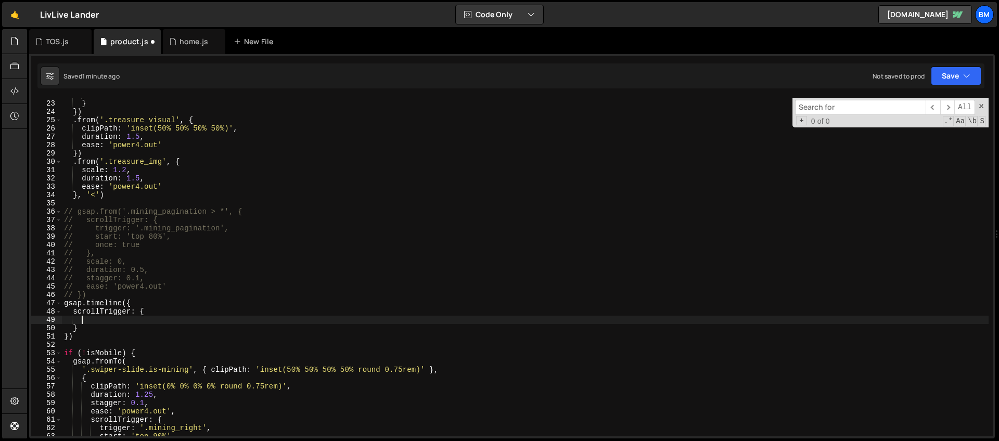
type textarea "r"
paste textarea "key_visual"
click at [198, 319] on div "once : true } }) . from ( '.treasure_visual' , { clipPath : 'inset(50% 50% 50% …" at bounding box center [525, 268] width 927 height 355
type textarea "trigger: '.key_visual',"
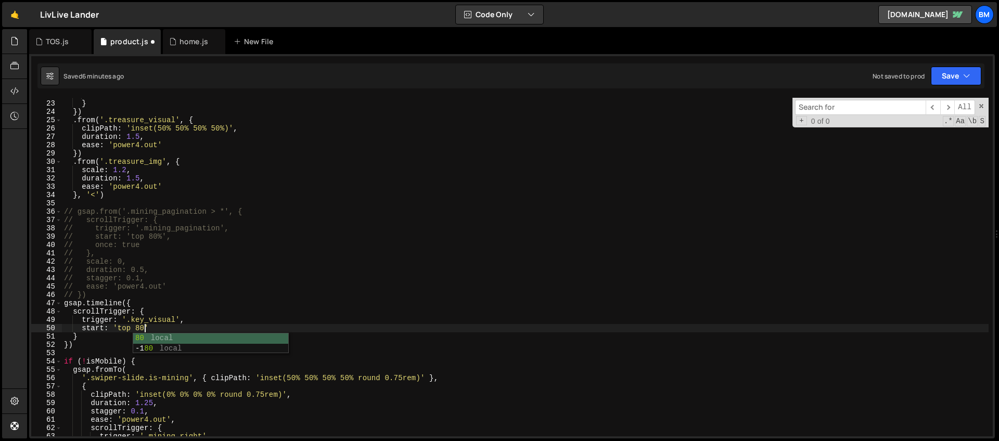
scroll to position [0, 5]
click at [191, 332] on div "once : true } }) . from ( '.treasure_visual' , { clipPath : 'inset(50% 50% 50% …" at bounding box center [525, 268] width 927 height 355
type textarea "start: 'top 80%',"
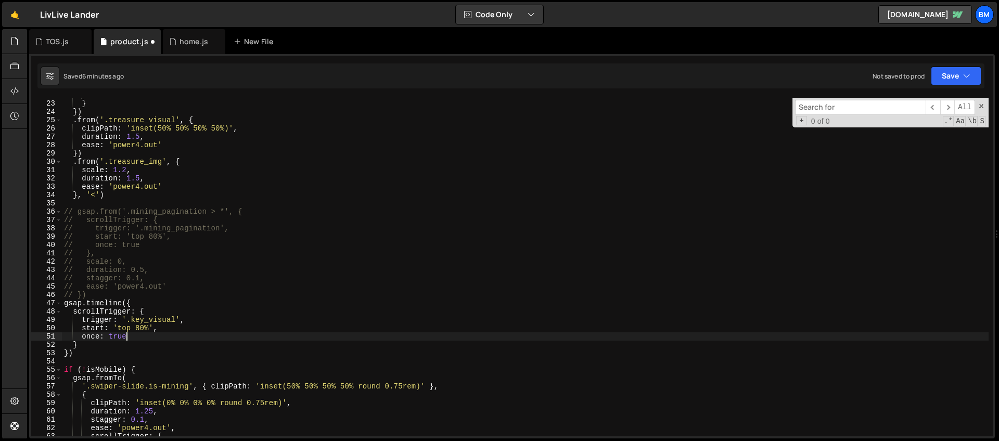
scroll to position [0, 1]
click at [126, 354] on div "once : true } }) . from ( '.treasure_visual' , { clipPath : 'inset(50% 50% 50% …" at bounding box center [525, 268] width 927 height 355
type textarea "})"
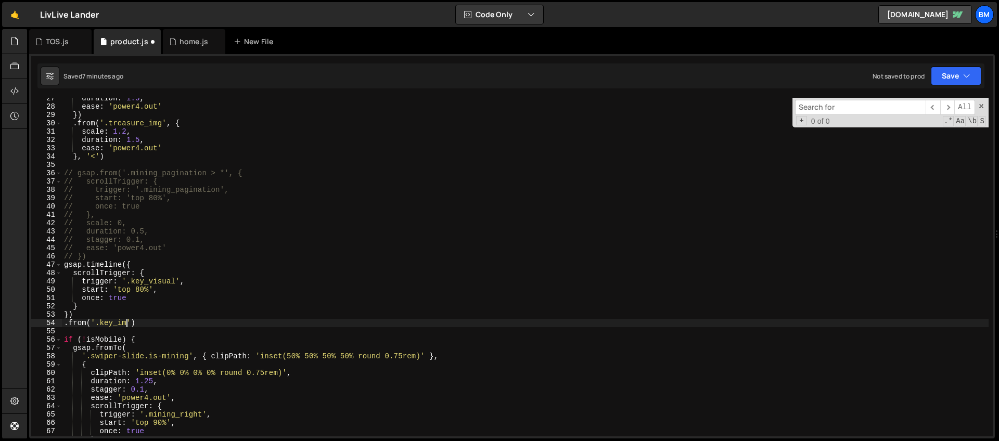
scroll to position [0, 5]
click at [131, 323] on div "duration : 1.5 , ease : 'power4.out' }) . from ( '.treasure_img' , { scale : 1.…" at bounding box center [525, 271] width 927 height 355
click at [140, 323] on div "duration : 1.5 , ease : 'power4.out' }) . from ( '.treasure_img' , { scale : 1.…" at bounding box center [525, 271] width 927 height 355
click at [136, 323] on div "duration : 1.5 , ease : 'power4.out' }) . from ( '.treasure_img' , { scale : 1.…" at bounding box center [525, 271] width 927 height 355
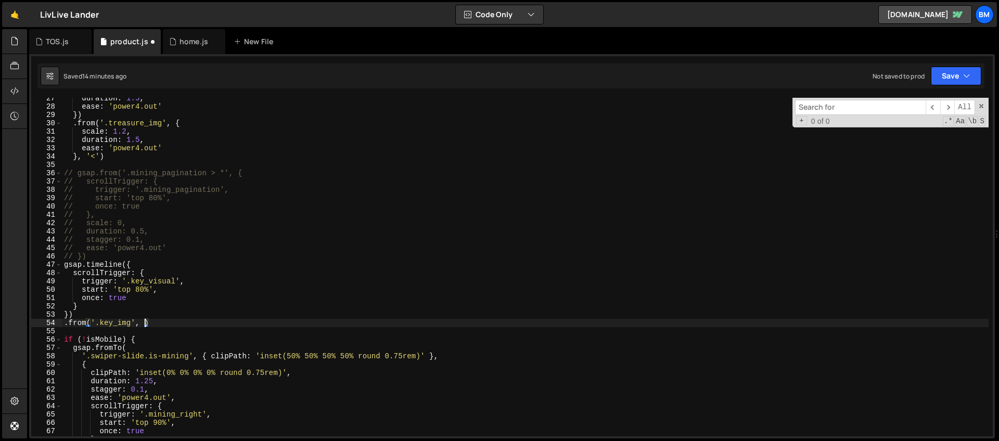
type textarea ".from('.key_img', {)"
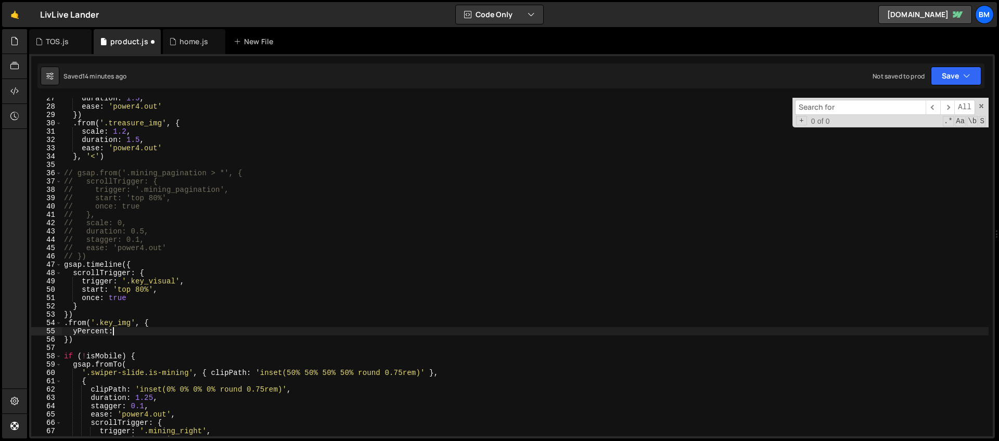
scroll to position [0, 3]
type textarea "yPercent: 50,"
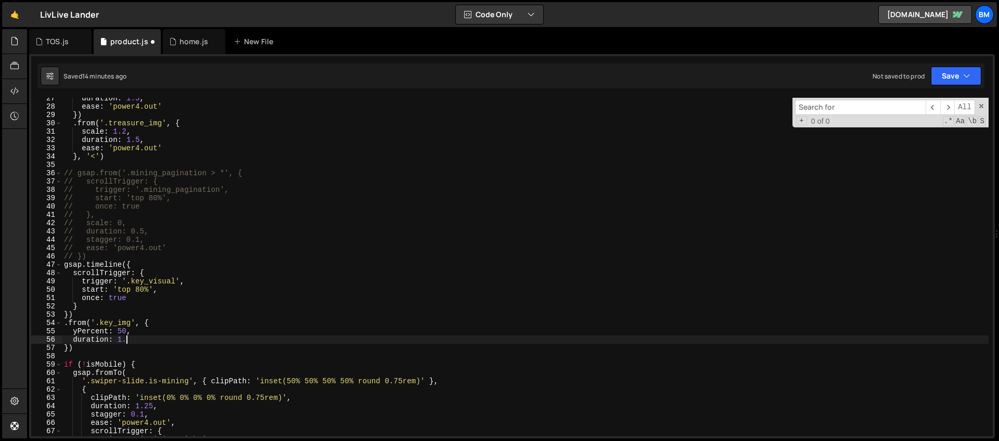
scroll to position [0, 4]
type textarea "duration: 1.5,"
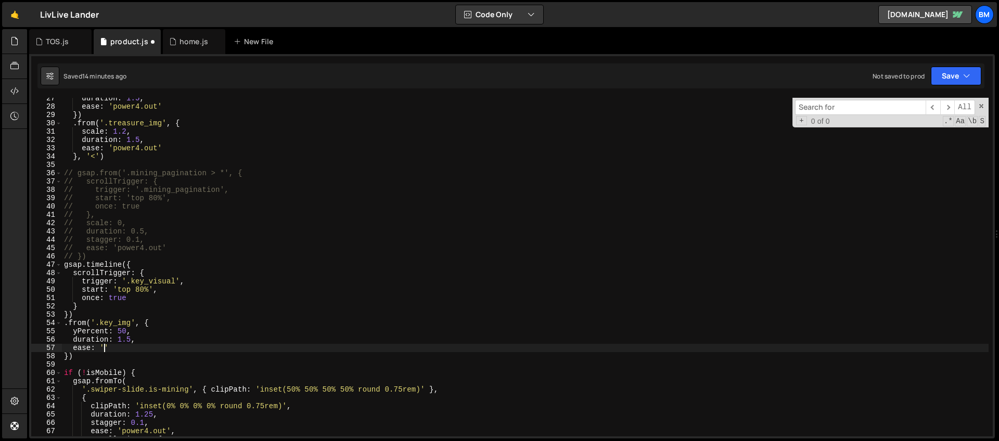
scroll to position [0, 3]
type textarea "ease: 'back.out','"
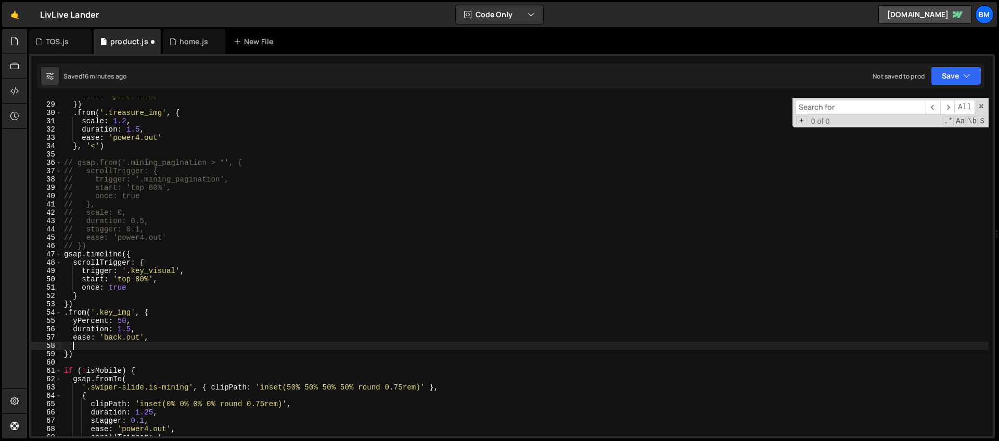
scroll to position [240, 0]
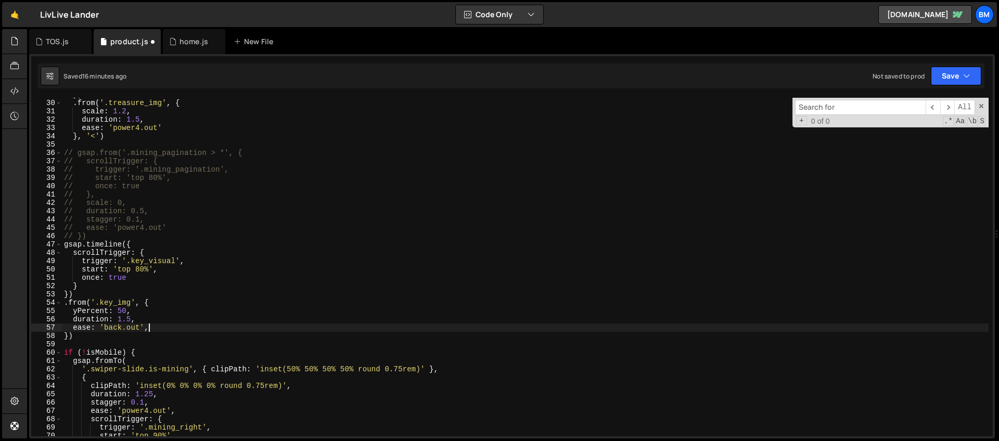
click at [89, 332] on div "}) . from ( '.treasure_img' , { scale : 1.2 , duration : 1.5 , ease : 'power4.o…" at bounding box center [525, 268] width 927 height 355
type textarea "})"
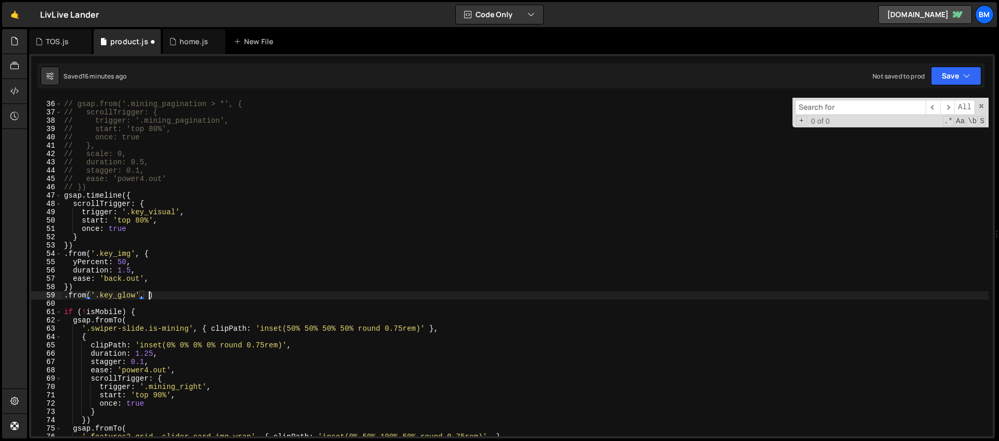
scroll to position [0, 6]
type textarea ".from('.key_glow', {)"
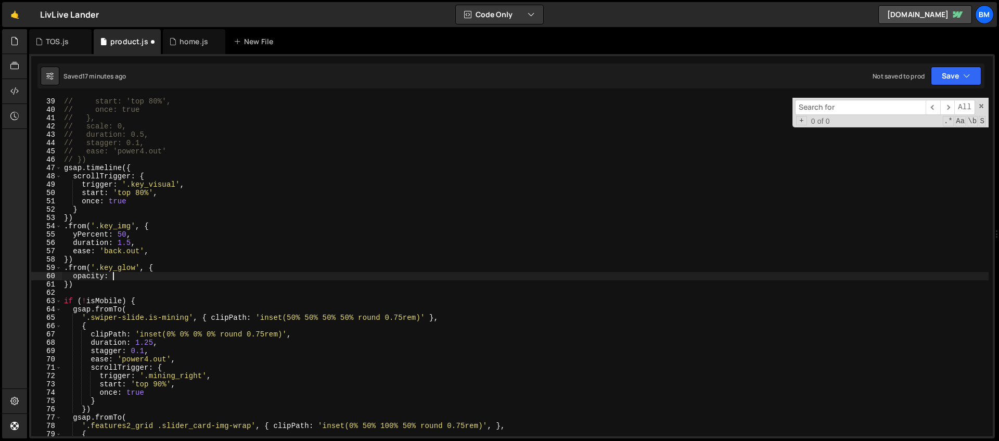
scroll to position [0, 3]
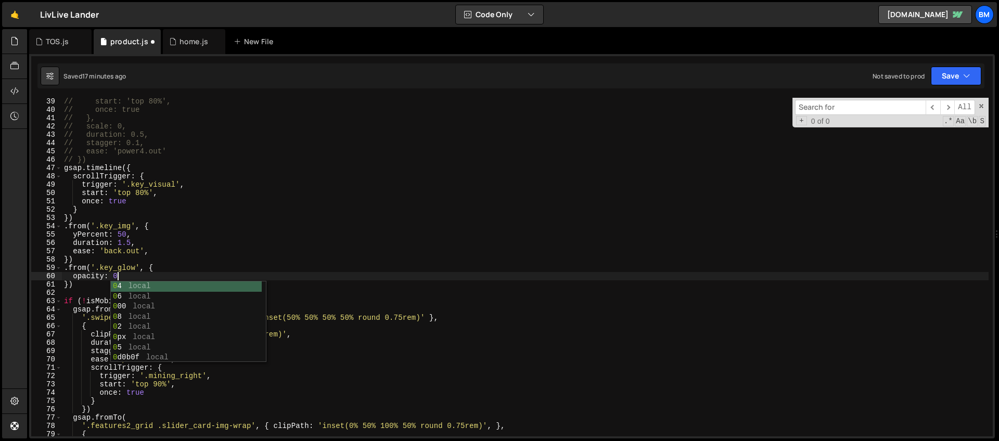
type textarea "opacity: 0,"
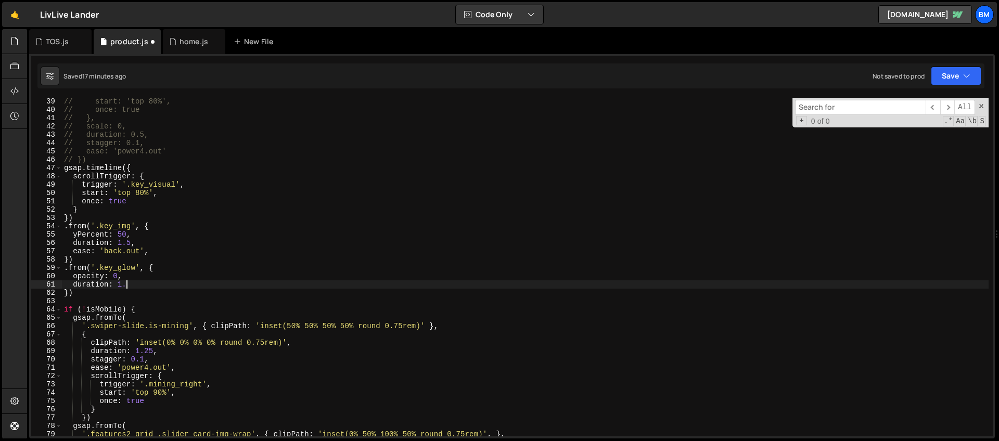
scroll to position [0, 4]
type textarea "duration: 1.5,"
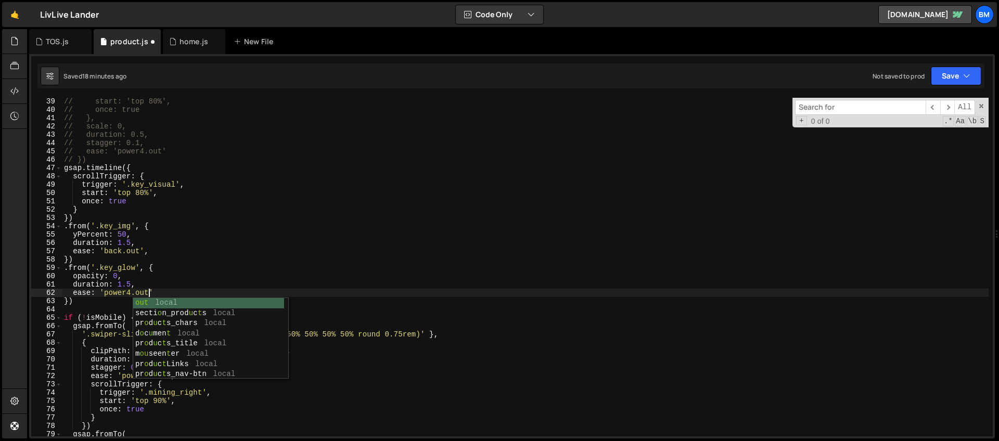
scroll to position [0, 6]
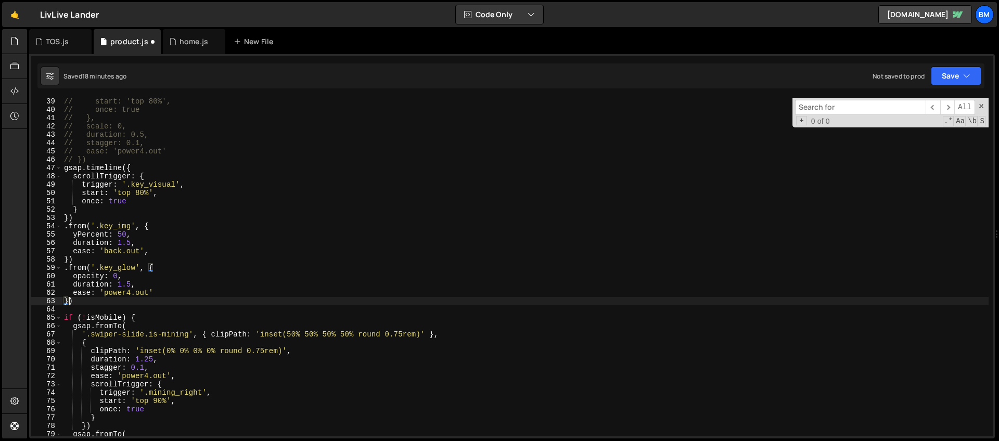
click at [69, 301] on div "// start: 'top 80%', // once: true // }, // scale: 0, // duration: 0.5, // stag…" at bounding box center [525, 274] width 927 height 355
click at [141, 243] on div "// start: 'top 80%', // once: true // }, // scale: 0, // duration: 0.5, // stag…" at bounding box center [525, 274] width 927 height 355
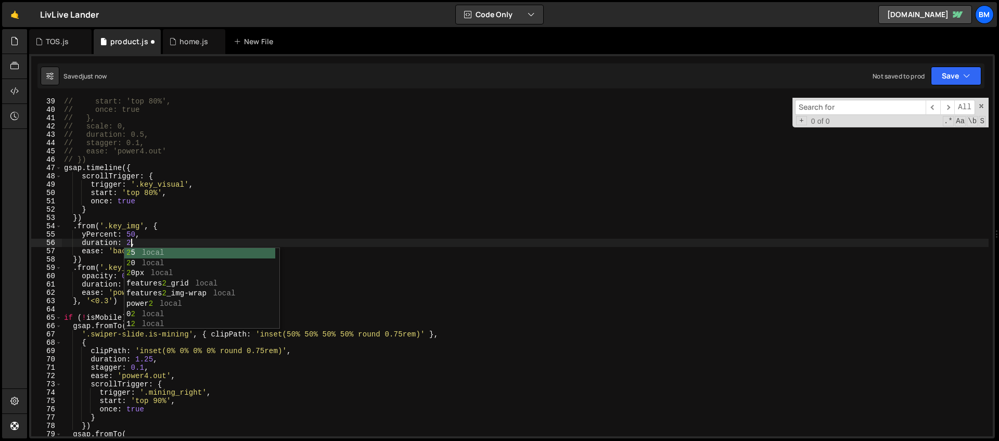
scroll to position [0, 4]
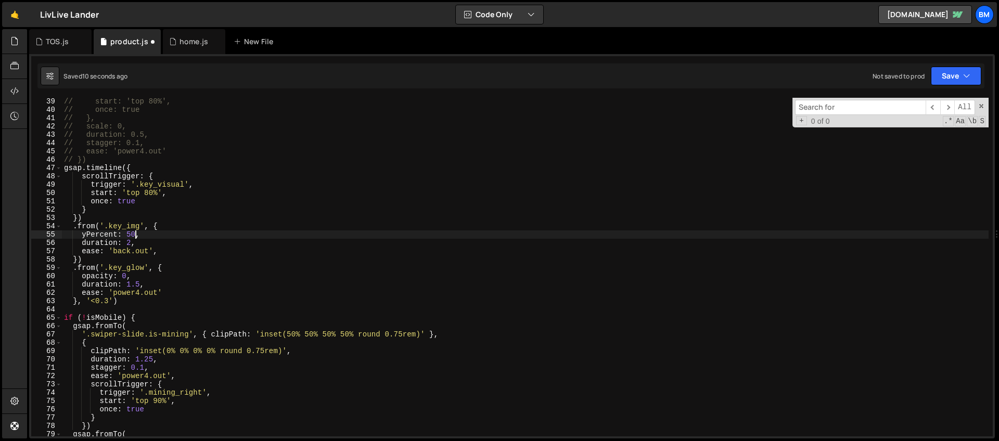
click at [136, 233] on div "// start: 'top 80%', // once: true // }, // scale: 0, // duration: 0.5, // stag…" at bounding box center [525, 274] width 927 height 355
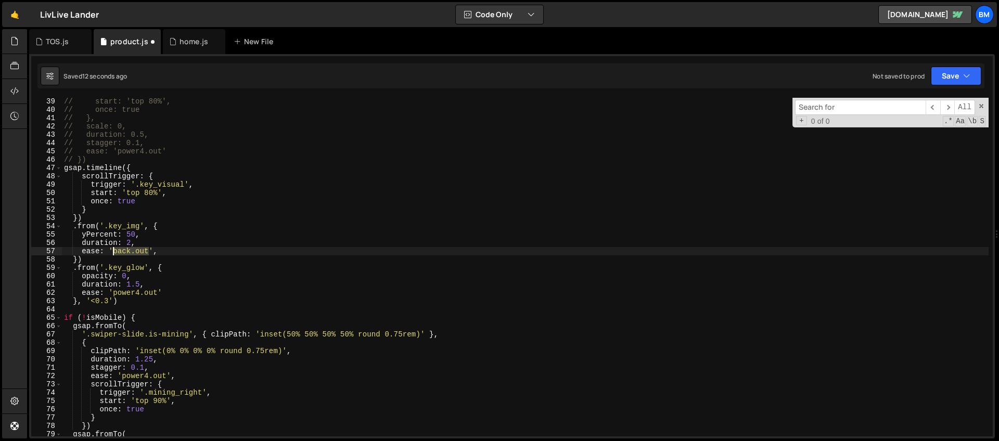
drag, startPoint x: 149, startPoint y: 250, endPoint x: 113, endPoint y: 250, distance: 35.9
click at [113, 250] on div "// start: 'top 80%', // once: true // }, // scale: 0, // duration: 0.5, // stag…" at bounding box center [525, 274] width 927 height 355
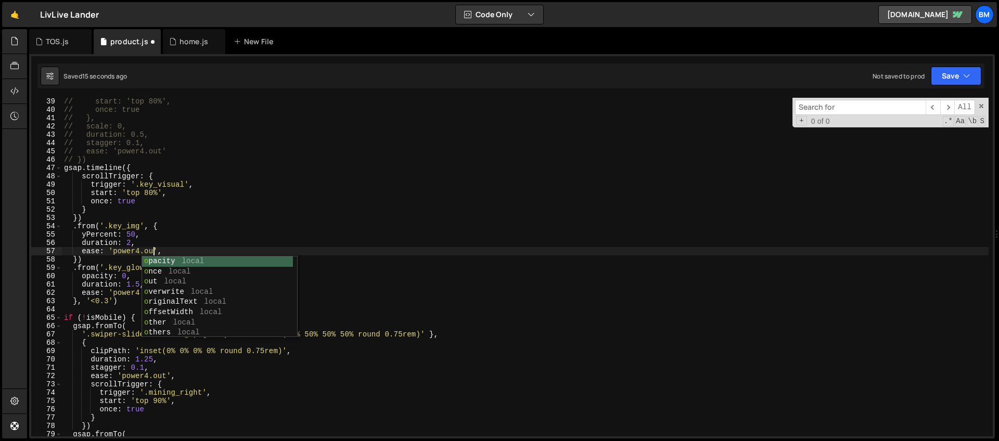
scroll to position [0, 6]
click at [181, 229] on div "// start: 'top 80%', // once: true // }, // scale: 0, // duration: 0.5, // stag…" at bounding box center [525, 274] width 927 height 355
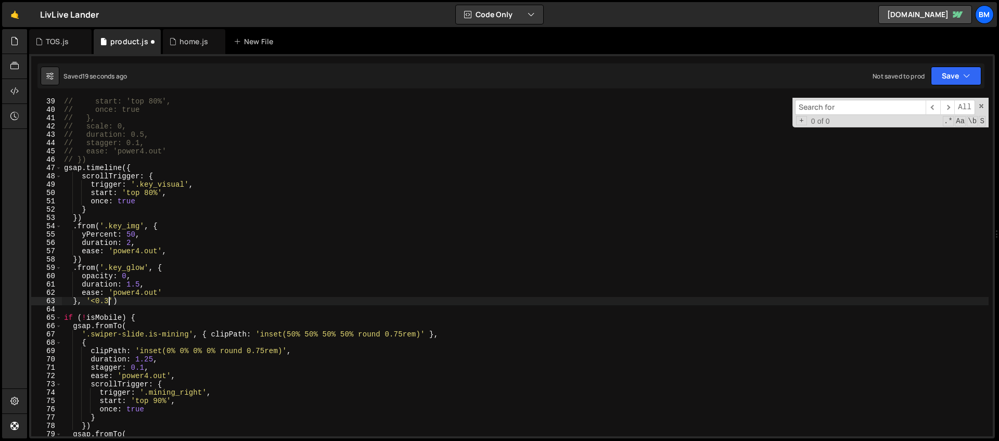
click at [108, 299] on div "// start: 'top 80%', // once: true // }, // scale: 0, // duration: 0.5, // stag…" at bounding box center [525, 274] width 927 height 355
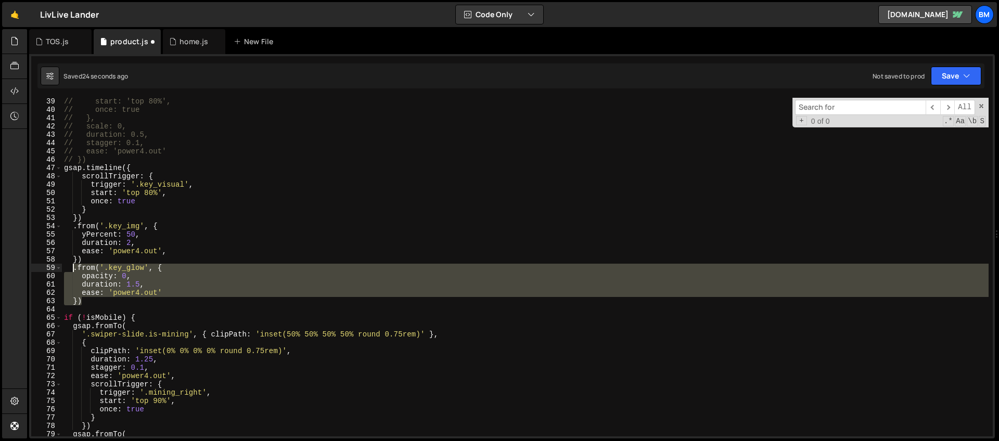
drag, startPoint x: 85, startPoint y: 303, endPoint x: 73, endPoint y: 268, distance: 36.9
click at [73, 268] on div "// start: 'top 80%', // once: true // }, // scale: 0, // duration: 0.5, // stag…" at bounding box center [525, 274] width 927 height 355
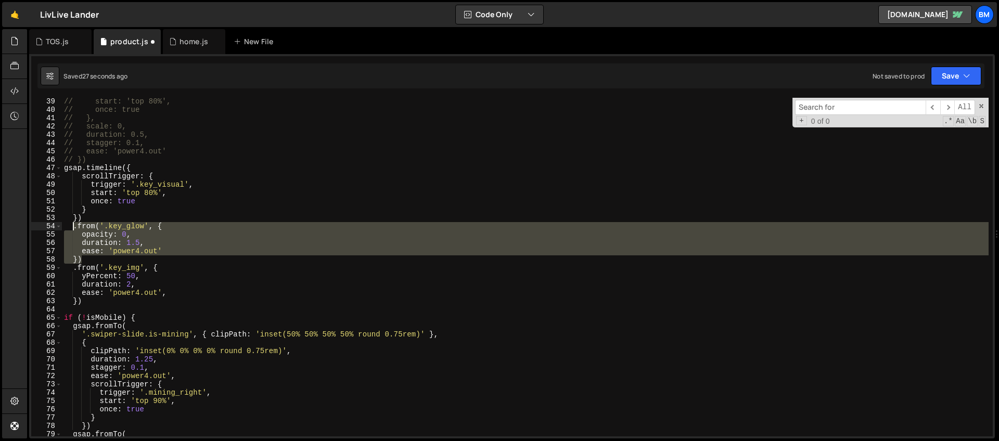
click at [77, 300] on div "// start: 'top 80%', // once: true // }, // scale: 0, // duration: 0.5, // stag…" at bounding box center [525, 274] width 927 height 355
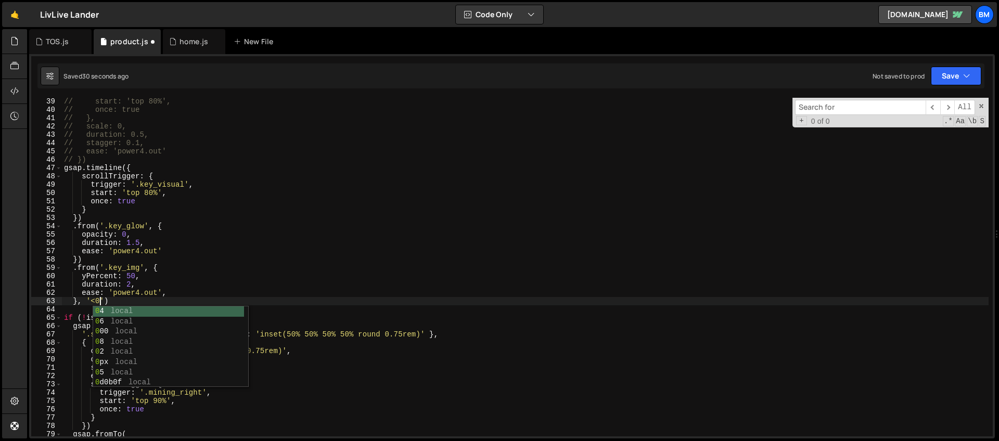
scroll to position [0, 3]
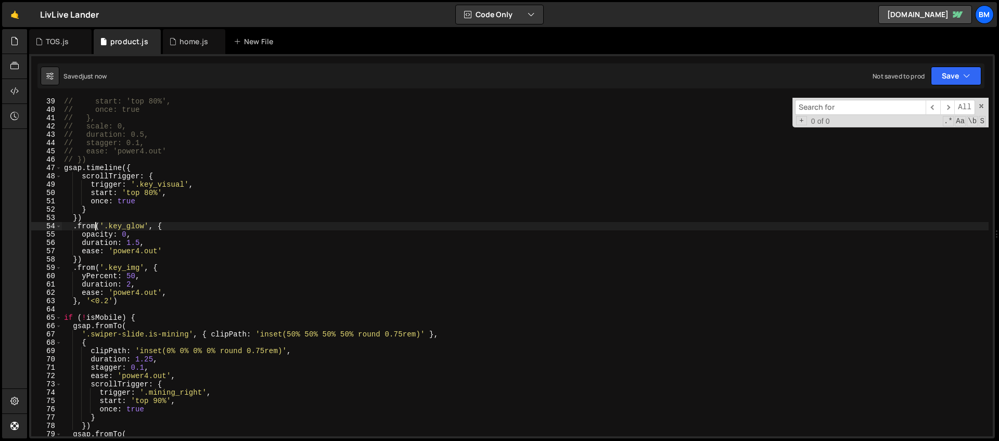
click at [96, 227] on div "// start: 'top 80%', // once: true // }, // scale: 0, // duration: 0.5, // stag…" at bounding box center [525, 274] width 927 height 355
click at [163, 227] on div "// start: 'top 80%', // once: true // }, // scale: 0, // duration: 0.5, // stag…" at bounding box center [525, 274] width 927 height 355
click at [127, 235] on div "// start: 'top 80%', // once: true // }, // scale: 0, // duration: 0.5, // stag…" at bounding box center [525, 274] width 927 height 355
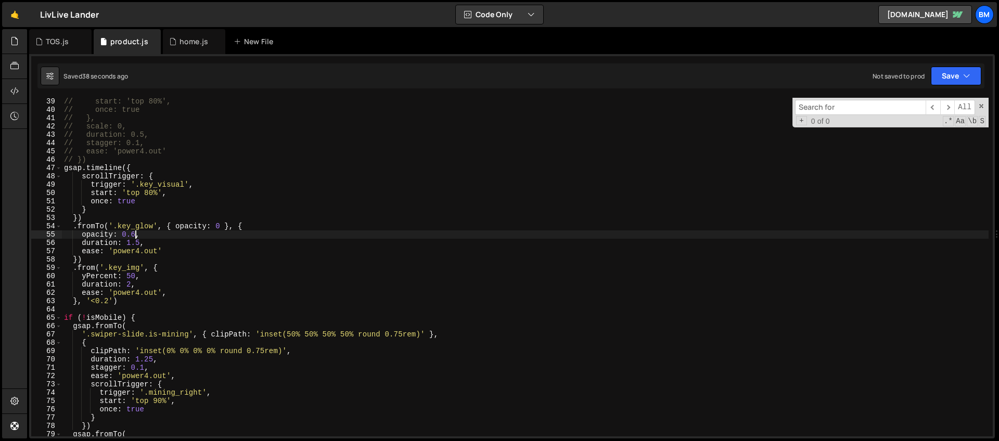
click at [131, 285] on div "// start: 'top 80%', // once: true // }, // scale: 0, // duration: 0.5, // stag…" at bounding box center [525, 274] width 927 height 355
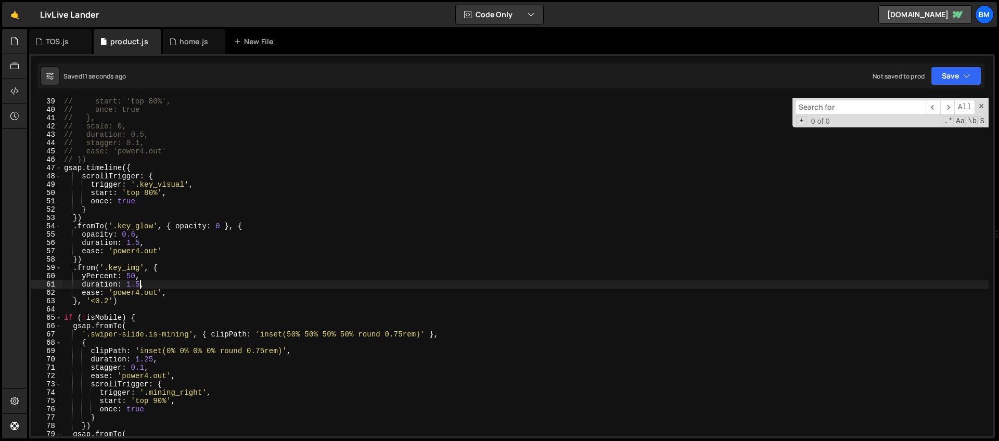
click at [149, 194] on div "// start: 'top 80%', // once: true // }, // scale: 0, // duration: 0.5, // stag…" at bounding box center [525, 274] width 927 height 355
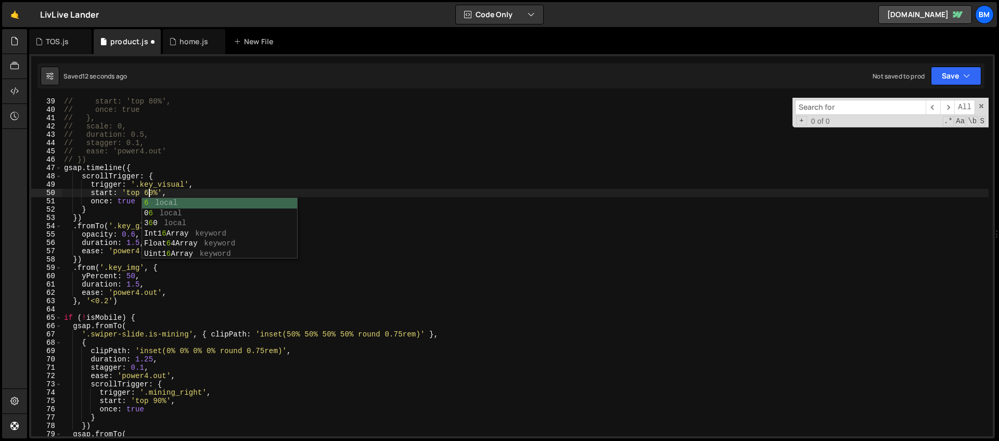
scroll to position [0, 6]
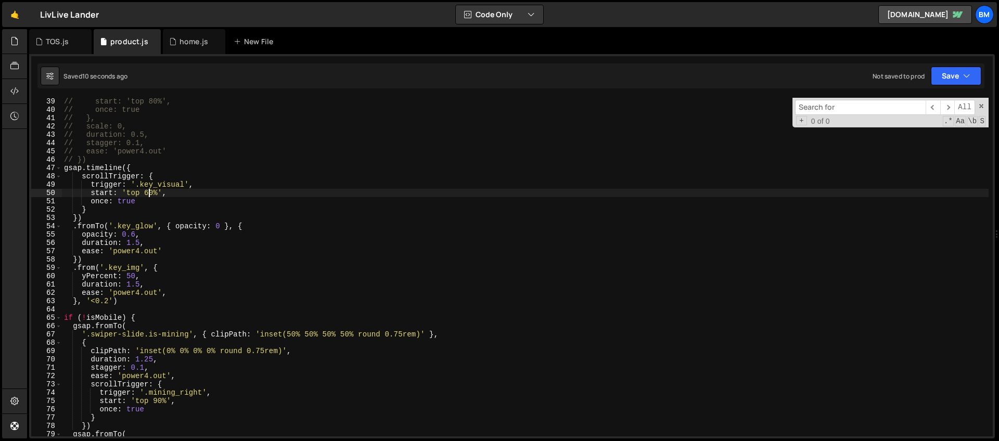
click at [139, 277] on div "// start: 'top 80%', // once: true // }, // scale: 0, // duration: 0.5, // stag…" at bounding box center [525, 274] width 927 height 355
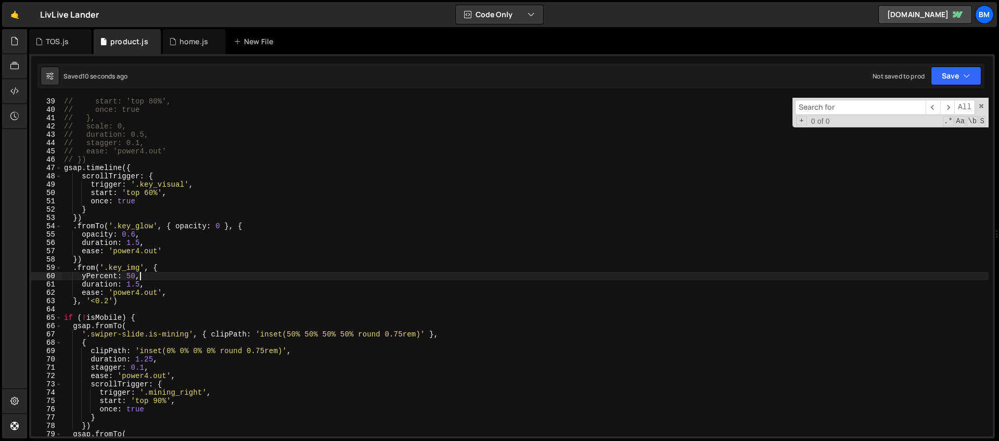
type textarea "yPercent: 50,"
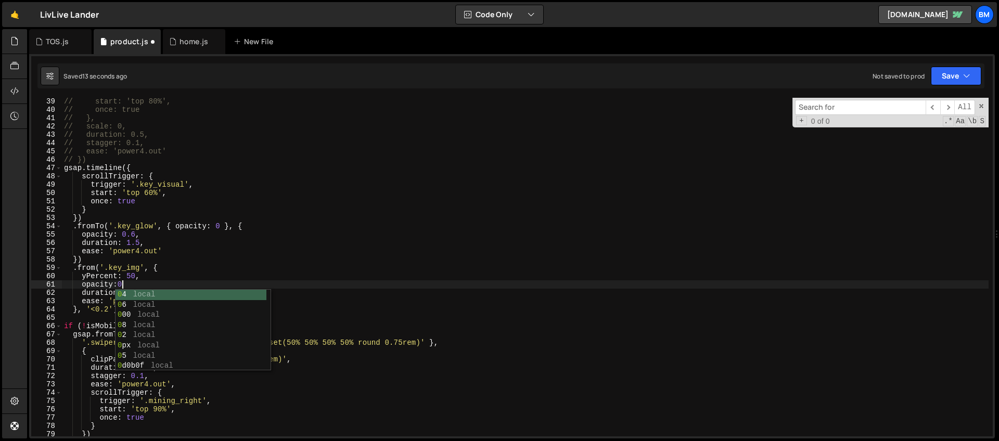
scroll to position [0, 4]
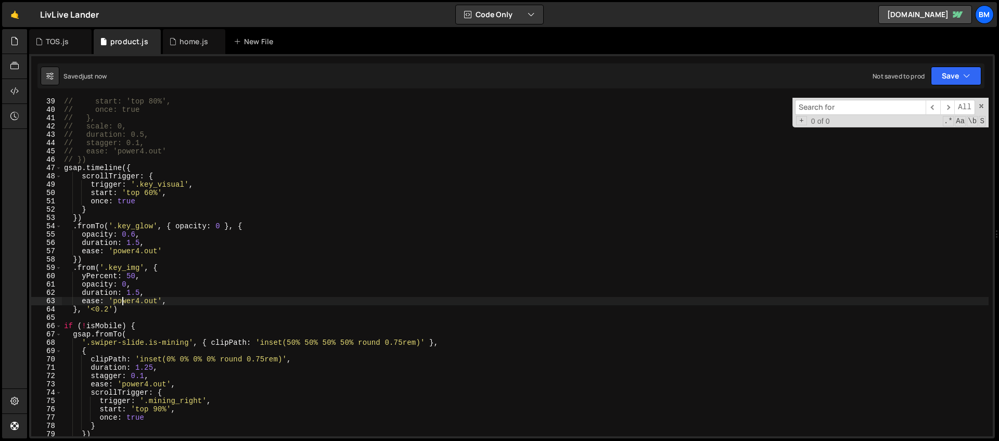
click at [122, 302] on div "// start: 'top 80%', // once: true // }, // scale: 0, // duration: 0.5, // stag…" at bounding box center [525, 274] width 927 height 355
click at [123, 301] on div "// start: 'top 80%', // once: true // }, // scale: 0, // duration: 0.5, // stag…" at bounding box center [525, 274] width 927 height 355
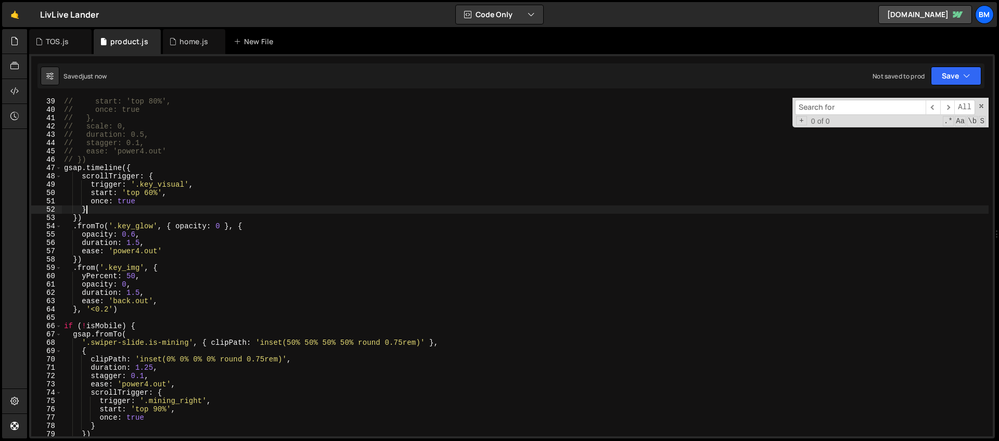
click at [89, 209] on div "// start: 'top 80%', // once: true // }, // scale: 0, // duration: 0.5, // stag…" at bounding box center [525, 274] width 927 height 355
type textarea "},"
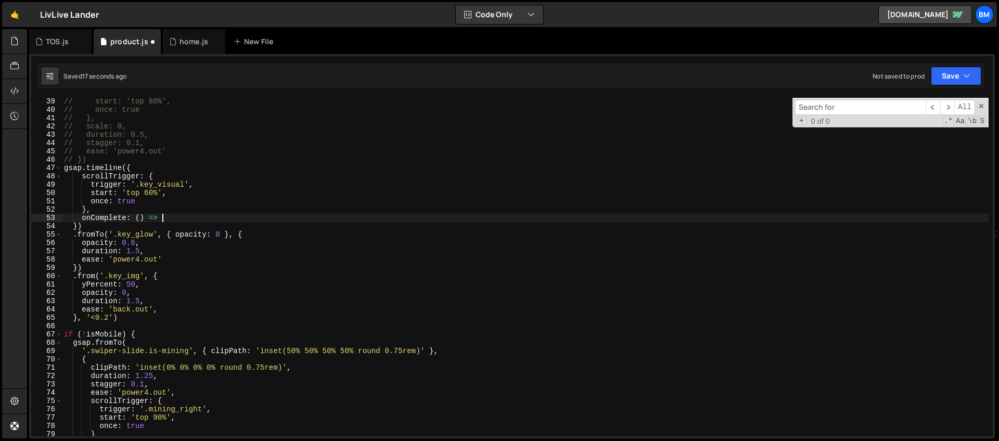
type textarea "onComplete: () => {"
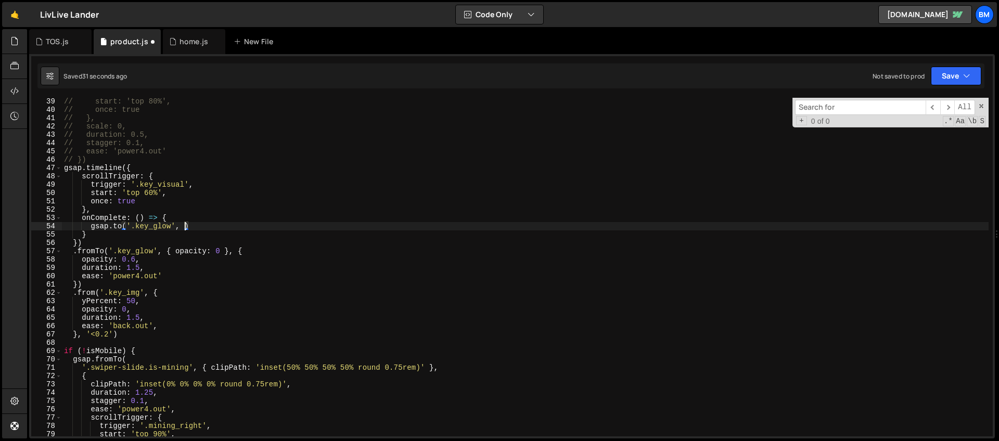
type textarea "[DOMAIN_NAME]('.key_glow', {')"
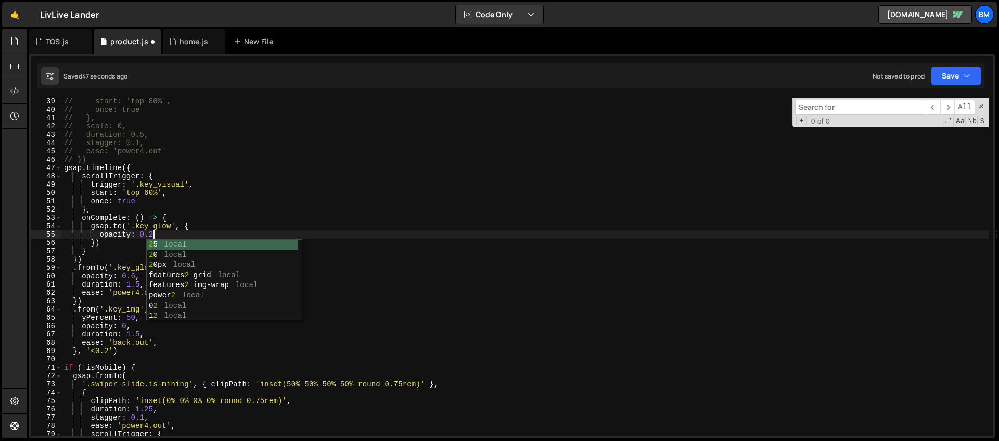
scroll to position [0, 6]
type textarea "opacity: 0.2,"
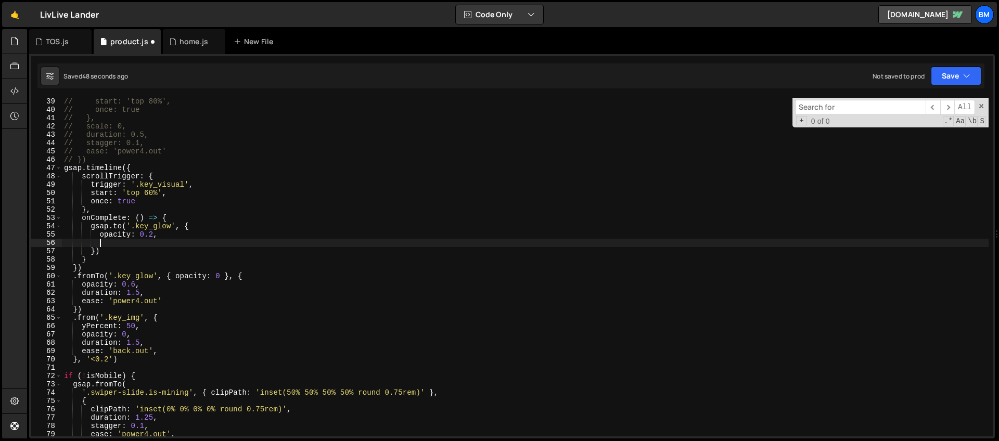
scroll to position [0, 2]
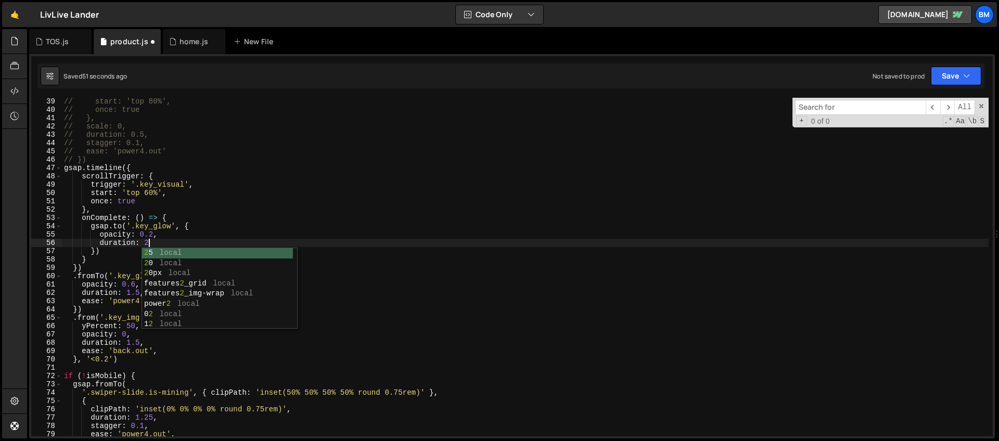
type textarea "duration: 2,"
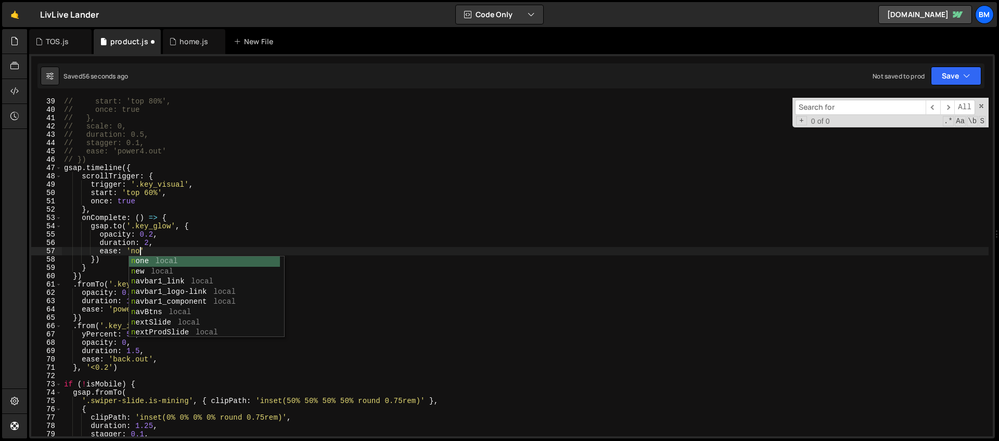
scroll to position [0, 6]
click at [116, 227] on div "// start: 'top 80%', // once: true // }, // scale: 0, // duration: 0.5, // stag…" at bounding box center [525, 274] width 927 height 355
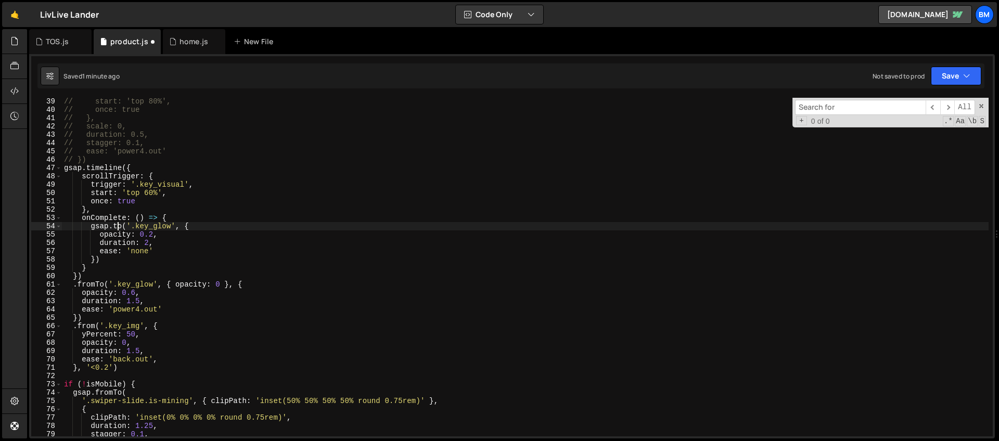
scroll to position [325, 0]
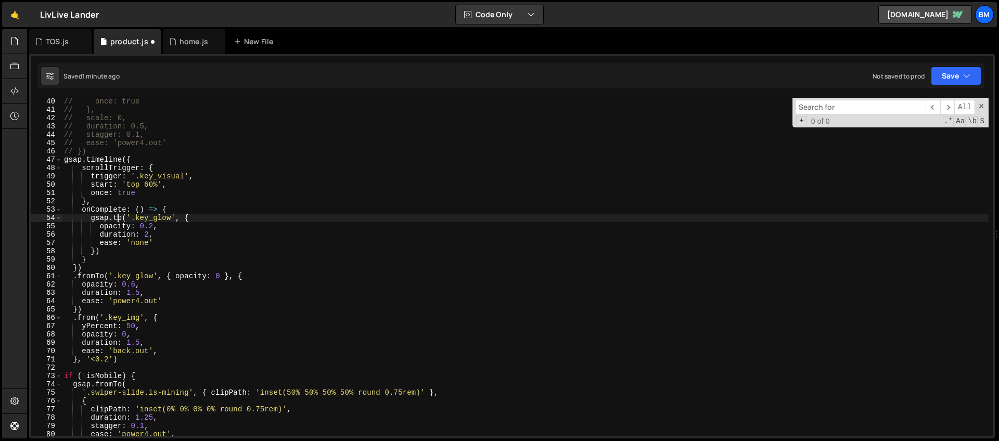
click at [161, 246] on div "// once: true // }, // scale: 0, // duration: 0.5, // stagger: 0.1, // ease: 'p…" at bounding box center [525, 274] width 927 height 355
type textarea "ease: 'none',"
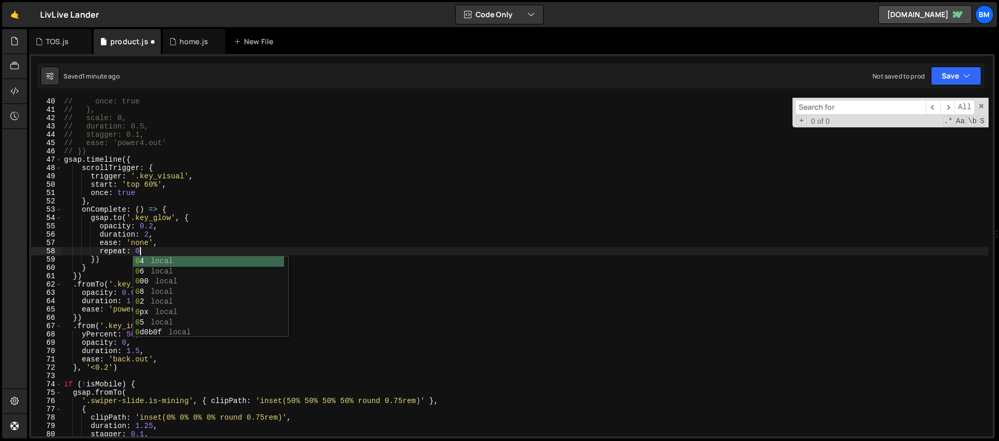
scroll to position [0, 5]
click at [124, 231] on div "// once: true // }, // scale: 0, // duration: 0.5, // stagger: 0.1, // ease: 'p…" at bounding box center [525, 274] width 927 height 355
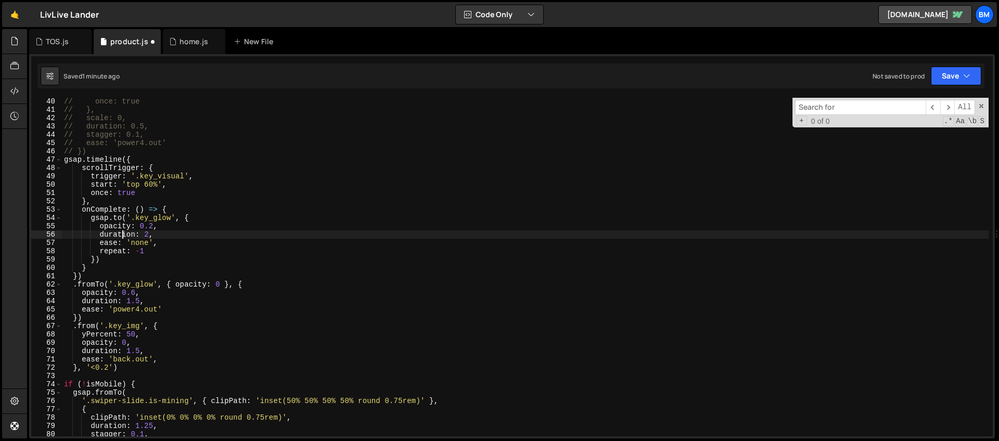
scroll to position [337, 0]
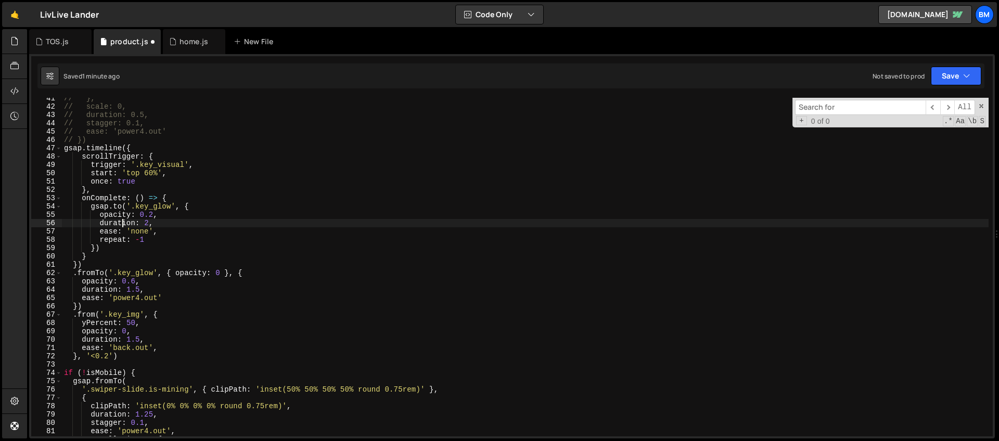
click at [175, 200] on div "// }, // scale: 0, // duration: 0.5, // stagger: 0.1, // ease: 'power4.out' // …" at bounding box center [525, 271] width 927 height 355
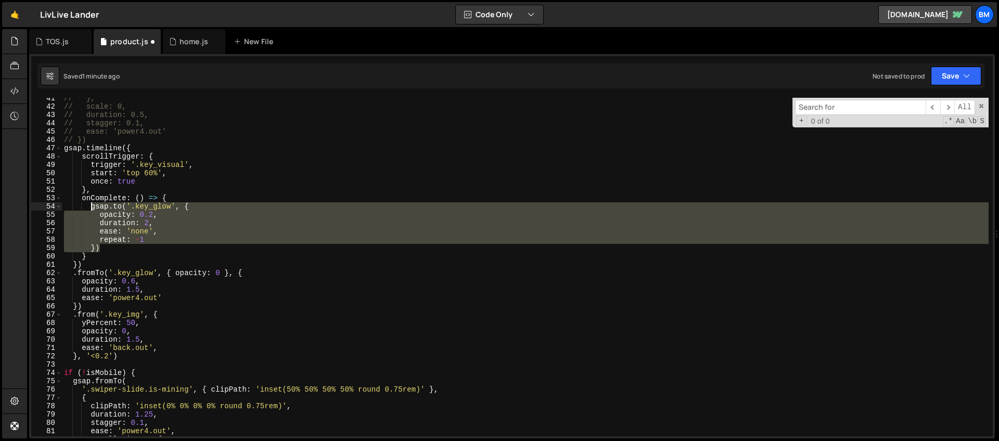
drag, startPoint x: 109, startPoint y: 246, endPoint x: 91, endPoint y: 207, distance: 43.1
click at [91, 207] on div "// }, // scale: 0, // duration: 0.5, // stagger: 0.1, // ease: 'power4.out' // …" at bounding box center [525, 271] width 927 height 355
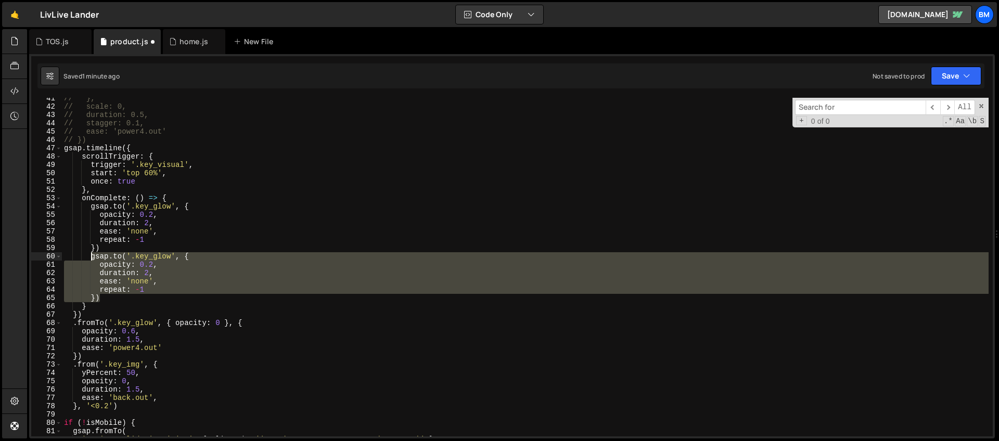
click at [169, 256] on div "// }, // scale: 0, // duration: 0.5, // stagger: 0.1, // ease: 'power4.out' // …" at bounding box center [525, 267] width 927 height 339
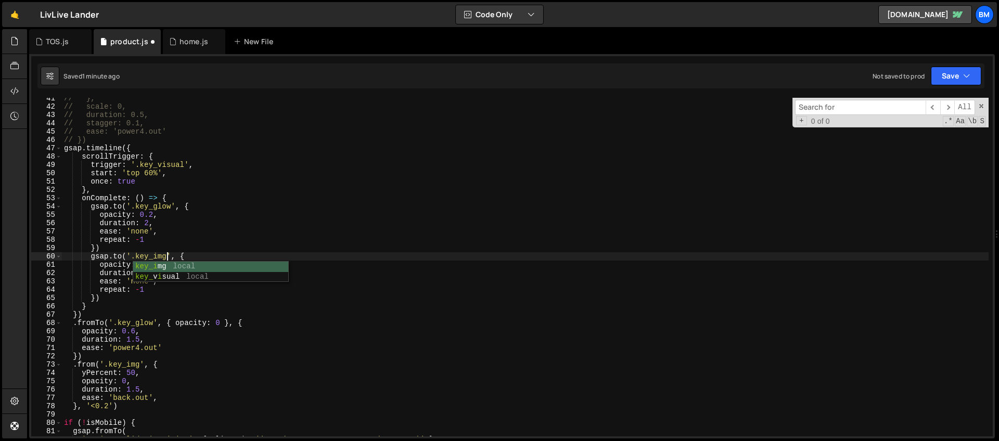
scroll to position [0, 7]
click at [119, 263] on div "// }, // scale: 0, // duration: 0.5, // stagger: 0.1, // ease: 'power4.out' // …" at bounding box center [525, 271] width 927 height 355
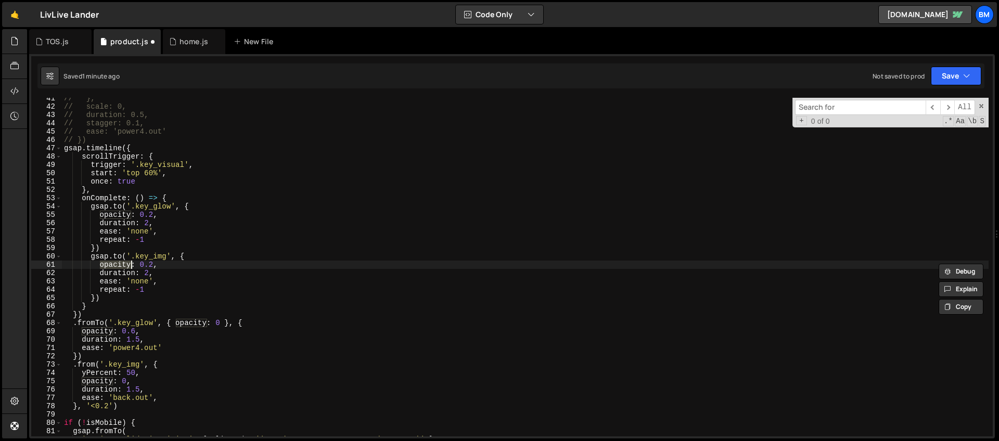
scroll to position [0, 3]
drag, startPoint x: 127, startPoint y: 264, endPoint x: 113, endPoint y: 265, distance: 13.6
click at [113, 265] on div "// }, // scale: 0, // duration: 0.5, // stagger: 0.1, // ease: 'power4.out' // …" at bounding box center [525, 271] width 927 height 355
click at [149, 274] on div "// }, // scale: 0, // duration: 0.5, // stagger: 0.1, // ease: 'power4.out' // …" at bounding box center [525, 271] width 927 height 355
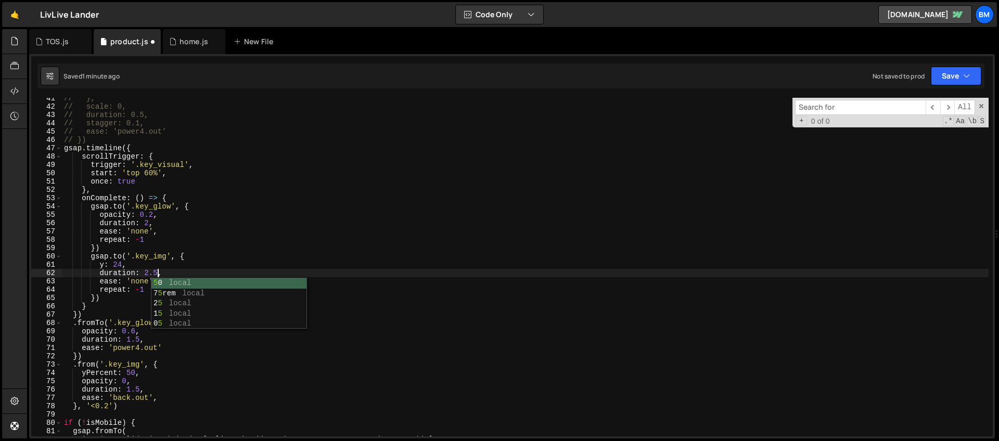
scroll to position [0, 6]
click at [187, 282] on div "// }, // scale: 0, // duration: 0.5, // stagger: 0.1, // ease: 'power4.out' // …" at bounding box center [525, 271] width 927 height 355
click at [158, 242] on div "// }, // scale: 0, // duration: 0.5, // stagger: 0.1, // ease: 'power4.out' // …" at bounding box center [525, 271] width 927 height 355
type textarea "repeat: -1,"
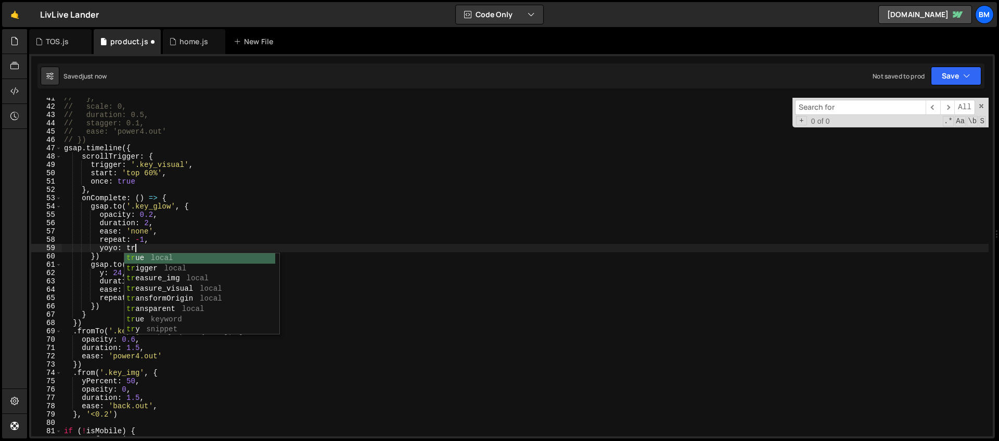
scroll to position [0, 5]
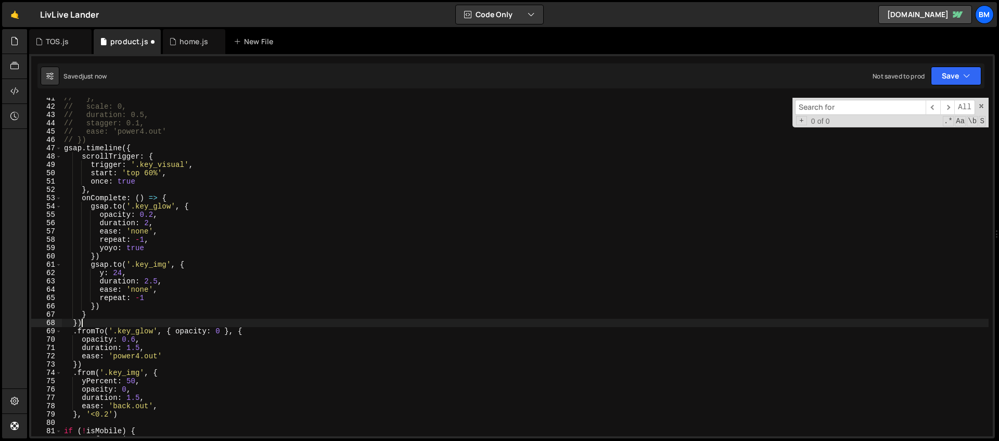
click at [130, 325] on div "// }, // scale: 0, // duration: 0.5, // stagger: 0.1, // ease: 'power4.out' // …" at bounding box center [525, 271] width 927 height 355
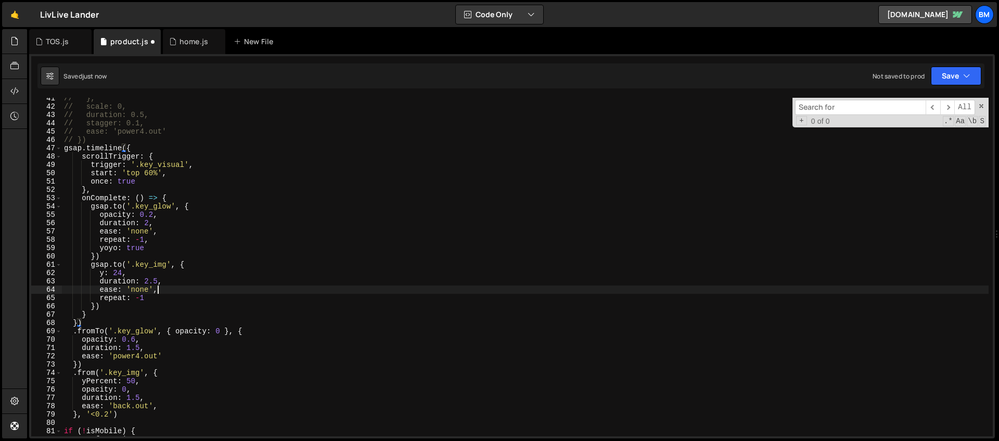
click at [178, 294] on div "// }, // scale: 0, // duration: 0.5, // stagger: 0.1, // ease: 'power4.out' // …" at bounding box center [525, 271] width 927 height 355
click at [168, 300] on div "// }, // scale: 0, // duration: 0.5, // stagger: 0.1, // ease: 'power4.out' // …" at bounding box center [525, 271] width 927 height 355
type textarea "repeat: -1,"
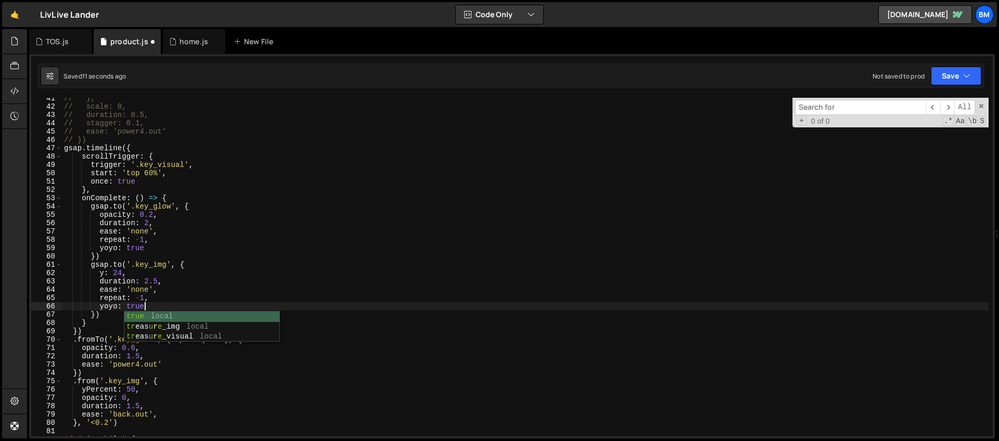
scroll to position [0, 5]
click at [122, 272] on div "// }, // scale: 0, // duration: 0.5, // stagger: 0.1, // ease: 'power4.out' // …" at bounding box center [525, 271] width 927 height 355
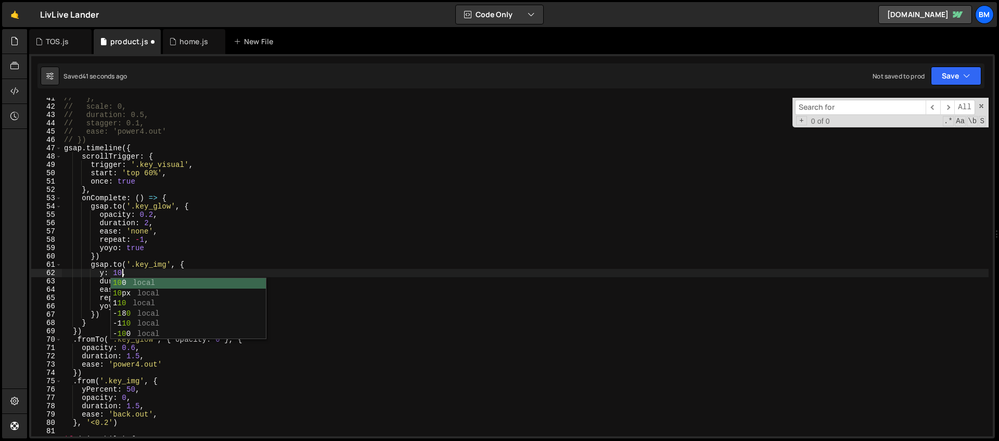
scroll to position [0, 4]
click at [145, 274] on div "// }, // scale: 0, // duration: 0.5, // stagger: 0.1, // ease: 'power4.out' // …" at bounding box center [525, 271] width 927 height 355
click at [157, 280] on div "// }, // scale: 0, // duration: 0.5, // stagger: 0.1, // ease: 'power4.out' // …" at bounding box center [525, 271] width 927 height 355
click at [139, 290] on div "// }, // scale: 0, // duration: 0.5, // stagger: 0.1, // ease: 'power4.out' // …" at bounding box center [525, 271] width 927 height 355
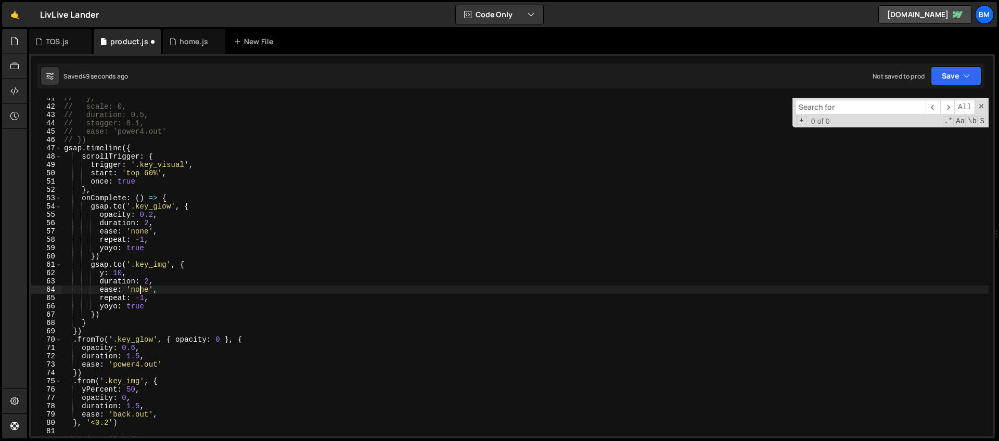
click at [139, 290] on div "// }, // scale: 0, // duration: 0.5, // stagger: 0.1, // ease: 'power4.out' // …" at bounding box center [525, 271] width 927 height 355
click at [115, 275] on div "// }, // scale: 0, // duration: 0.5, // stagger: 0.1, // ease: 'power4.out' // …" at bounding box center [525, 271] width 927 height 355
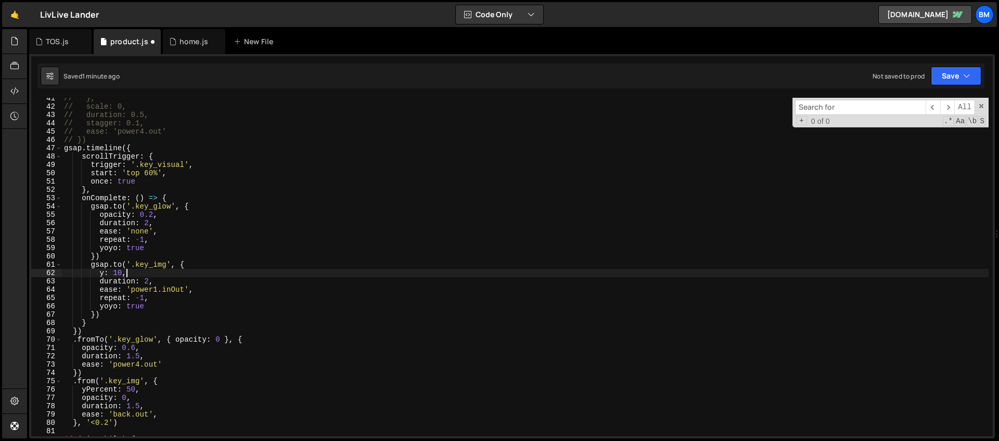
click at [135, 272] on div "// }, // scale: 0, // duration: 0.5, // stagger: 0.1, // ease: 'power4.out' // …" at bounding box center [525, 271] width 927 height 355
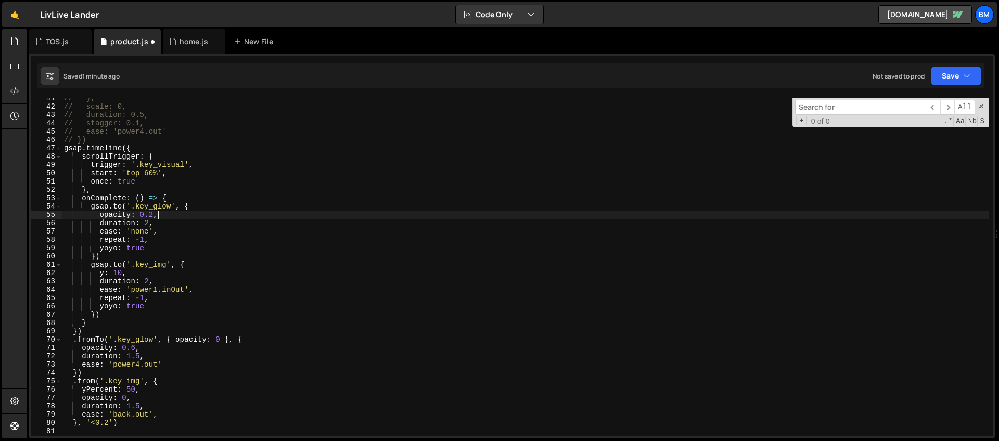
click at [162, 214] on div "// }, // scale: 0, // duration: 0.5, // stagger: 0.1, // ease: 'power4.out' // …" at bounding box center [525, 271] width 927 height 355
type textarea "opacity: 0.2,"
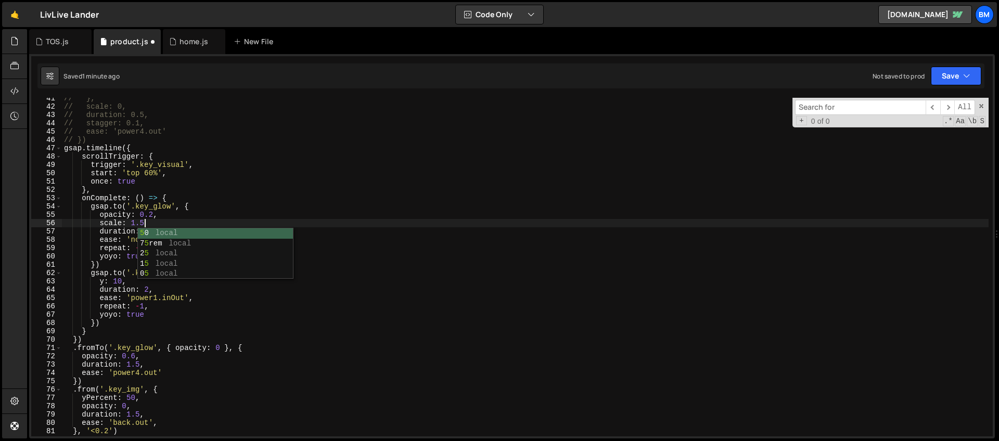
scroll to position [0, 5]
click at [153, 214] on div "// }, // scale: 0, // duration: 0.5, // stagger: 0.1, // ease: 'power4.out' // …" at bounding box center [525, 271] width 927 height 355
drag, startPoint x: 144, startPoint y: 222, endPoint x: 133, endPoint y: 223, distance: 11.0
click at [133, 223] on div "// }, // scale: 0, // duration: 0.5, // stagger: 0.1, // ease: 'power4.out' // …" at bounding box center [525, 271] width 927 height 355
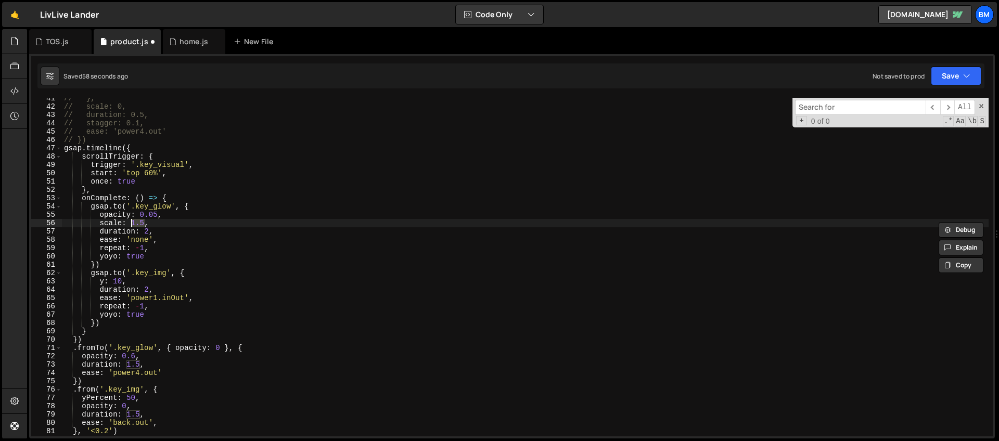
scroll to position [0, 5]
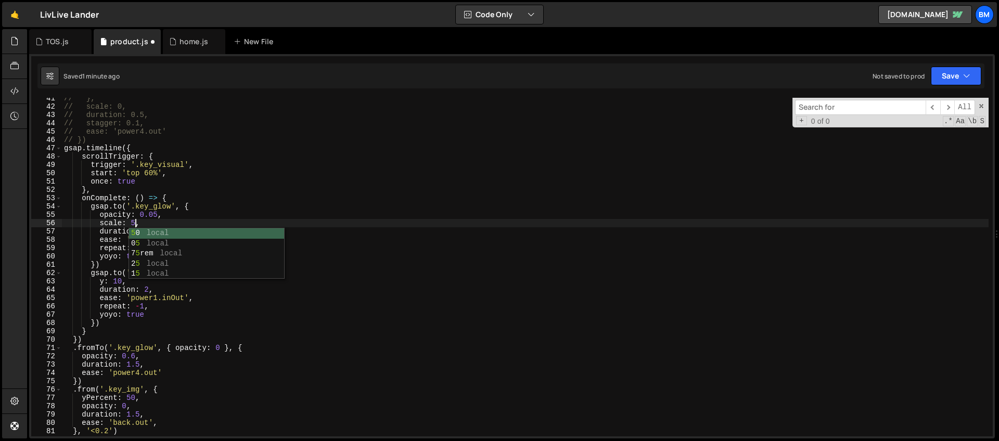
click at [185, 183] on div "// }, // scale: 0, // duration: 0.5, // stagger: 0.1, // ease: 'power4.out' // …" at bounding box center [525, 271] width 927 height 355
click at [135, 222] on div "// }, // scale: 0, // duration: 0.5, // stagger: 0.1, // ease: 'power4.out' // …" at bounding box center [525, 271] width 927 height 355
click at [137, 208] on div "// }, // scale: 0, // duration: 0.5, // stagger: 0.1, // ease: 'power4.out' // …" at bounding box center [525, 271] width 927 height 355
click at [152, 232] on div "// }, // scale: 0, // duration: 0.5, // stagger: 0.1, // ease: 'power4.out' // …" at bounding box center [525, 271] width 927 height 355
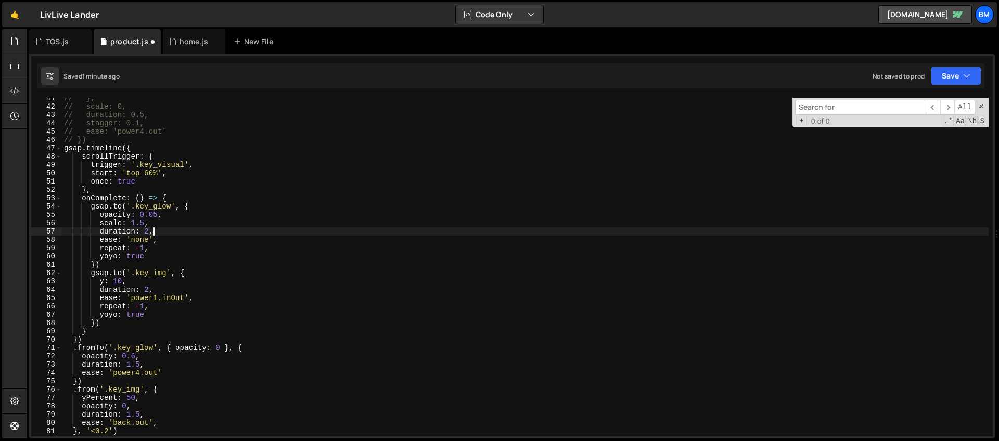
click at [148, 233] on div "// }, // scale: 0, // duration: 0.5, // stagger: 0.1, // ease: 'power4.out' // …" at bounding box center [525, 271] width 927 height 355
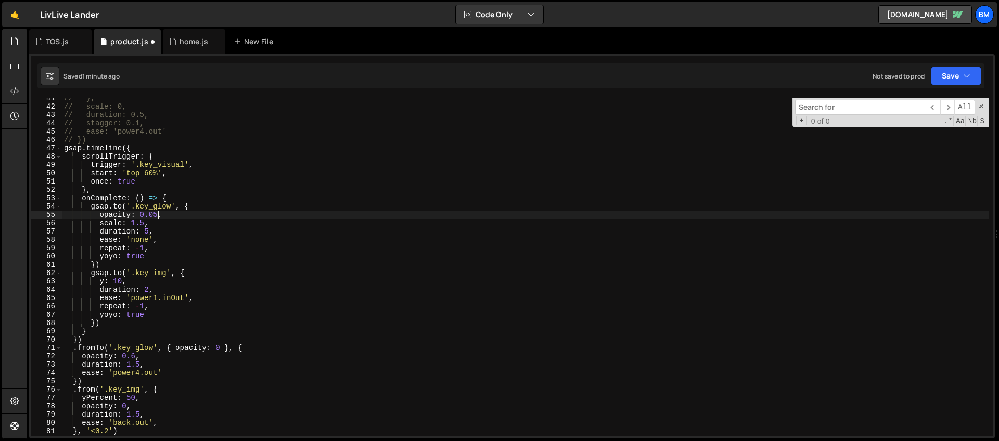
click at [157, 212] on div "// }, // scale: 0, // duration: 0.5, // stagger: 0.1, // ease: 'power4.out' // …" at bounding box center [525, 271] width 927 height 355
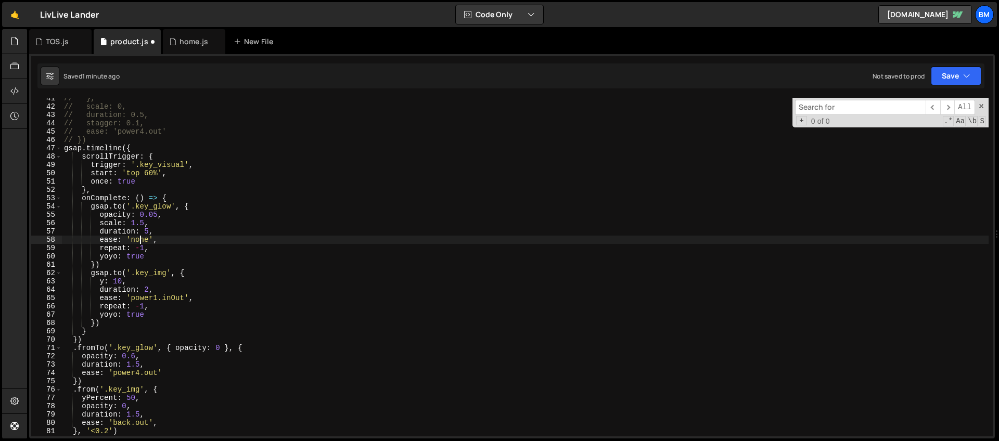
click at [140, 239] on div "// }, // scale: 0, // duration: 0.5, // stagger: 0.1, // ease: 'power4.out' // …" at bounding box center [525, 271] width 927 height 355
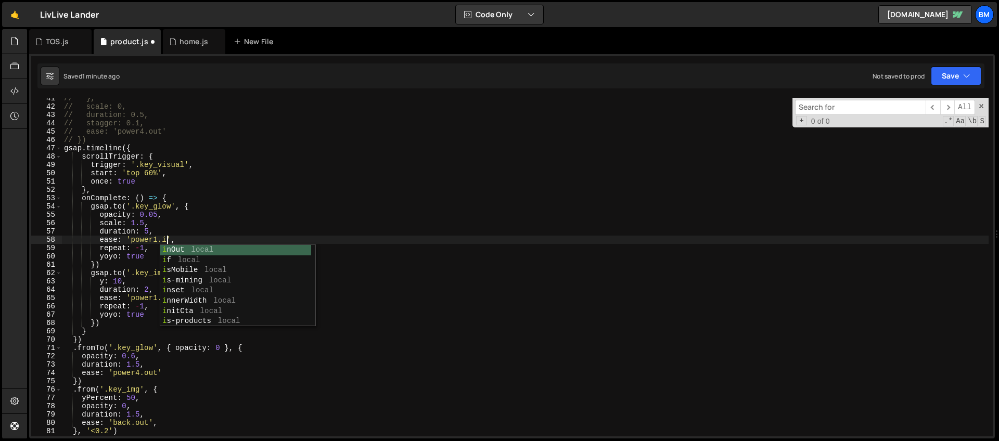
scroll to position [0, 7]
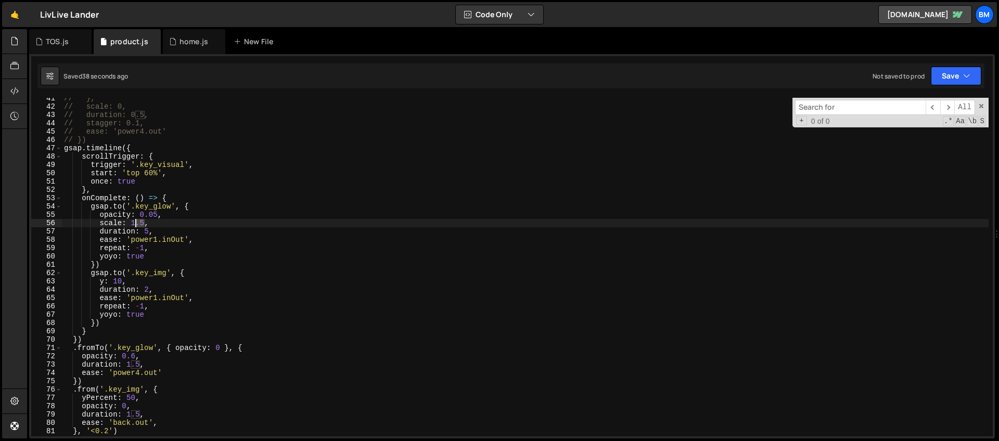
drag, startPoint x: 145, startPoint y: 223, endPoint x: 134, endPoint y: 223, distance: 10.9
click at [134, 223] on div "// }, // scale: 0, // duration: 0.5, // stagger: 0.1, // ease: 'power4.out' // …" at bounding box center [525, 271] width 927 height 355
click at [141, 202] on div "// }, // scale: 0, // duration: 0.5, // stagger: 0.1, // ease: 'power4.out' // …" at bounding box center [525, 271] width 927 height 355
click at [157, 214] on div "// }, // scale: 0, // duration: 0.5, // stagger: 0.1, // ease: 'power4.out' // …" at bounding box center [525, 271] width 927 height 355
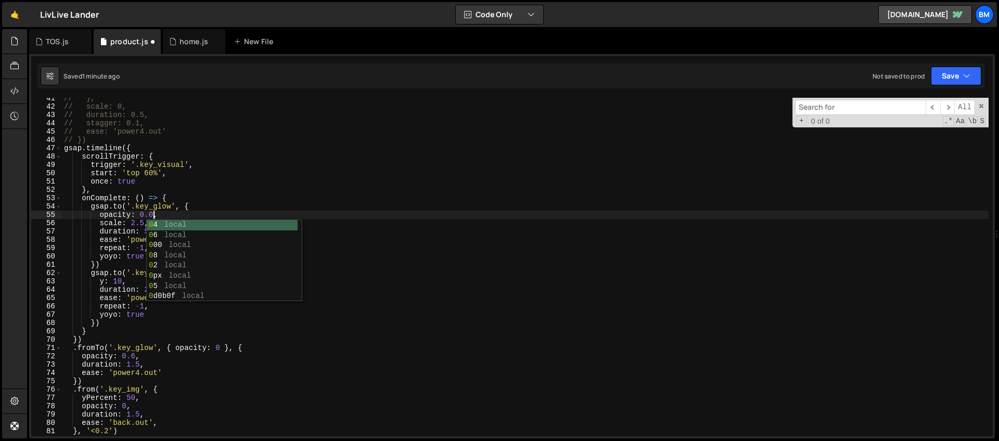
scroll to position [0, 6]
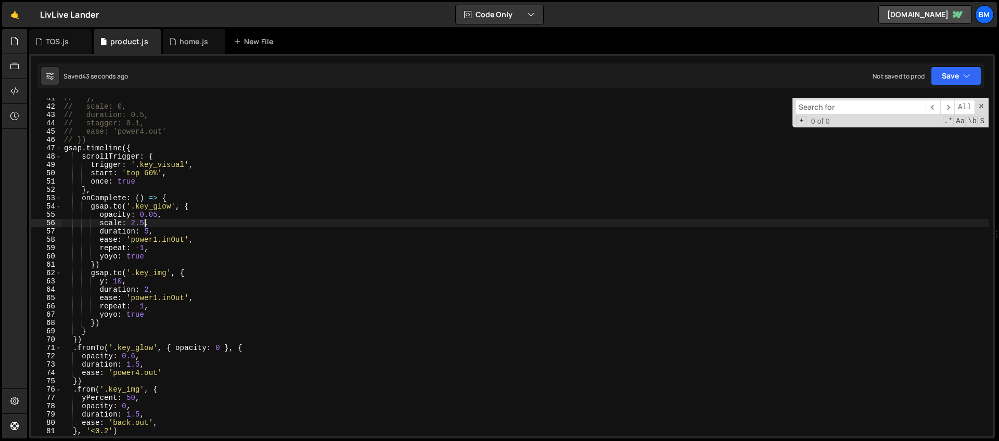
click at [144, 223] on div "// }, // scale: 0, // duration: 0.5, // stagger: 0.1, // ease: 'power4.out' // …" at bounding box center [525, 271] width 927 height 355
click at [157, 216] on div "// }, // scale: 0, // duration: 0.5, // stagger: 0.1, // ease: 'power4.out' // …" at bounding box center [525, 271] width 927 height 355
click at [172, 213] on div "// }, // scale: 0, // duration: 0.5, // stagger: 0.1, // ease: 'power4.out' // …" at bounding box center [525, 271] width 927 height 355
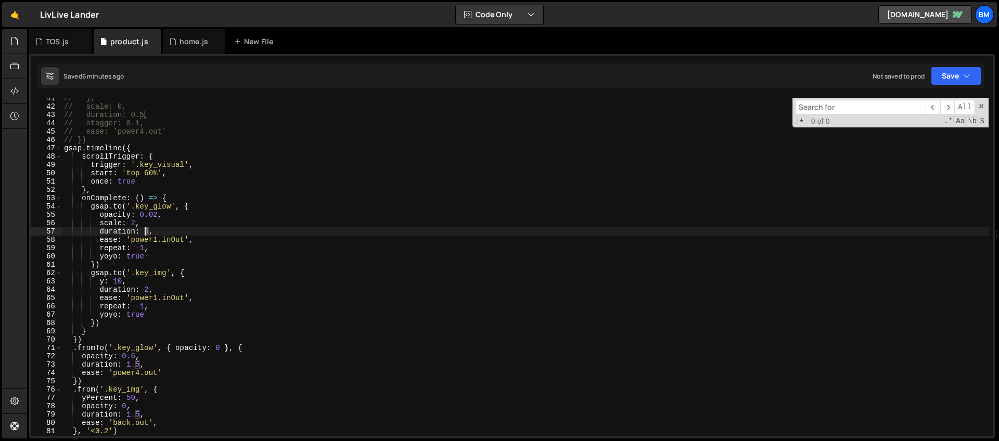
click at [146, 233] on div "// }, // scale: 0, // duration: 0.5, // stagger: 0.1, // ease: 'power4.out' // …" at bounding box center [525, 271] width 927 height 355
click at [242, 219] on div "// }, // scale: 0, // duration: 0.5, // stagger: 0.1, // ease: 'power4.out' // …" at bounding box center [525, 271] width 927 height 355
drag, startPoint x: 185, startPoint y: 240, endPoint x: 132, endPoint y: 240, distance: 53.6
click at [132, 240] on div "// }, // scale: 0, // duration: 0.5, // stagger: 0.1, // ease: 'power4.out' // …" at bounding box center [525, 271] width 927 height 355
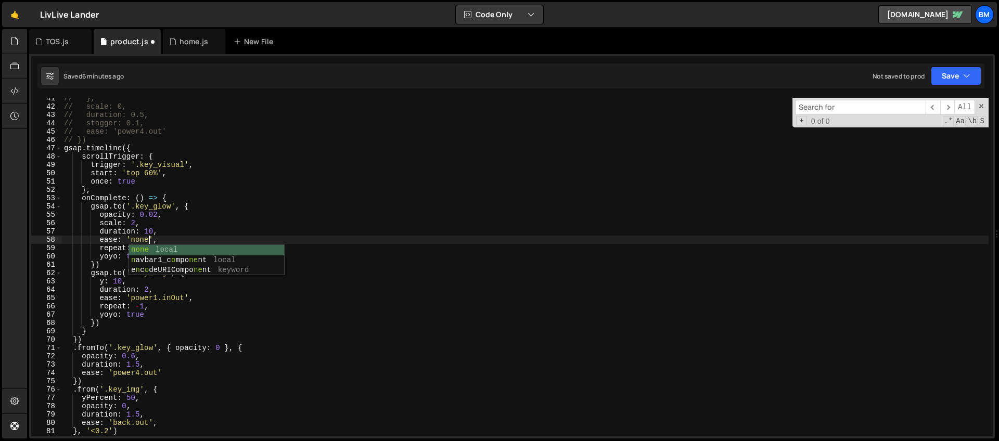
click at [158, 214] on div "// }, // scale: 0, // duration: 0.5, // stagger: 0.1, // ease: 'power4.out' // …" at bounding box center [525, 271] width 927 height 355
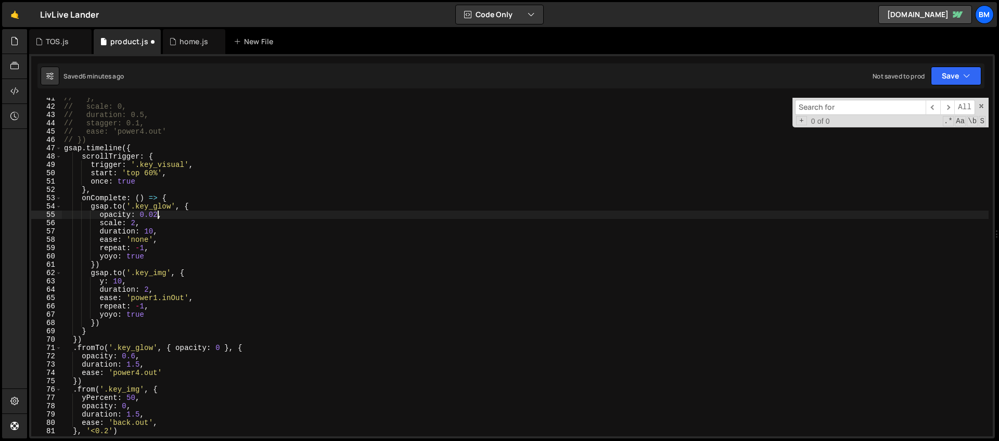
click at [169, 234] on div "// }, // scale: 0, // duration: 0.5, // stagger: 0.1, // ease: 'power4.out' // …" at bounding box center [525, 271] width 927 height 355
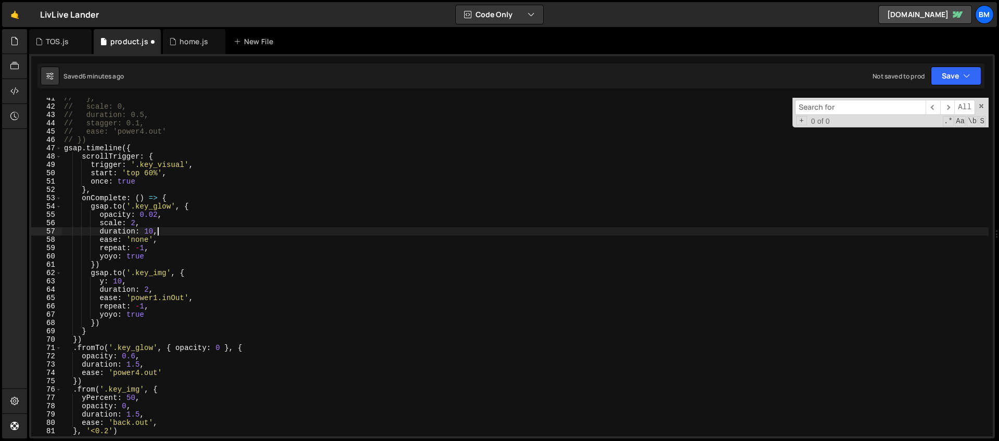
click at [150, 222] on div "// }, // scale: 0, // duration: 0.5, // stagger: 0.1, // ease: 'power4.out' // …" at bounding box center [525, 271] width 927 height 355
type textarea "scale: 2,"
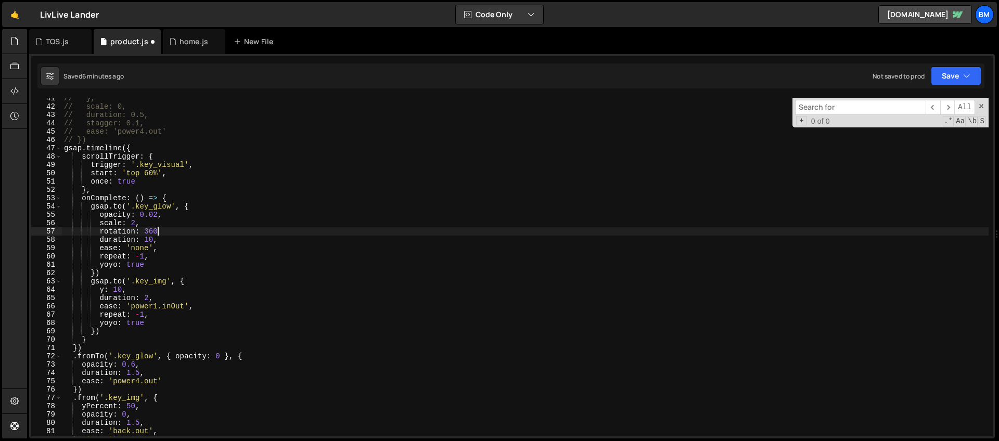
scroll to position [0, 6]
drag, startPoint x: 158, startPoint y: 232, endPoint x: 146, endPoint y: 229, distance: 12.2
click at [146, 229] on div "// }, // scale: 0, // duration: 0.5, // stagger: 0.1, // ease: 'power4.out' // …" at bounding box center [525, 271] width 927 height 355
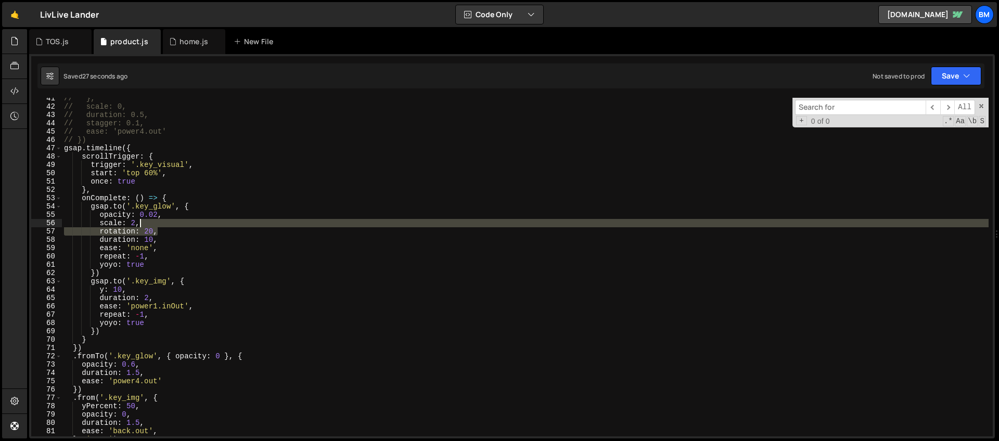
drag, startPoint x: 164, startPoint y: 233, endPoint x: 163, endPoint y: 224, distance: 8.9
click at [163, 224] on div "// }, // scale: 0, // duration: 0.5, // stagger: 0.1, // ease: 'power4.out' // …" at bounding box center [525, 271] width 927 height 355
type textarea "scale: 2,"
